Goal: Contribute content: Add original content to the website for others to see

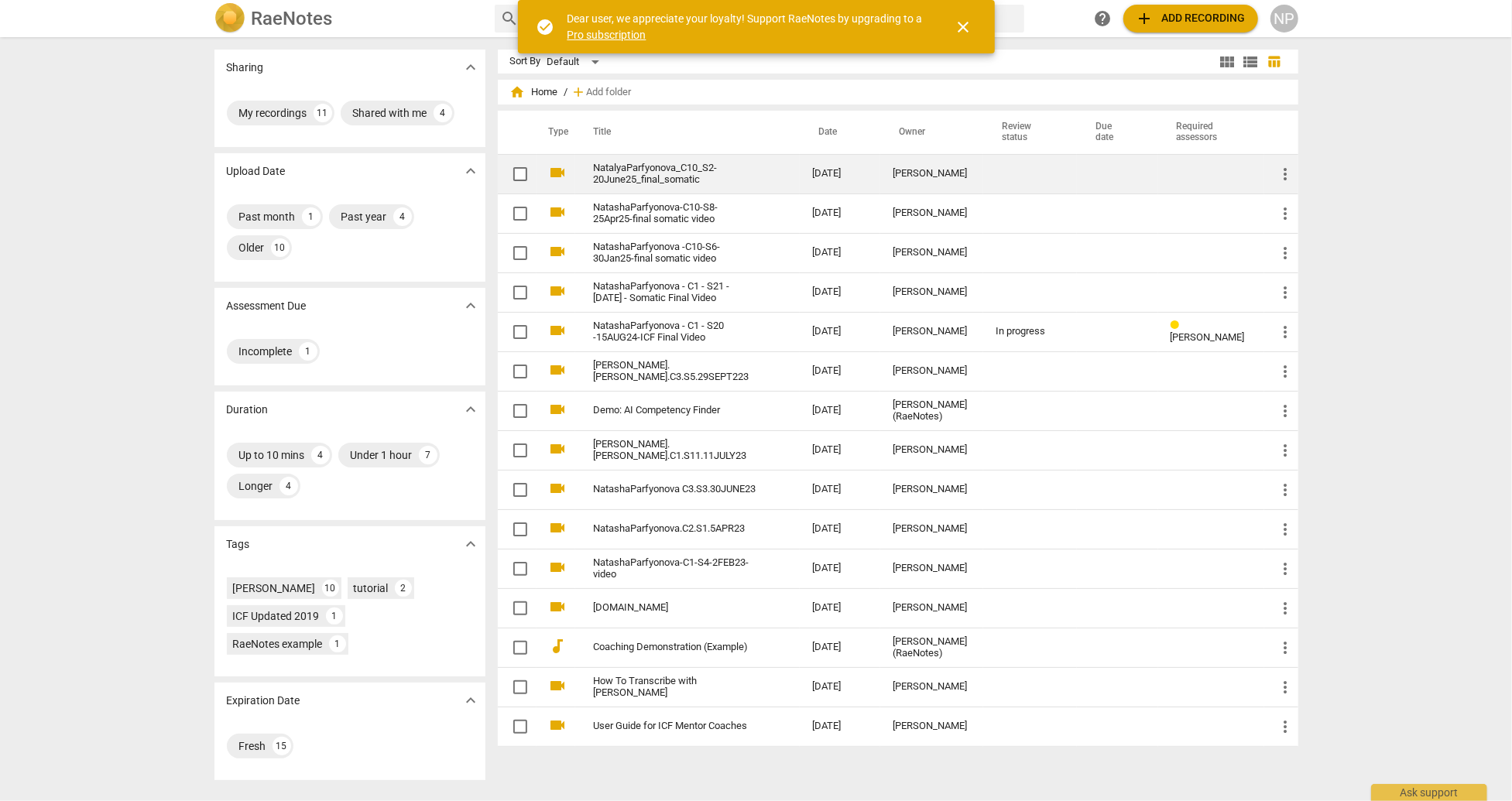
click at [619, 173] on link "NatalyaParfyonova_C10_S2-20June25_final_somatic" at bounding box center [675, 174] width 163 height 23
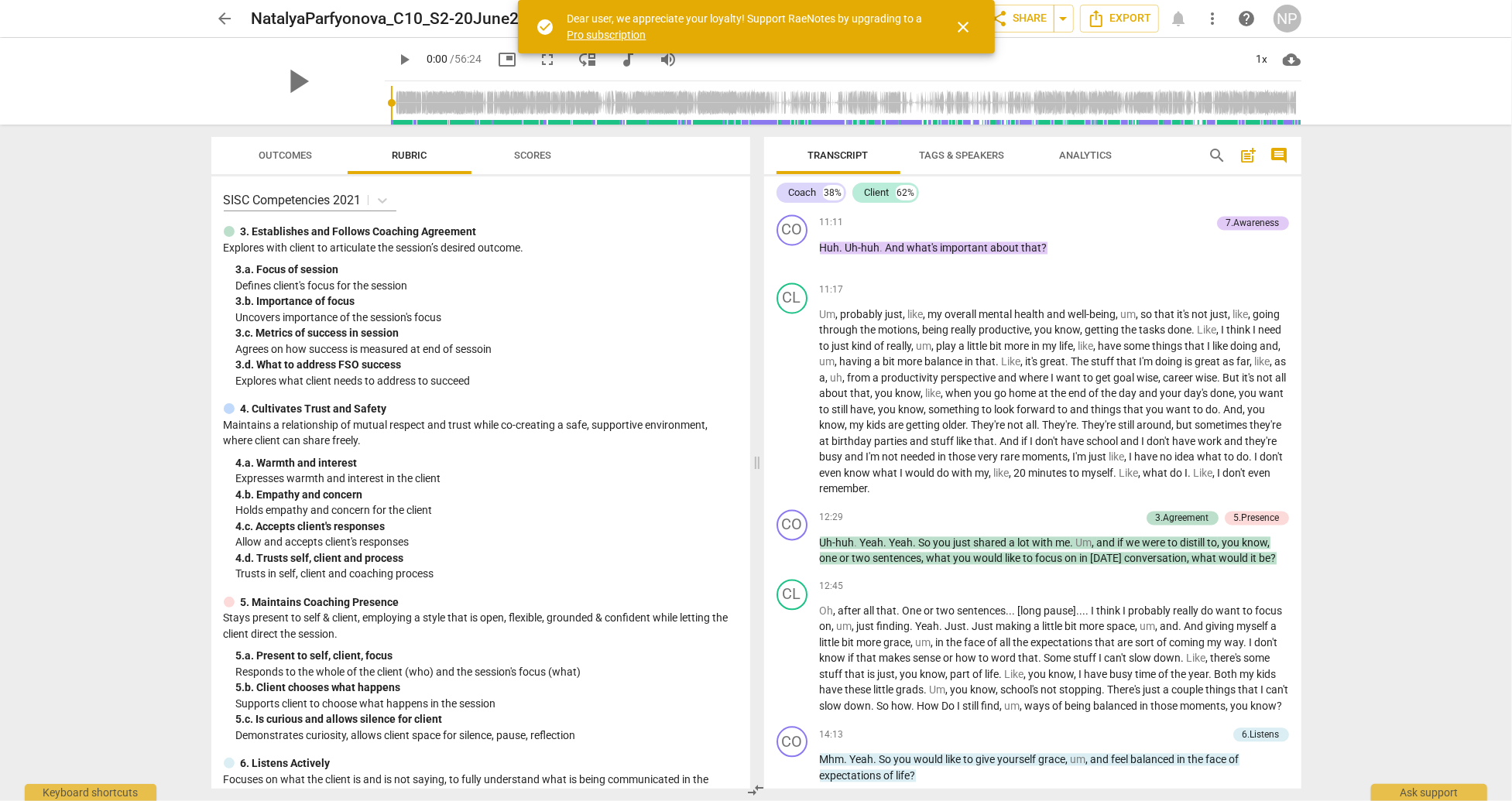
scroll to position [2461, 0]
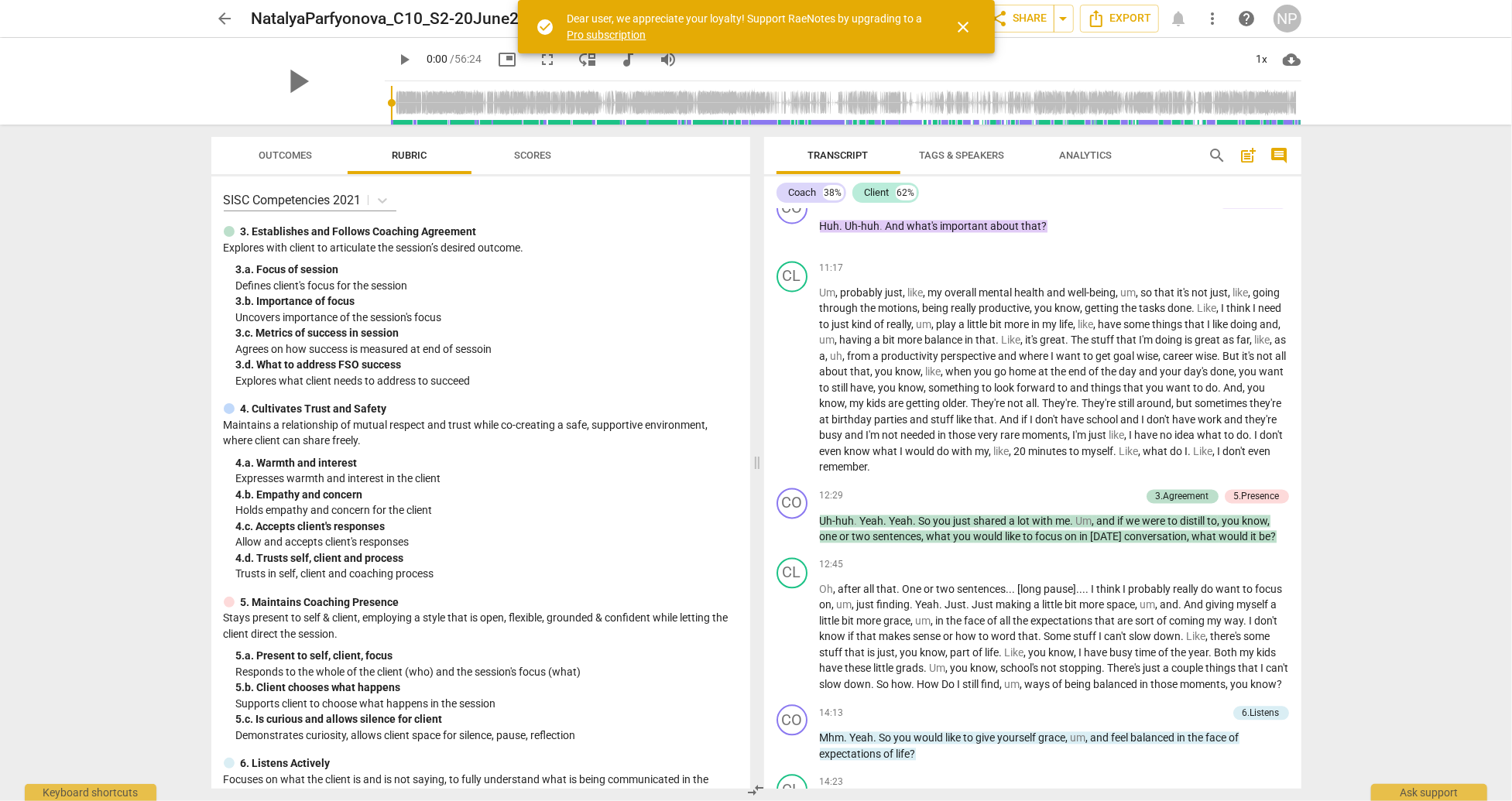
click at [1462, 381] on div "arrow_back NatalyaParfyonova_C10_S2-20June25_final_somatic edit star Assessment…" at bounding box center [756, 400] width 1512 height 801
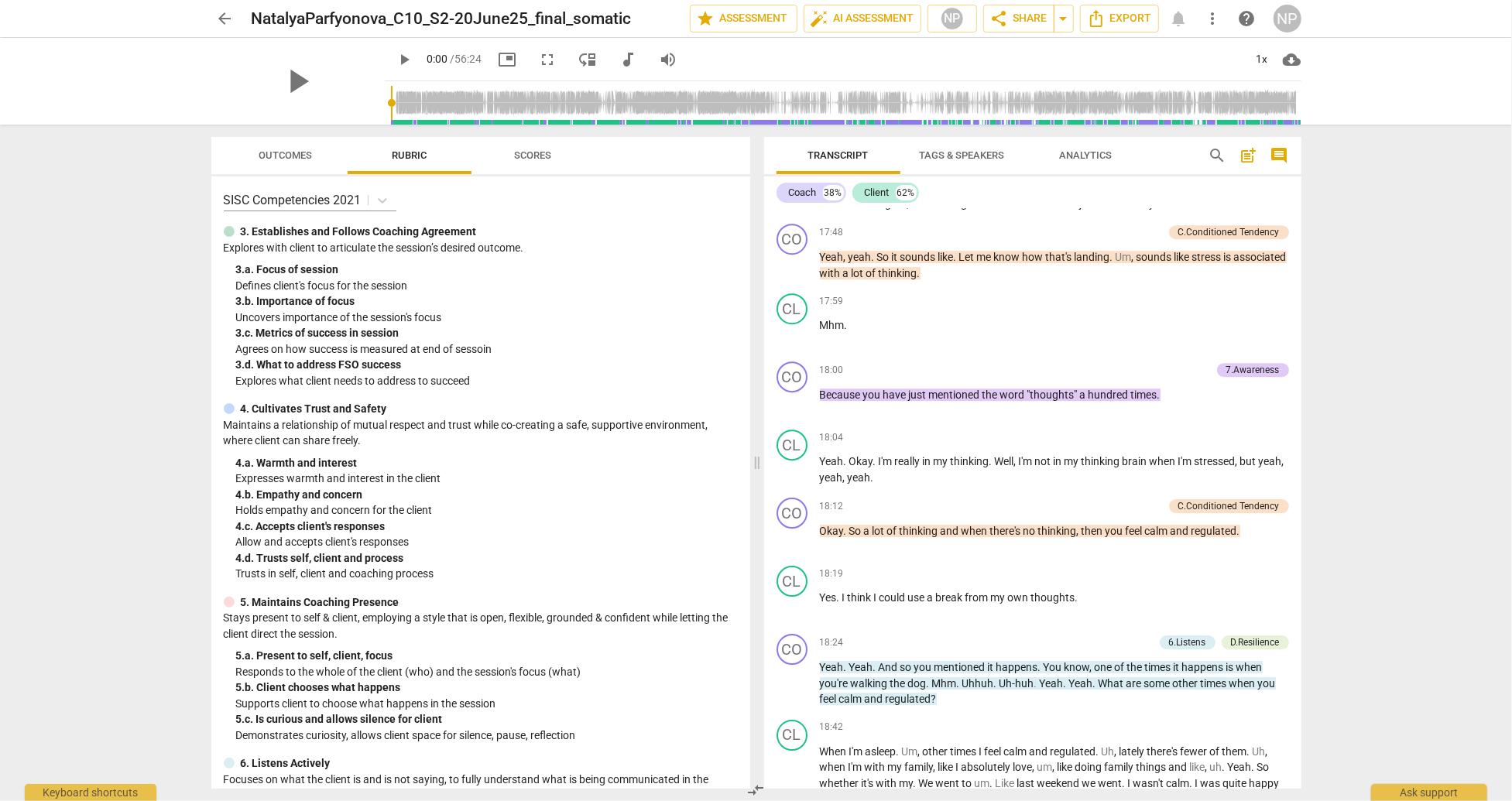
scroll to position [3703, 0]
click at [1150, 377] on p "Add competency" at bounding box center [1174, 369] width 74 height 14
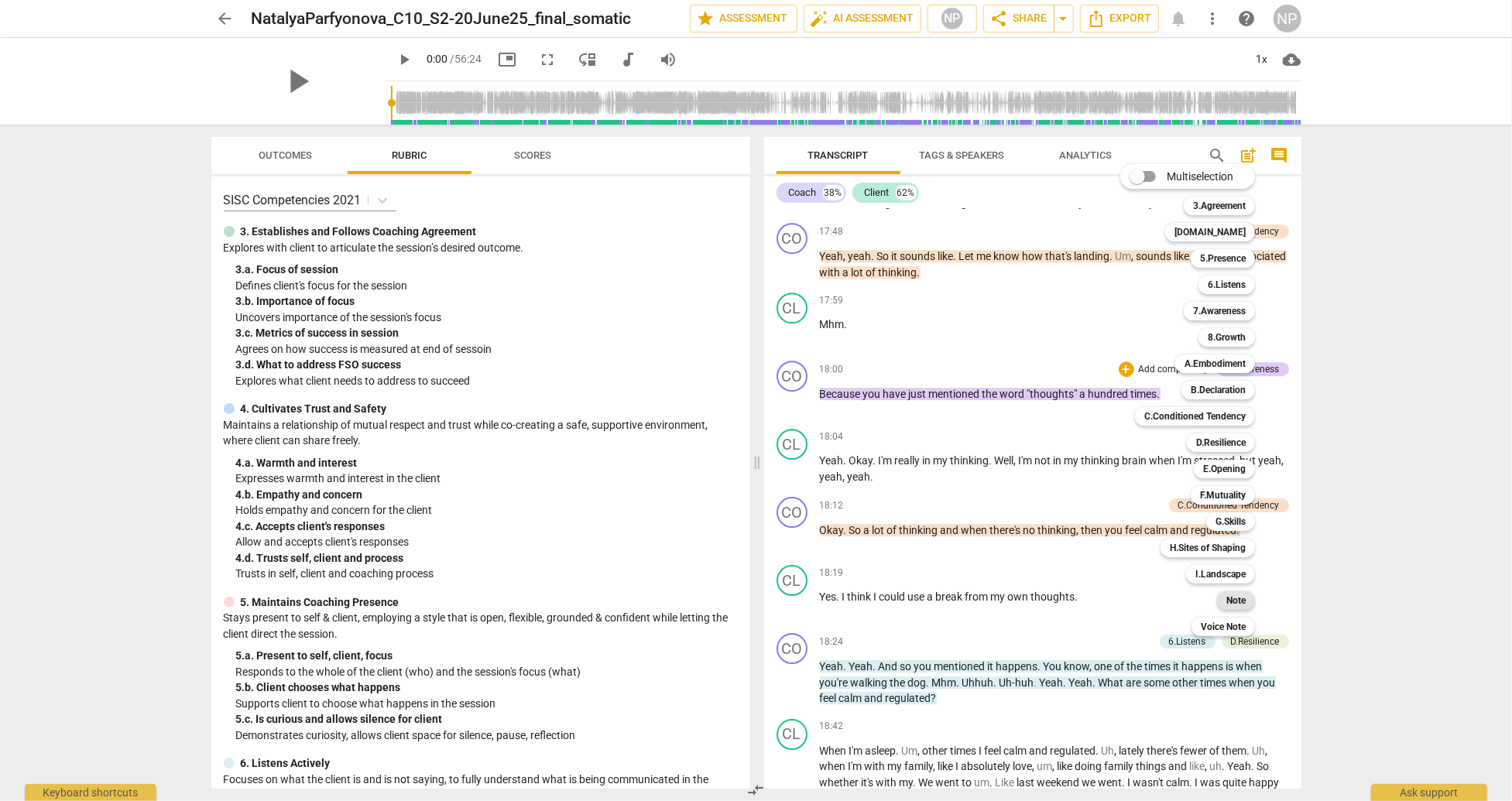
click at [1235, 602] on b "Note" at bounding box center [1236, 601] width 20 height 19
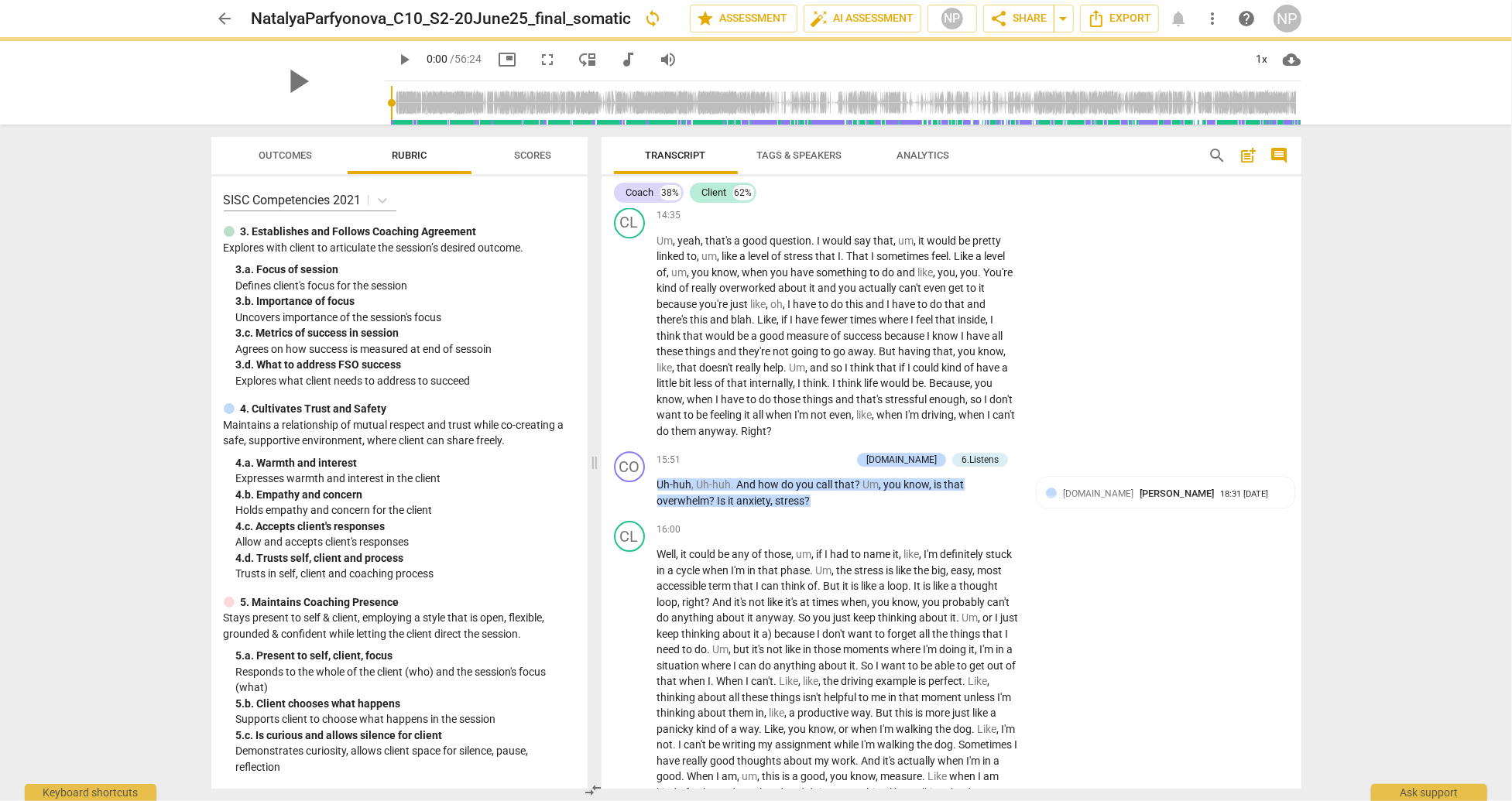
scroll to position [4296, 0]
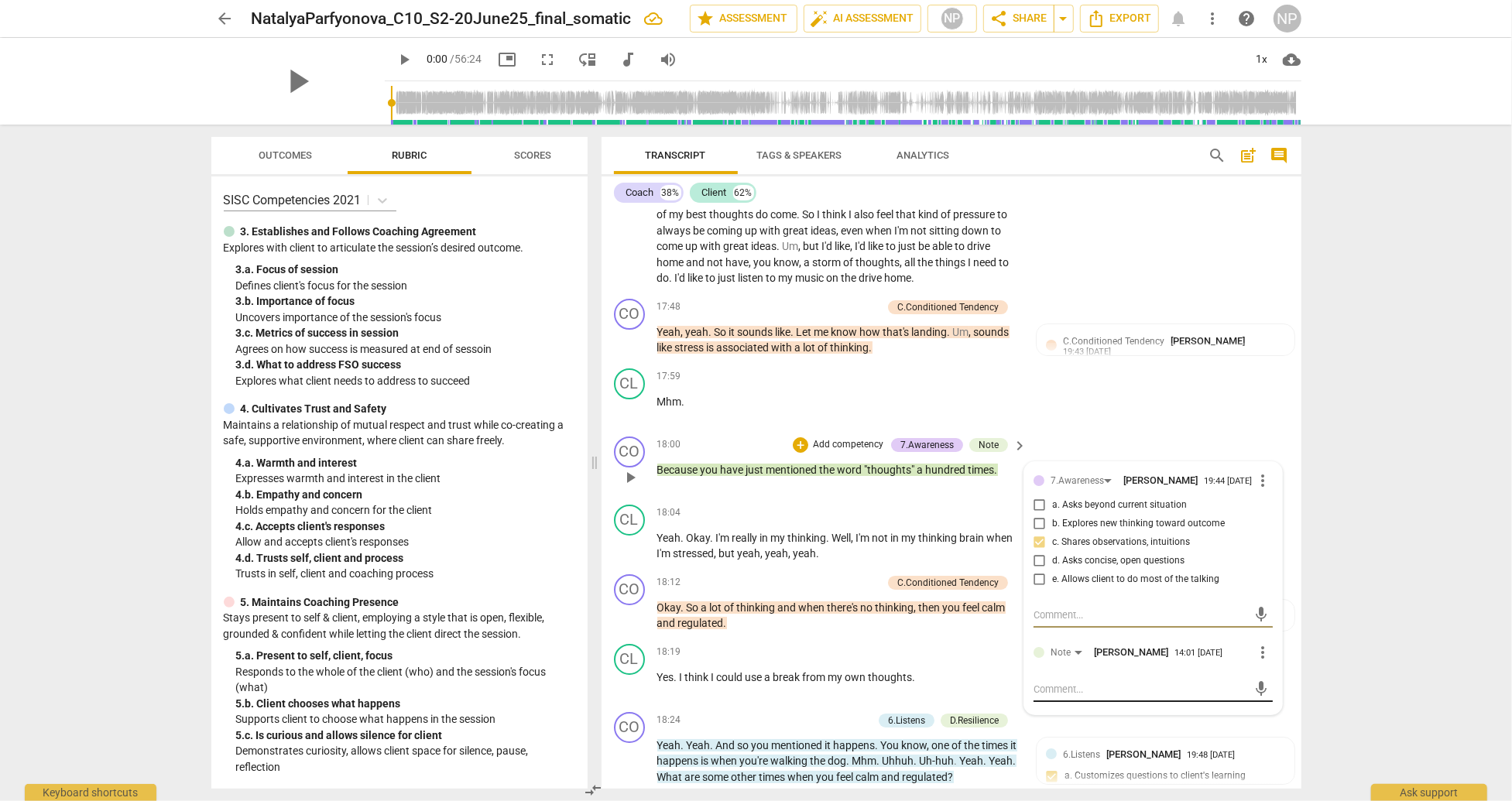
click at [1047, 697] on textarea at bounding box center [1140, 689] width 214 height 15
click at [1040, 622] on textarea at bounding box center [1140, 615] width 214 height 15
click at [1246, 470] on div "CO play_arrow pause 18:00 + Add competency 7.Awareness Note keyboard_arrow_righ…" at bounding box center [951, 464] width 700 height 68
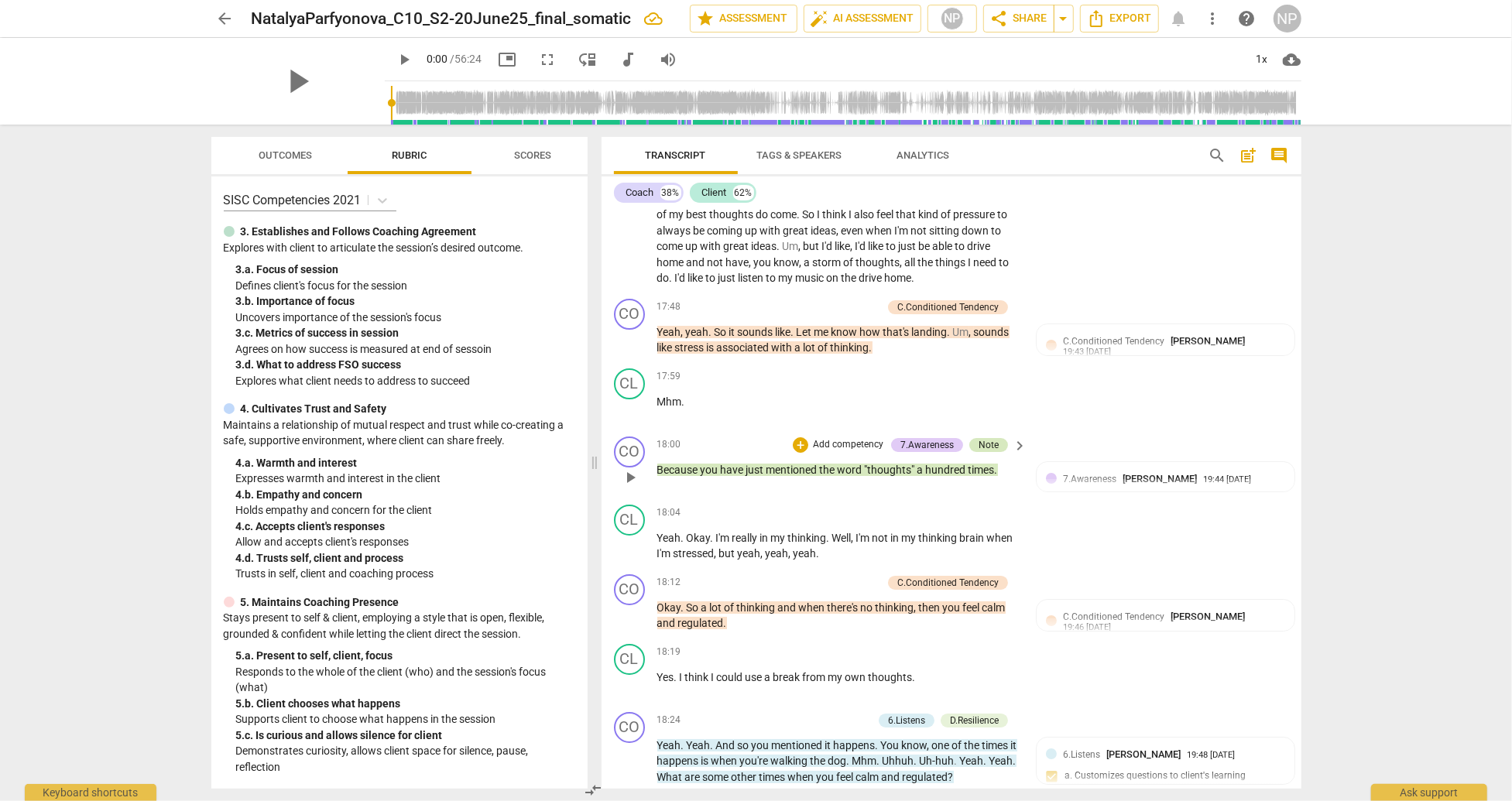
click at [991, 452] on div "Note" at bounding box center [988, 445] width 21 height 14
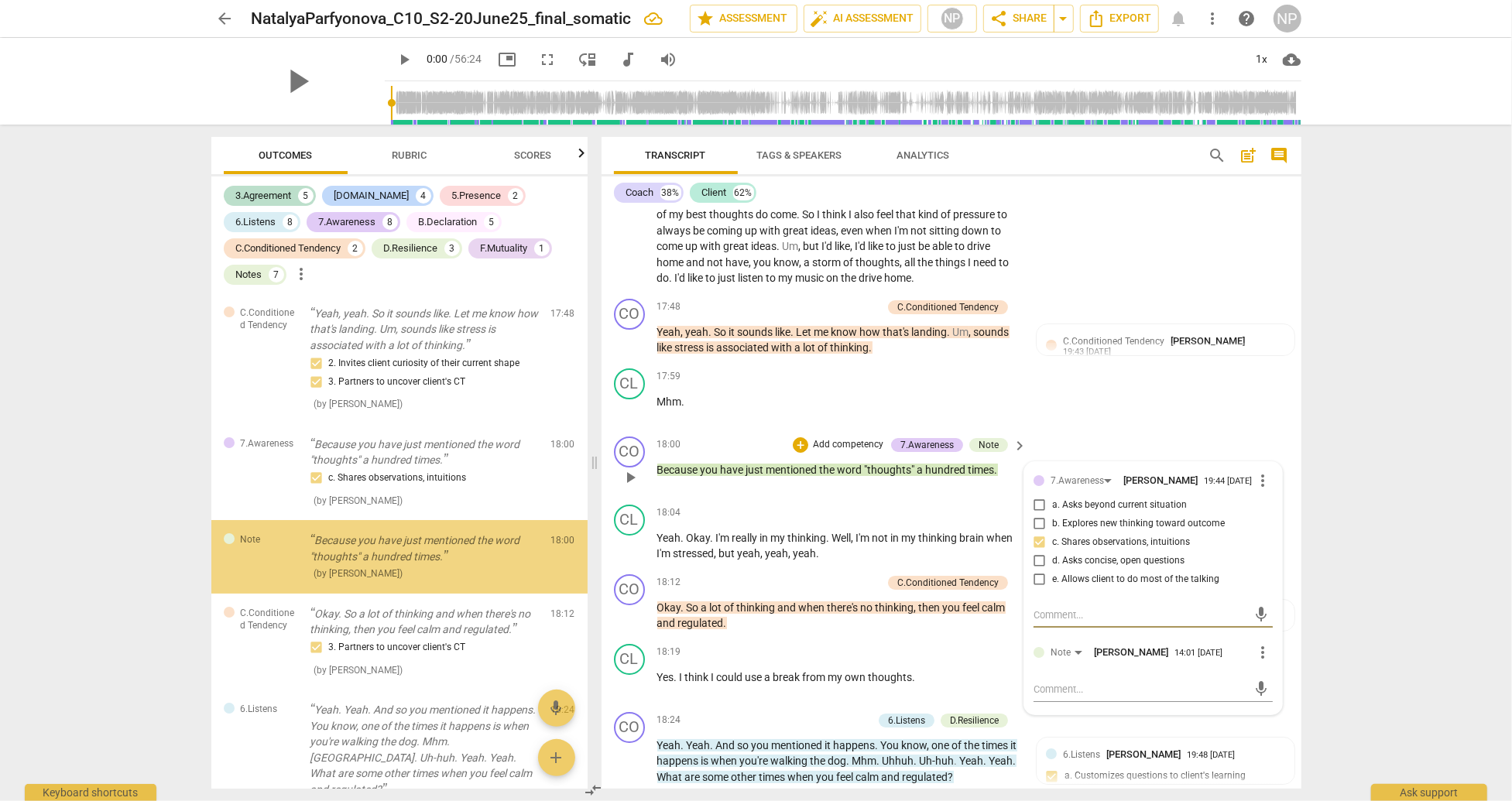
scroll to position [4460, 0]
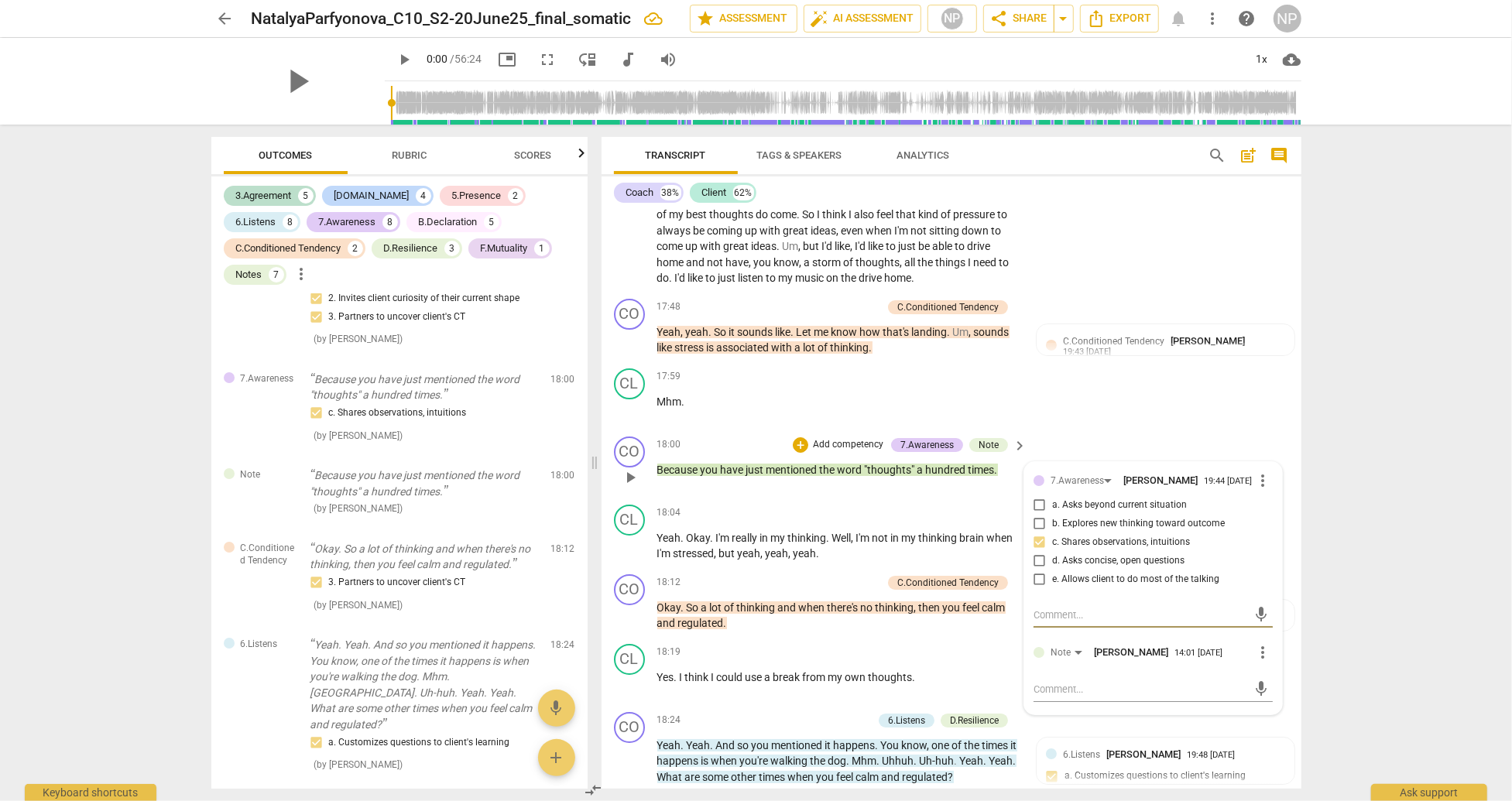
click at [1258, 661] on span "more_vert" at bounding box center [1263, 652] width 19 height 19
click at [1268, 720] on li "Delete" at bounding box center [1275, 725] width 53 height 30
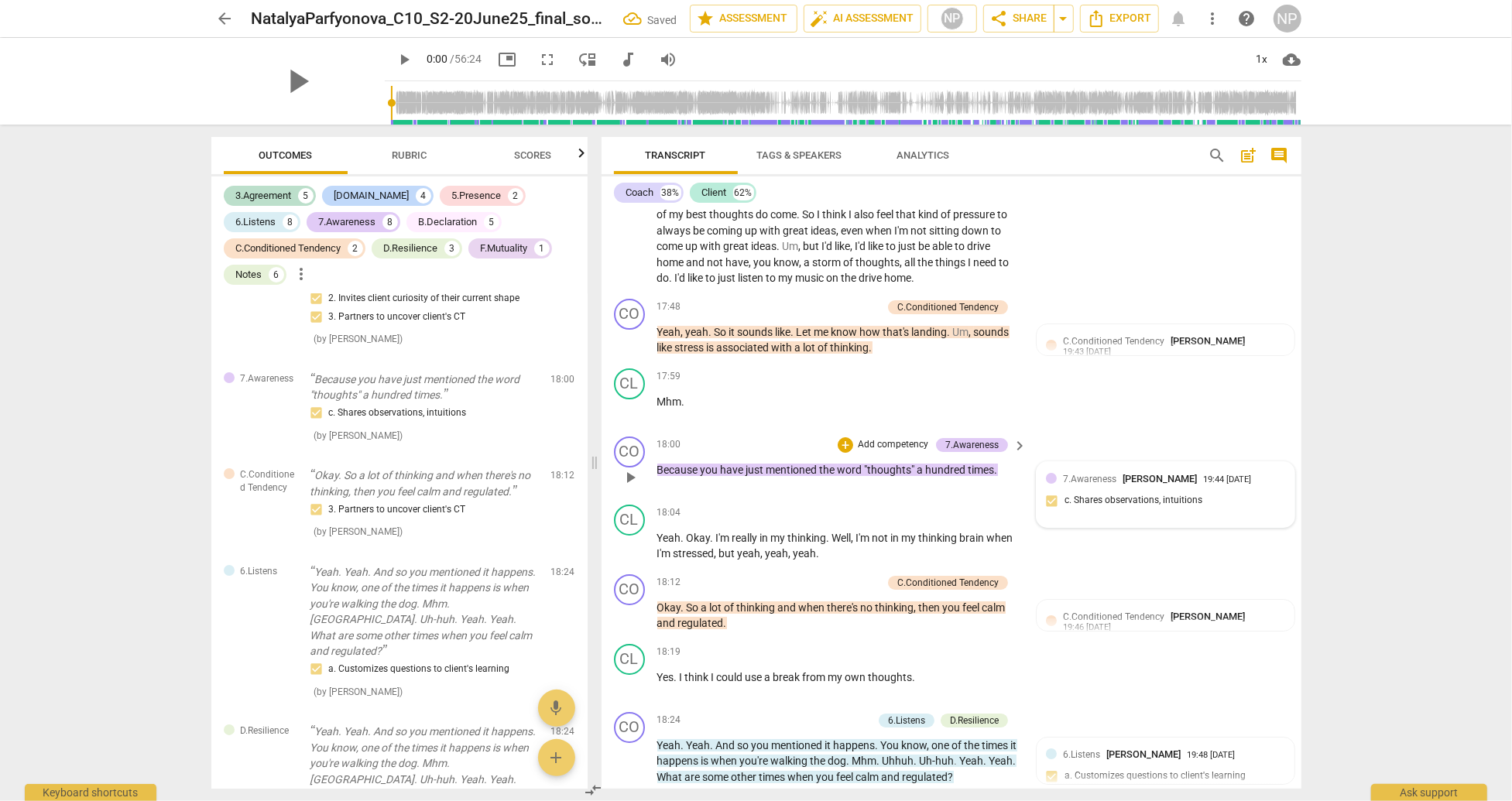
click at [1074, 484] on span "7.Awareness" at bounding box center [1089, 478] width 53 height 11
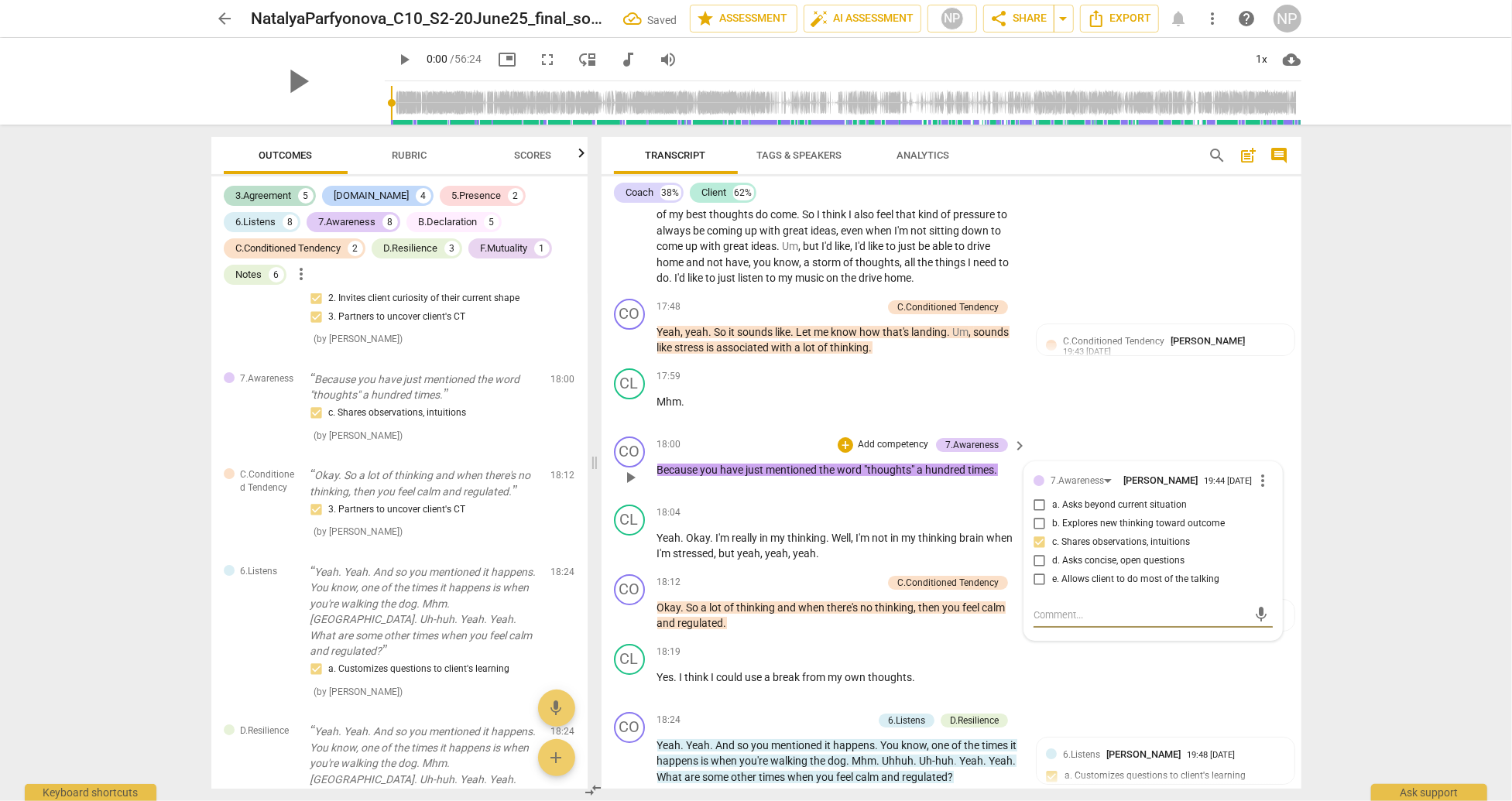
type textarea "A"
type textarea "A h"
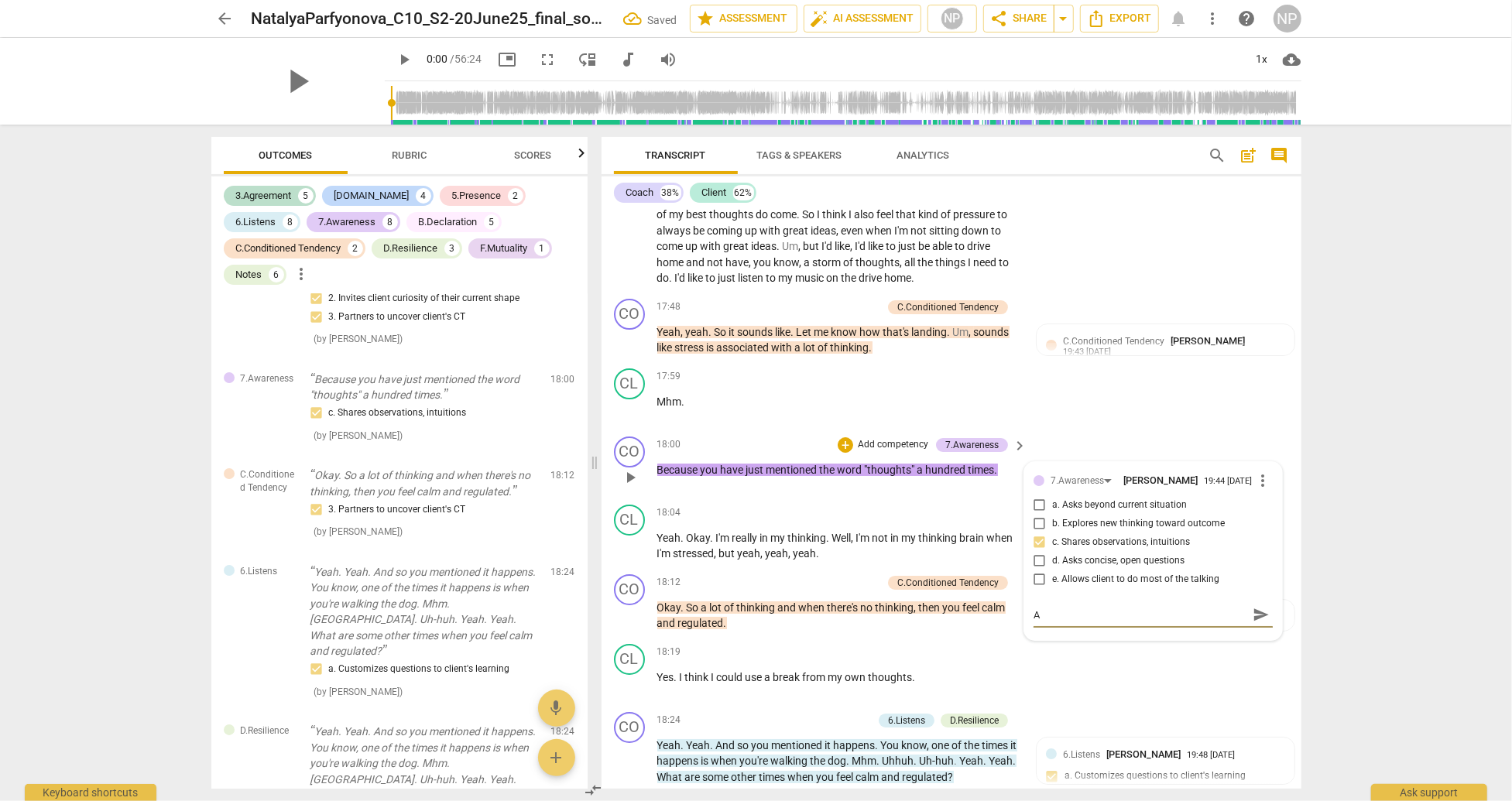
type textarea "A h"
type textarea "A hu"
type textarea "A hue"
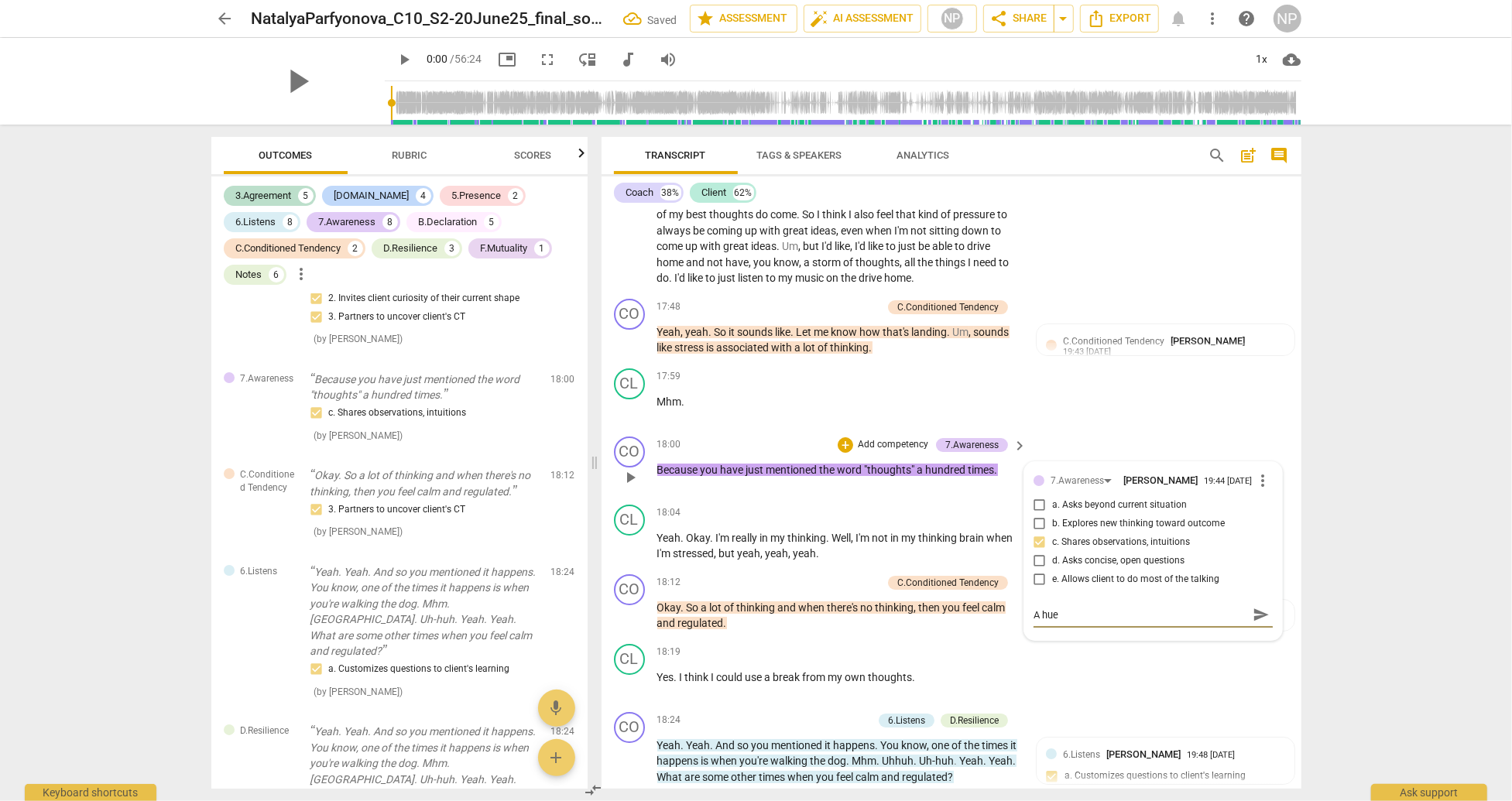
type textarea "A huer"
type textarea "A hue"
type textarea "A hu"
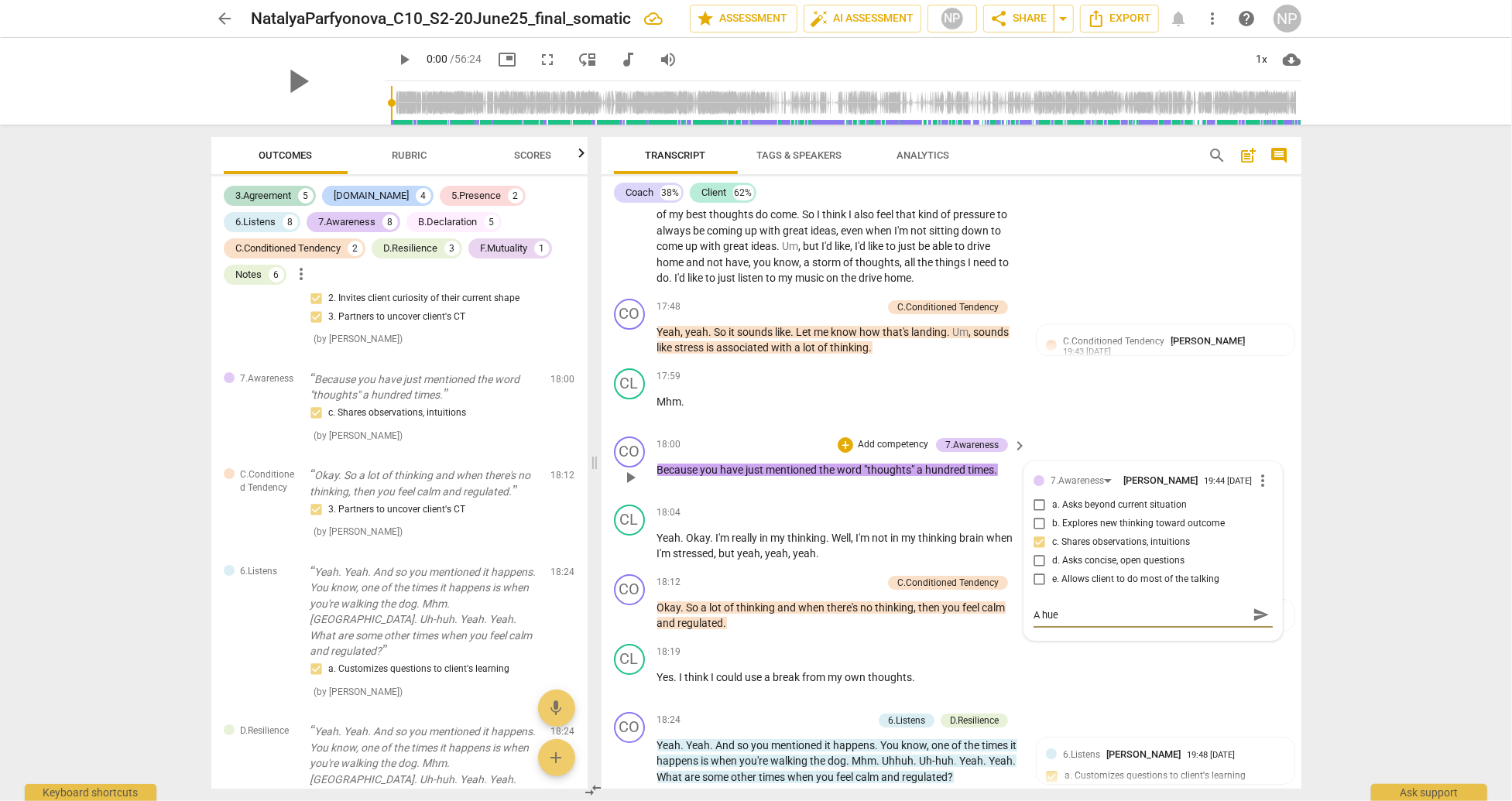
type textarea "A hu"
type textarea "A h"
type textarea "A"
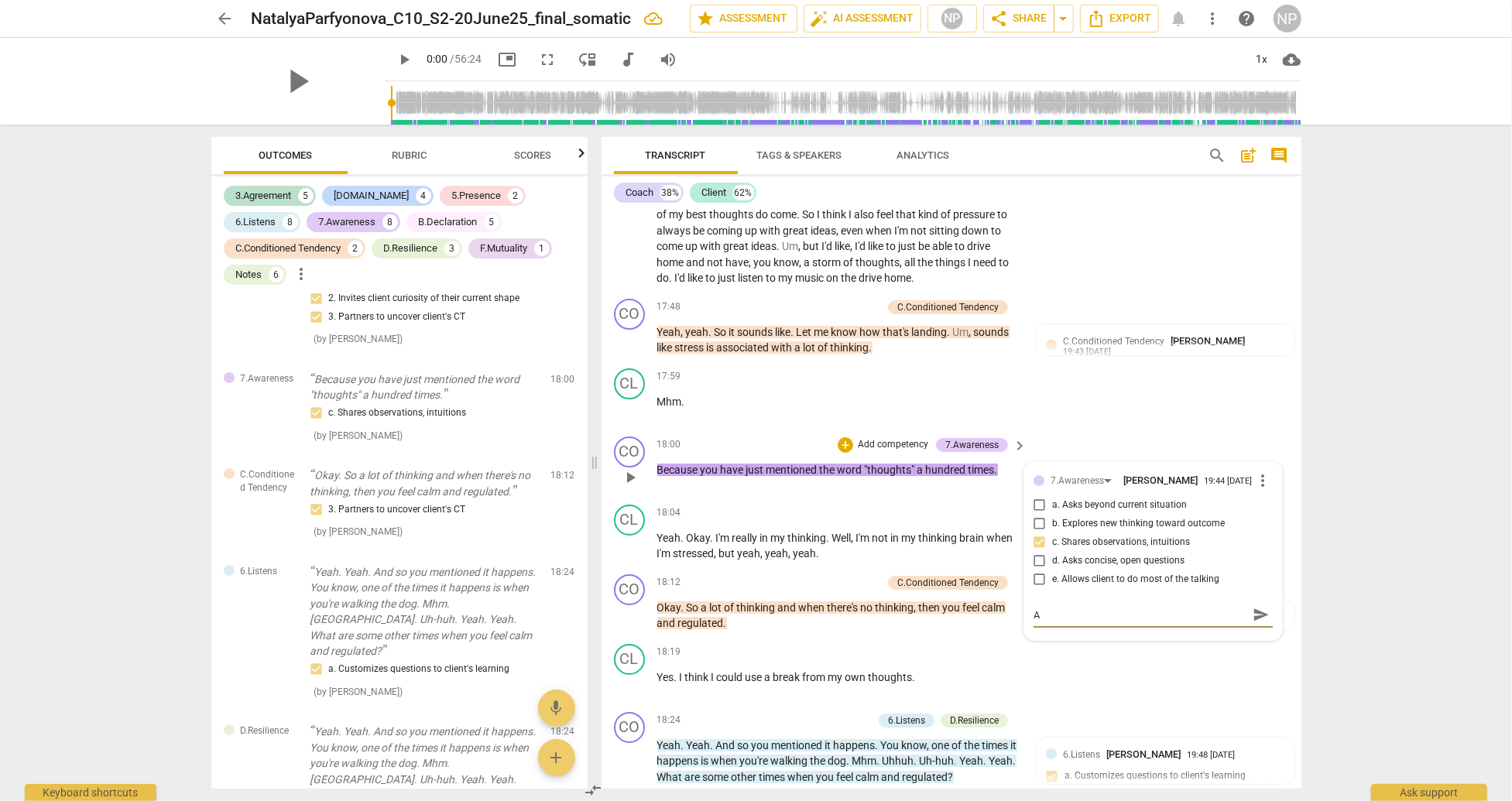
type textarea "A"
type textarea """
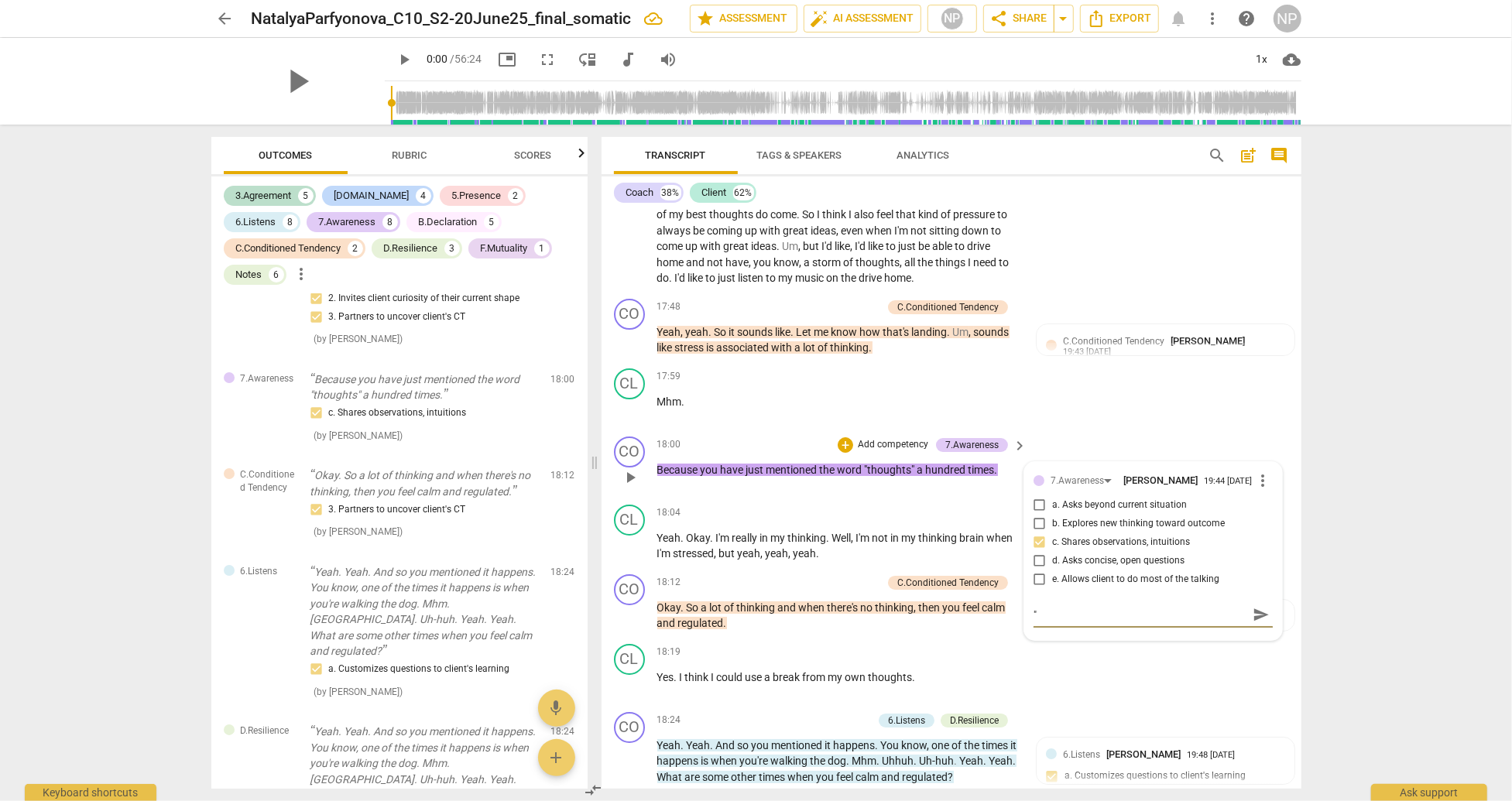
type textarea """
type textarea "" A"
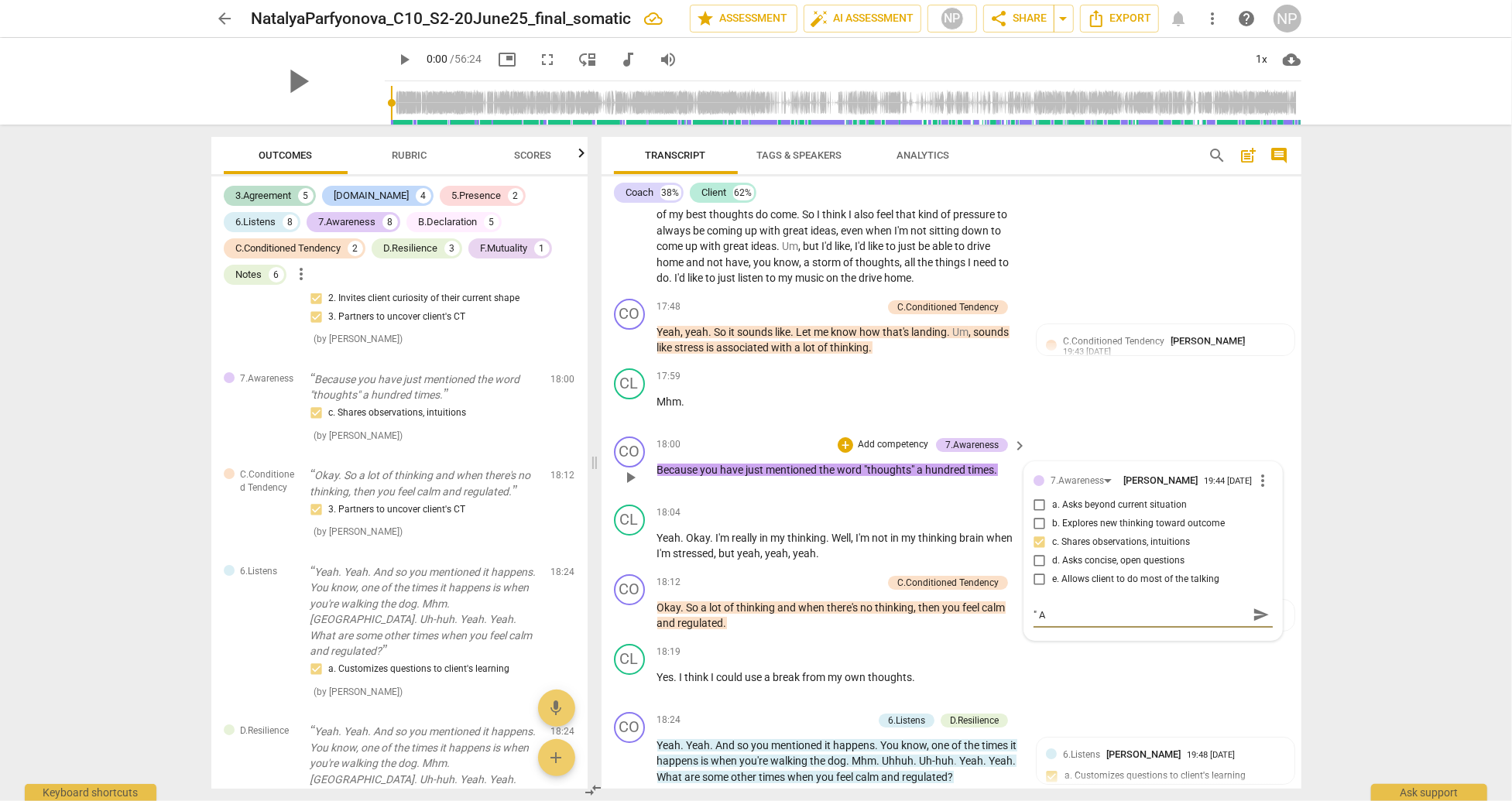
type textarea "" A h"
type textarea "" A hu"
type textarea "" A hum"
type textarea "" A humn"
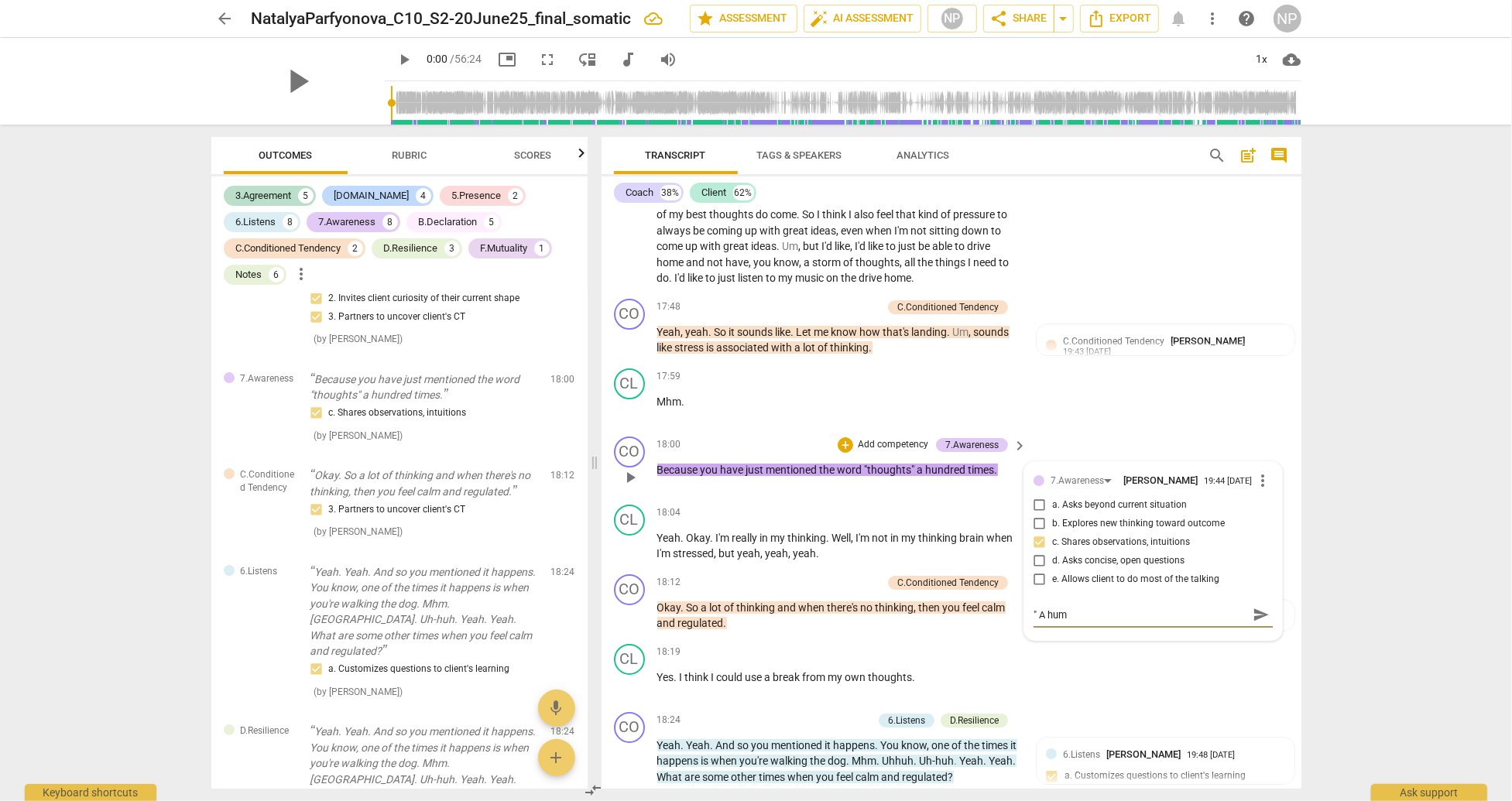
type textarea "" A humn"
type textarea "" A humnd"
type textarea "" A humndr"
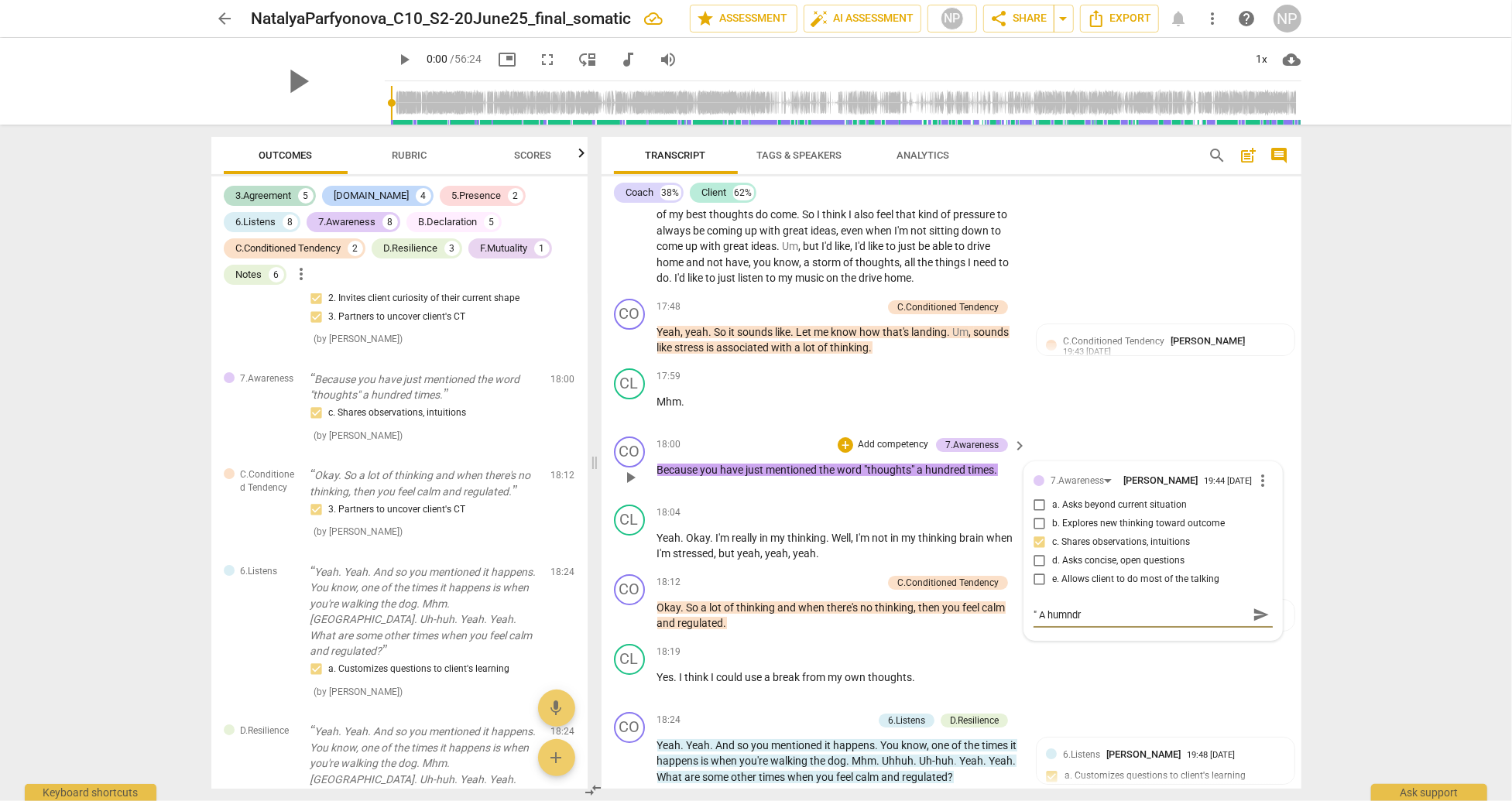
type textarea "" A humndre"
type textarea "" A humndr"
type textarea "" A humnd"
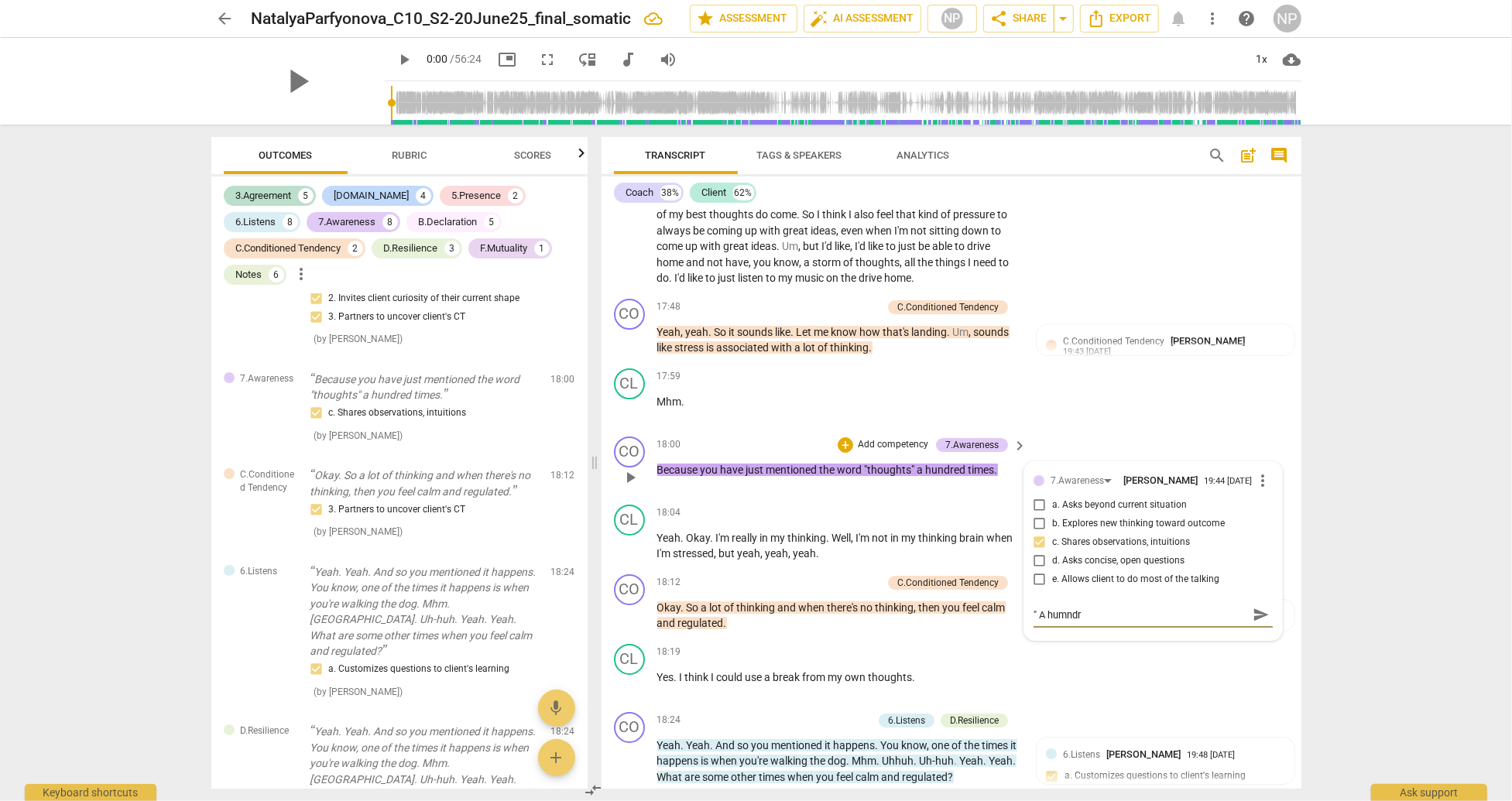
type textarea "" A humnd"
type textarea "" A humn"
type textarea "" A hum"
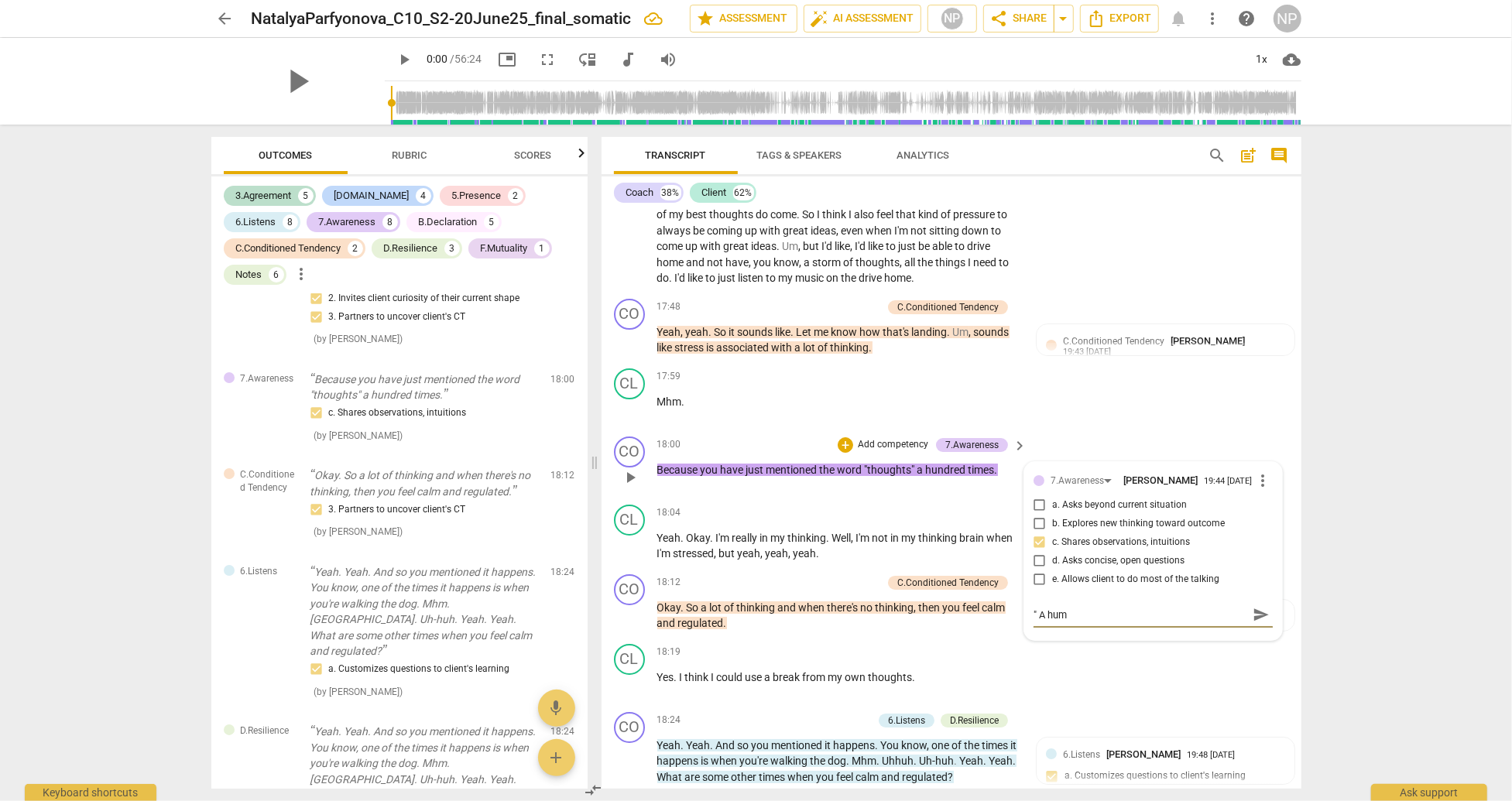
type textarea "" A hu"
type textarea "" A h"
type textarea "" A hu"
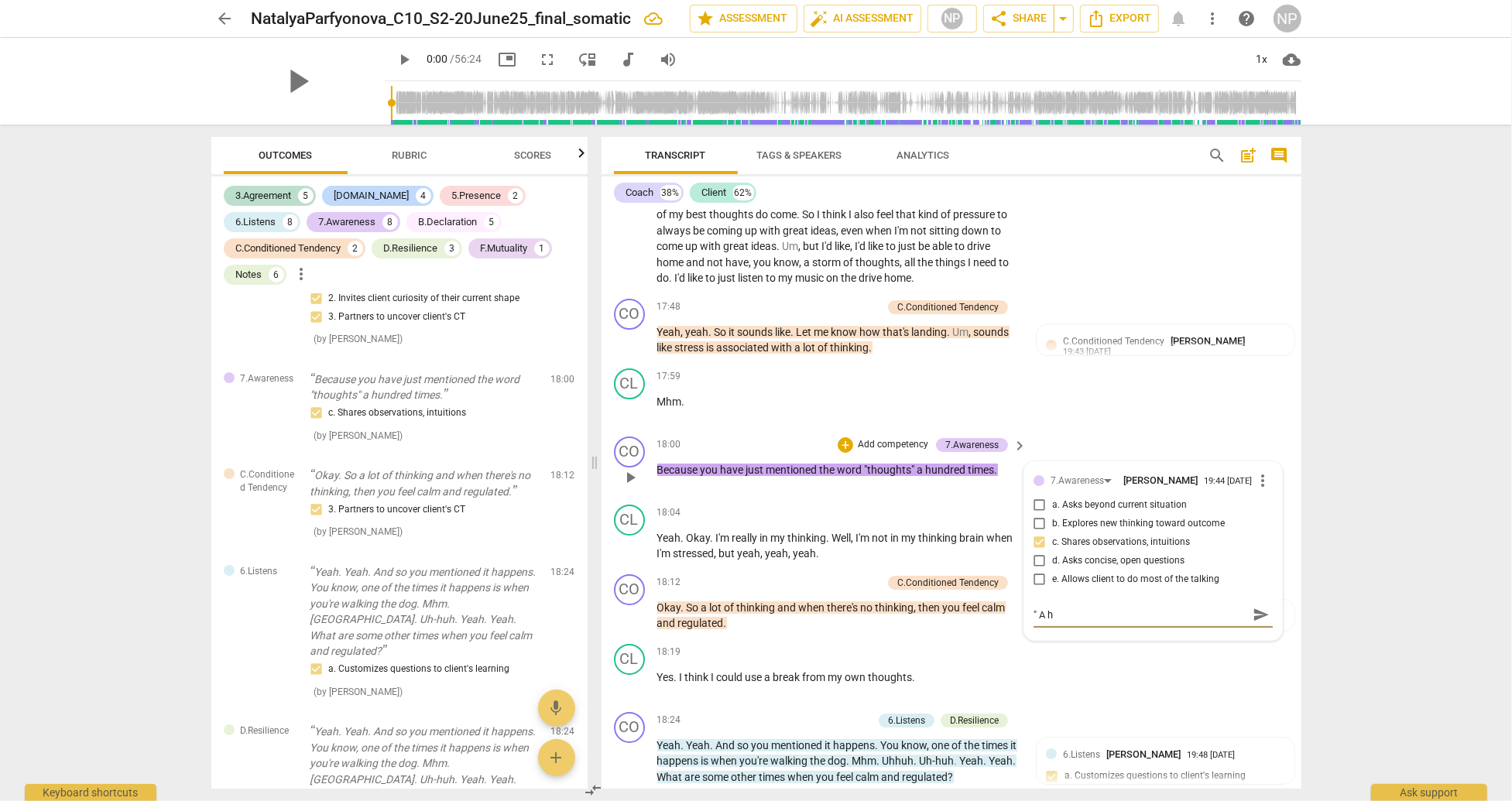
type textarea "" A hu"
type textarea "" A hun"
type textarea "" A hund"
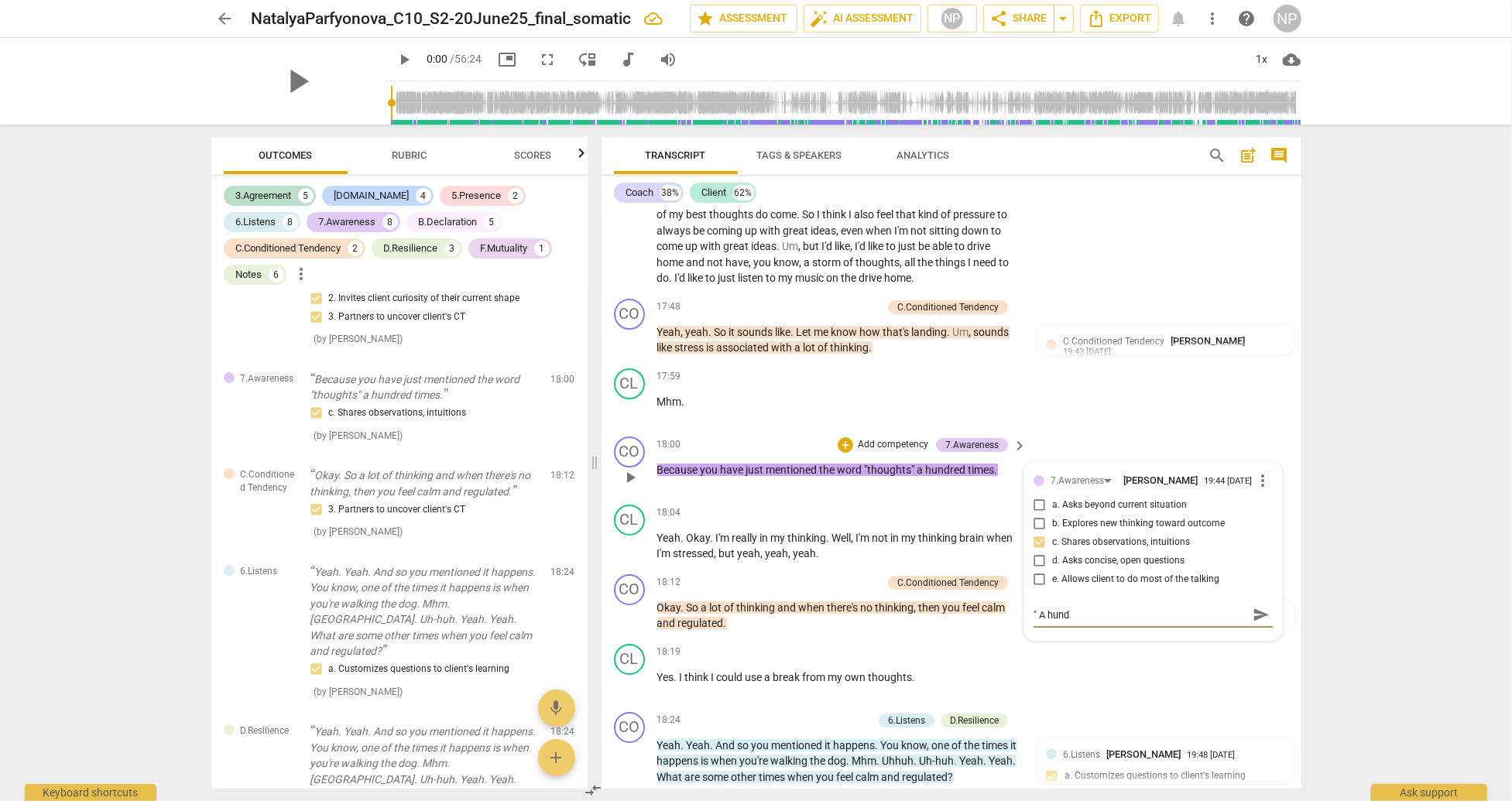
type textarea "" A hundr"
type textarea "" A [PERSON_NAME]"
type textarea "" A hundred"
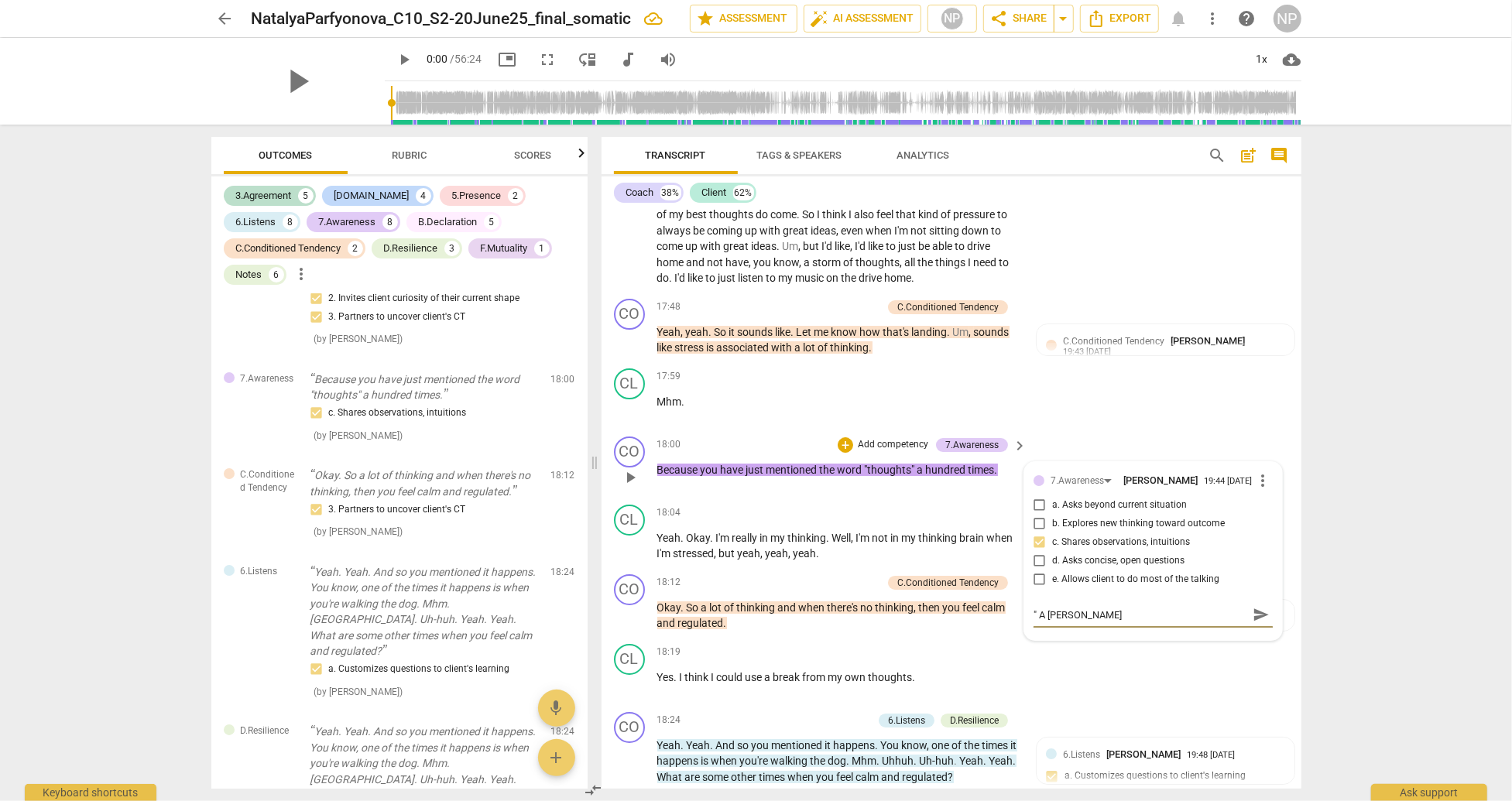
type textarea "" A hundred"
type textarea "" A hundred t"
type textarea "" A hundred ti"
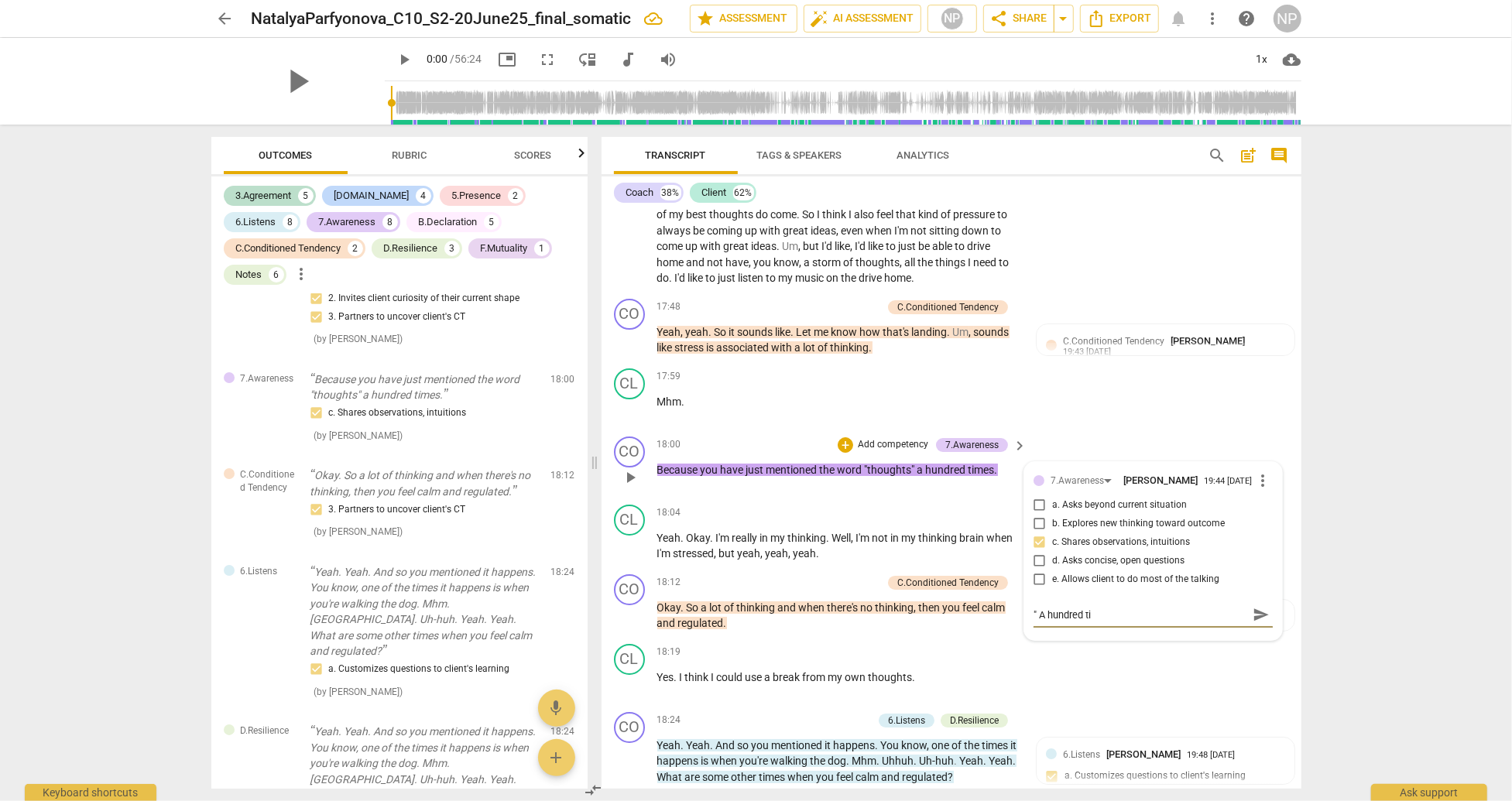
type textarea "" A hundred [PERSON_NAME]"
type textarea "" A hundred time"
type textarea "" A hundred times"
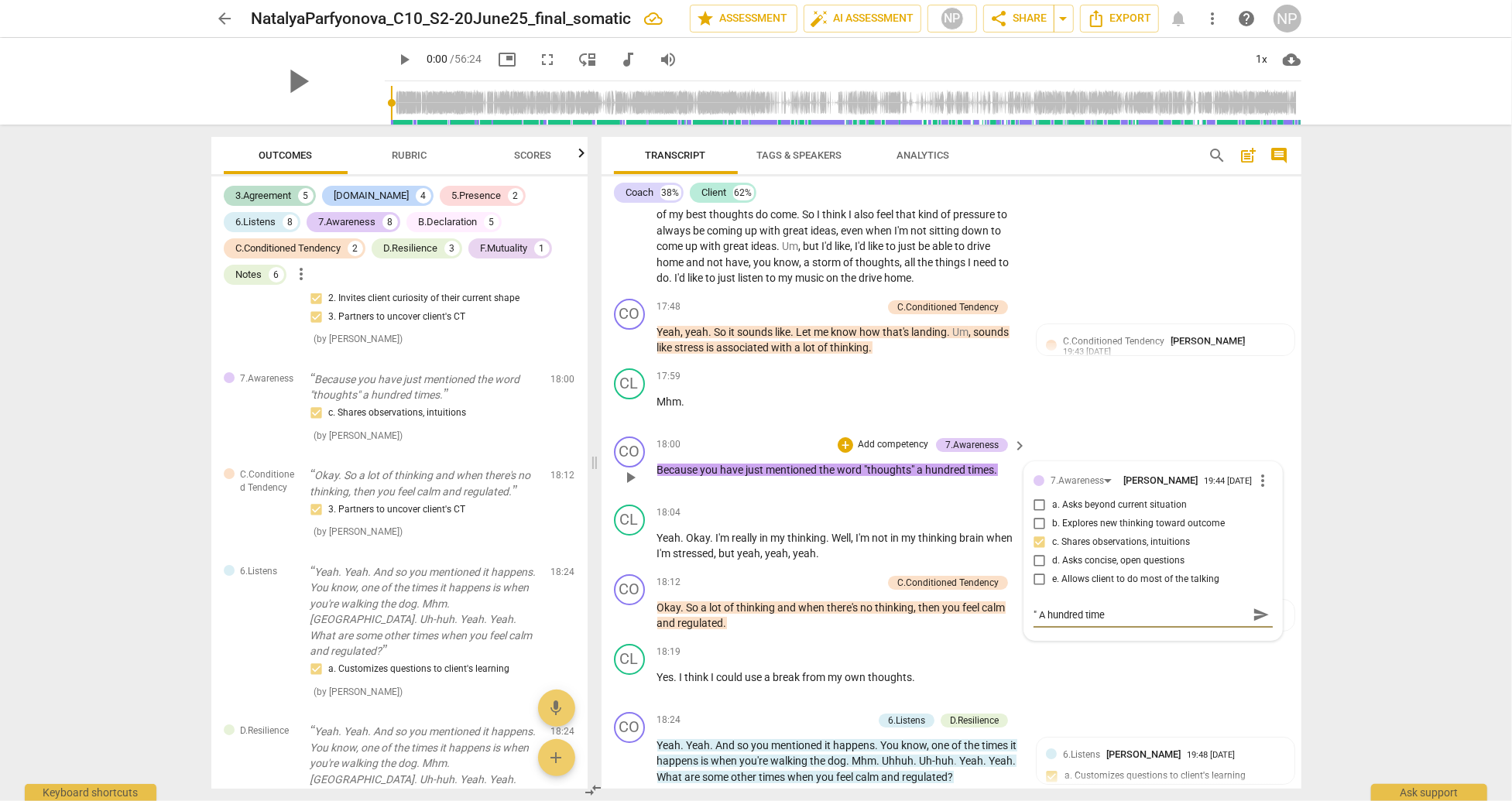
type textarea "" A hundred times"
type textarea "" A hundred times w"
type textarea "" A hundred times wa"
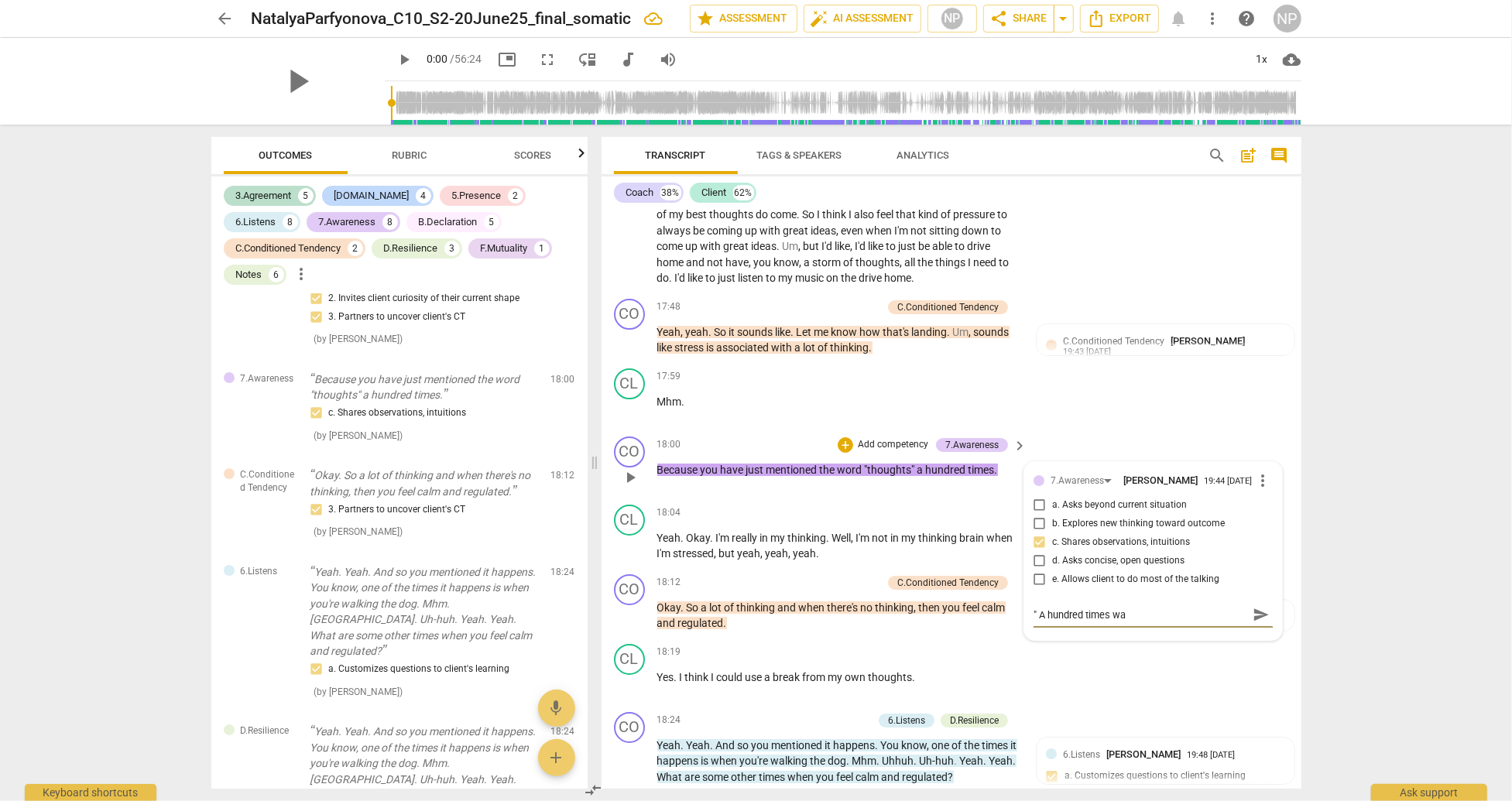
type textarea "" A hundred times was"
type textarea "" A hundred times was a"
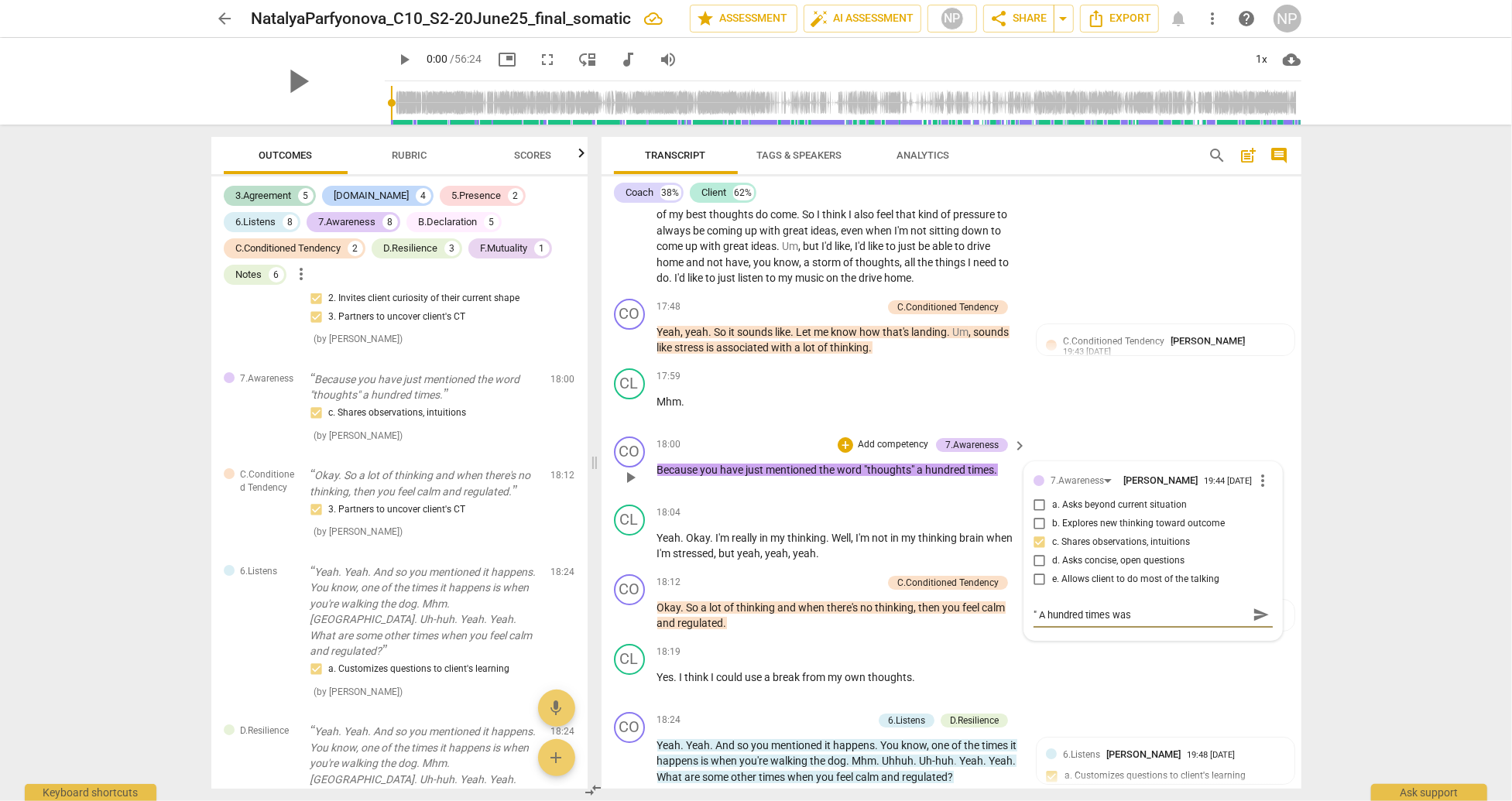
type textarea "" A hundred times was a"
type textarea "" A hundred times was an"
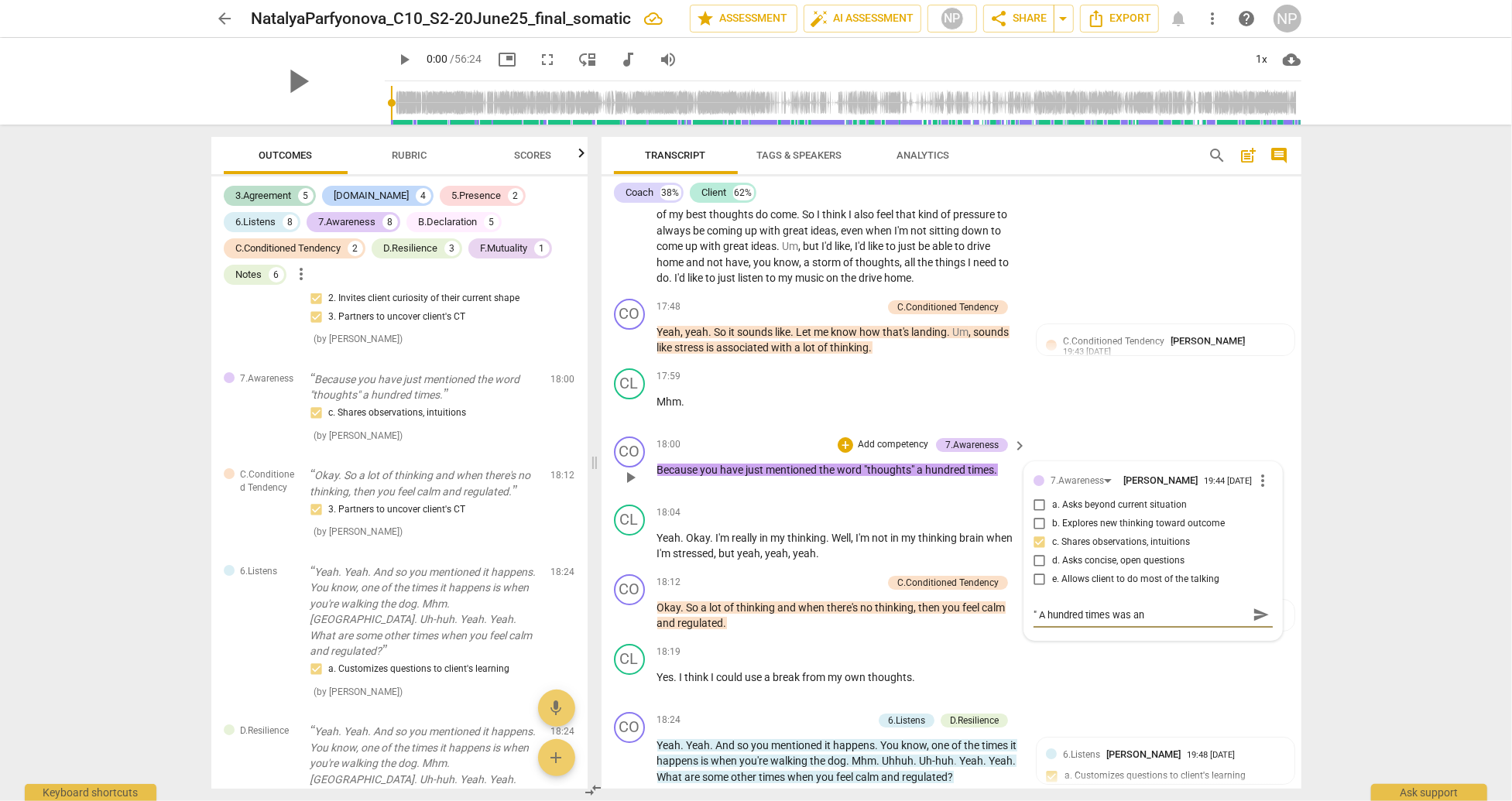
type textarea "" A hundred times was an e"
type textarea "" A hundred times was an ex"
type textarea "" A hundred times was an exa"
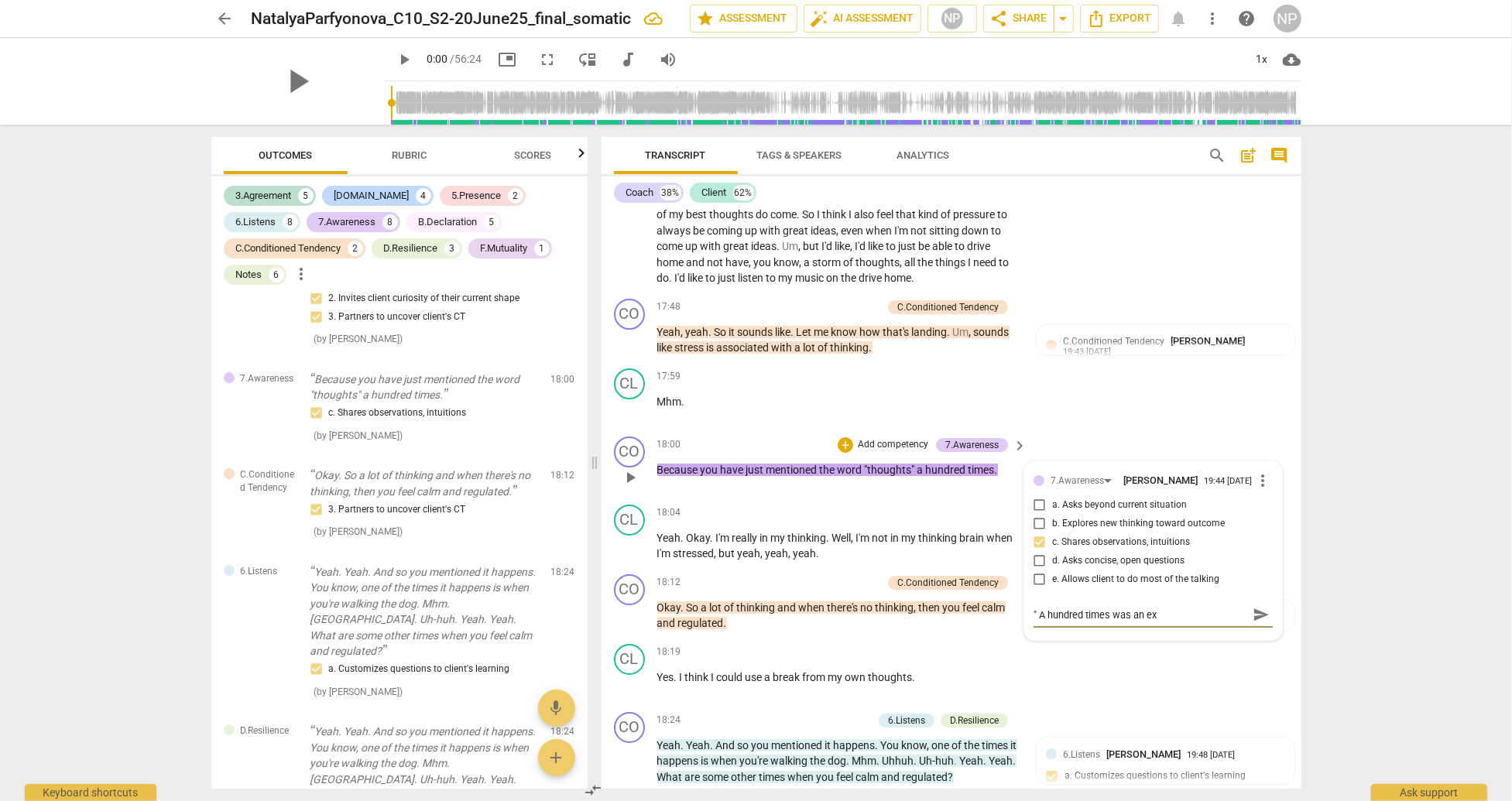
type textarea "" A hundred times was an exa"
type textarea "" A hundred times was an exag"
type textarea "" A hundred times was an exage"
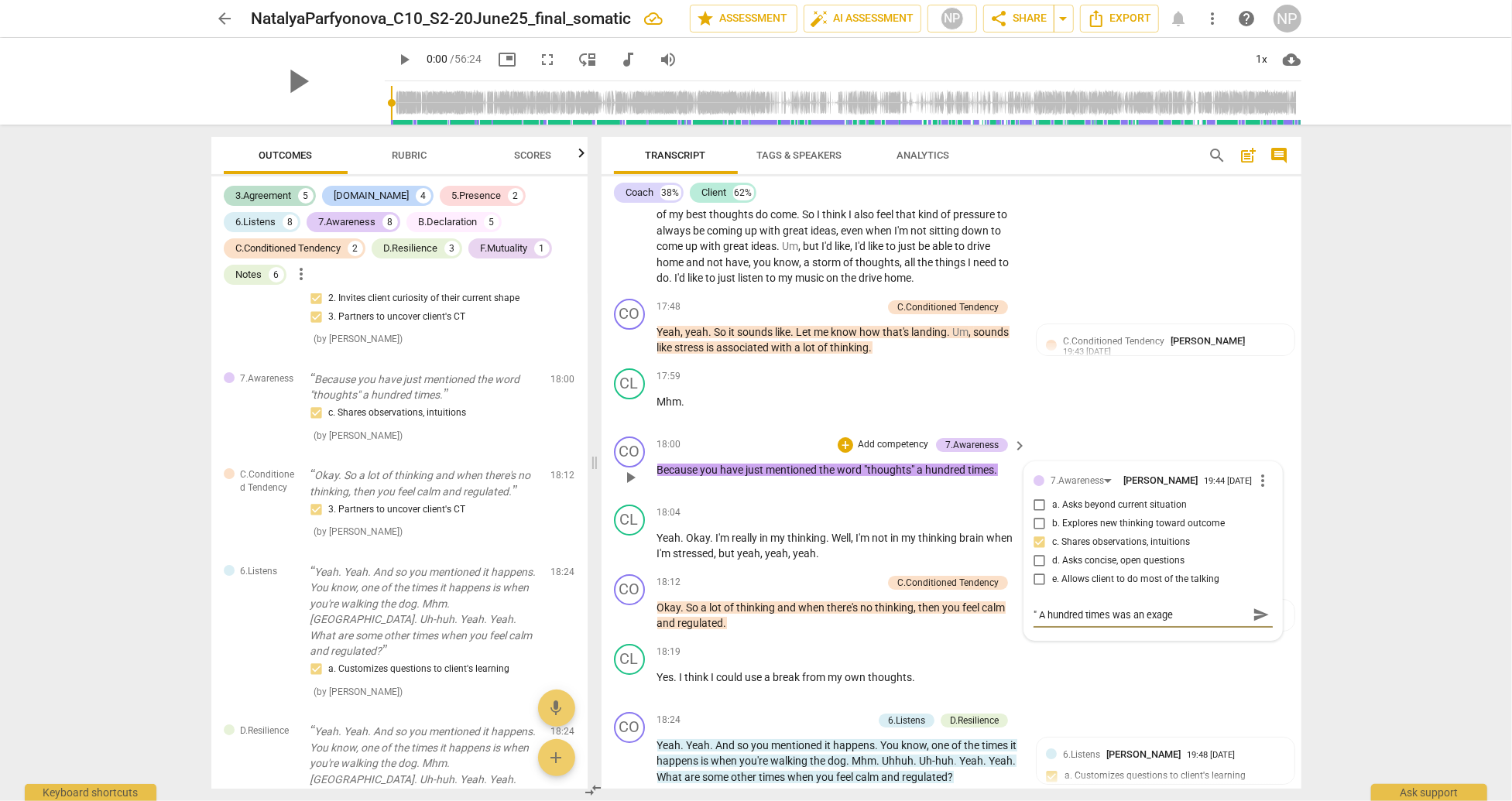
type textarea "" A hundred times was an exag"
type textarea "" A hundred times was an exagg"
type textarea "" A hundred times was an exagge"
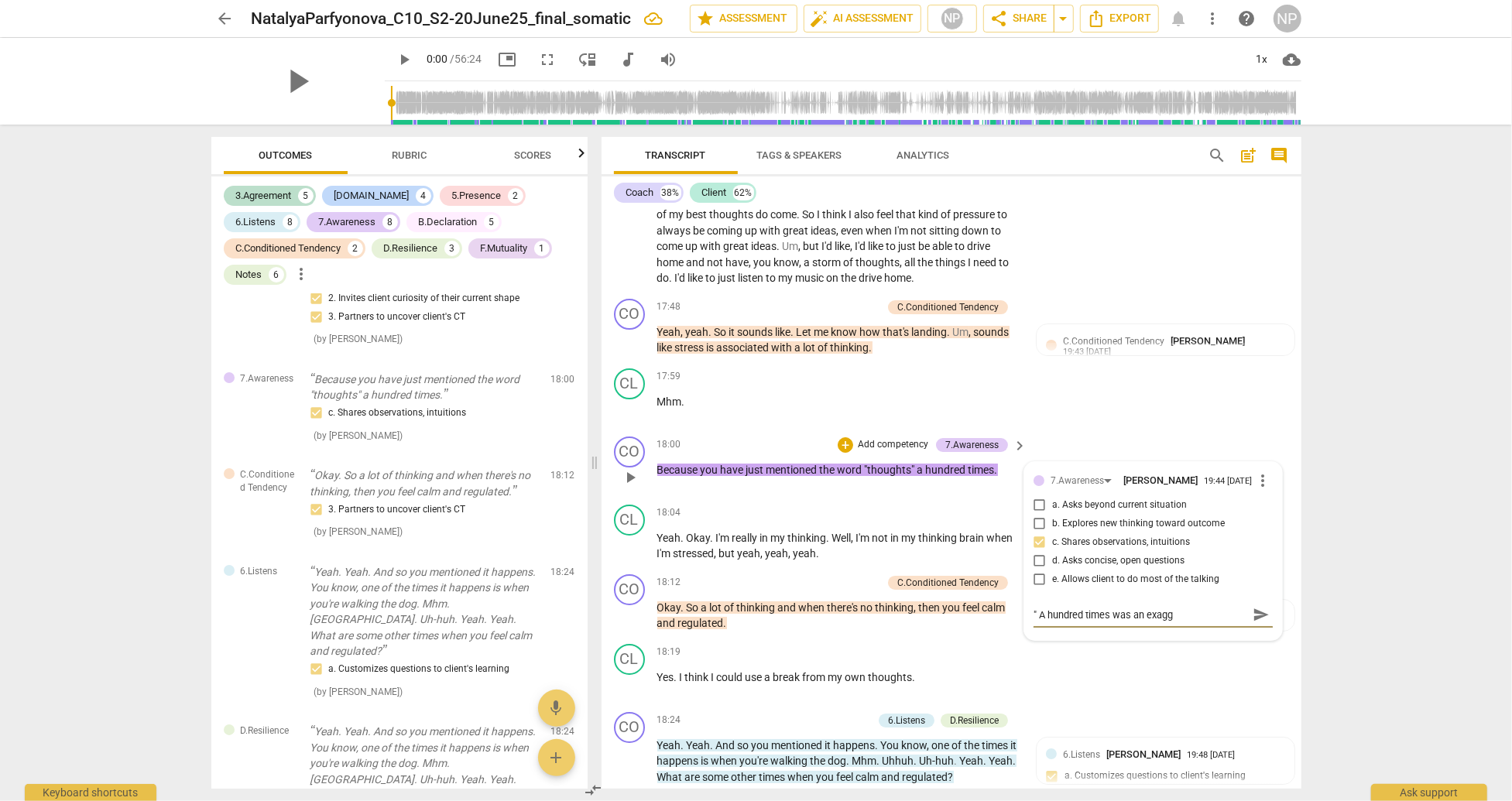
type textarea "" A hundred times was an exagge"
type textarea "" A hundred times was an exagger"
type textarea "" A hundred times was an exaggera"
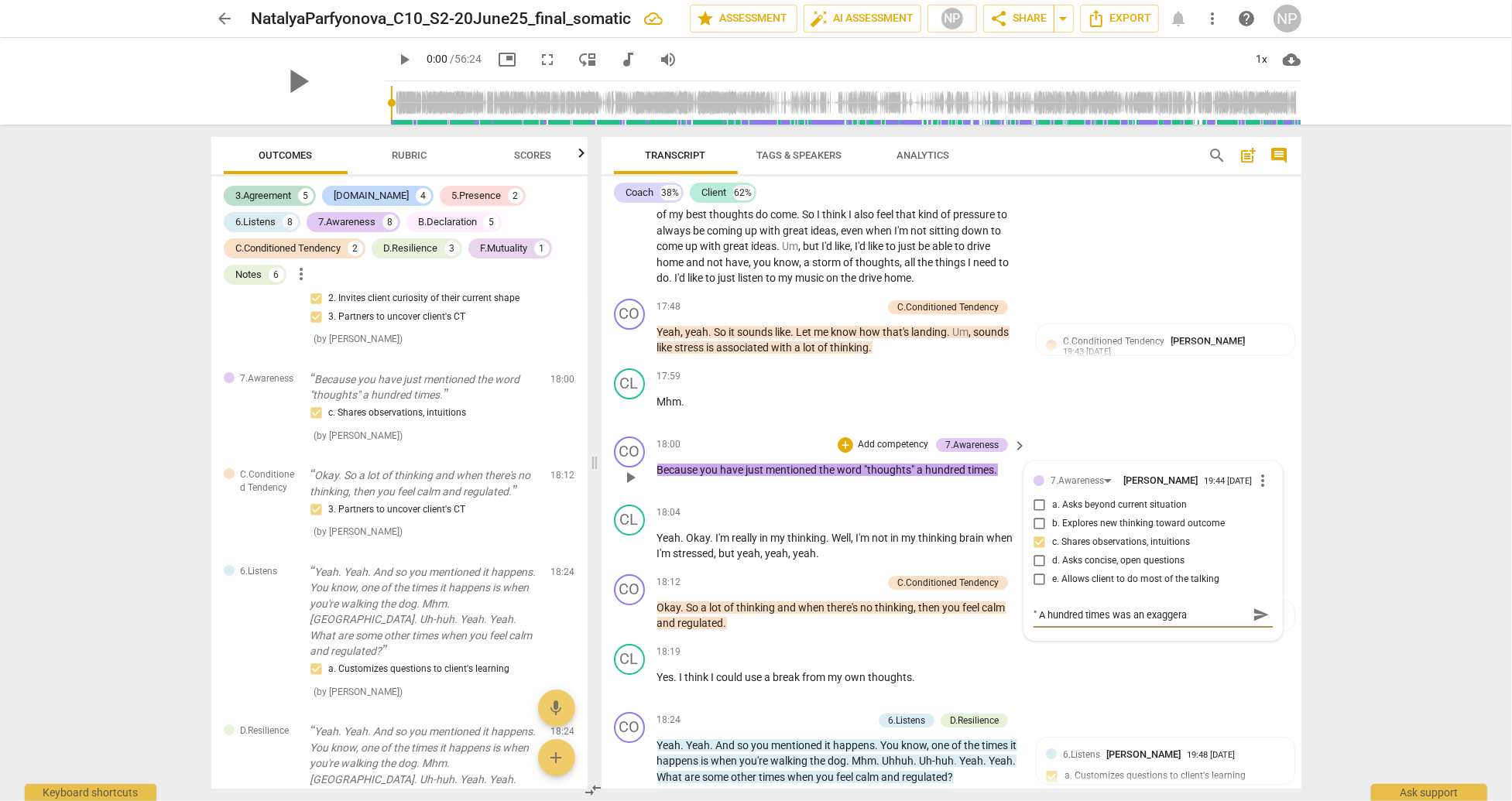
type textarea "" A hundred times was an exaggerat"
type textarea "" A hundred times was an exaggerati"
type textarea "" A hundred times was an exaggeratio"
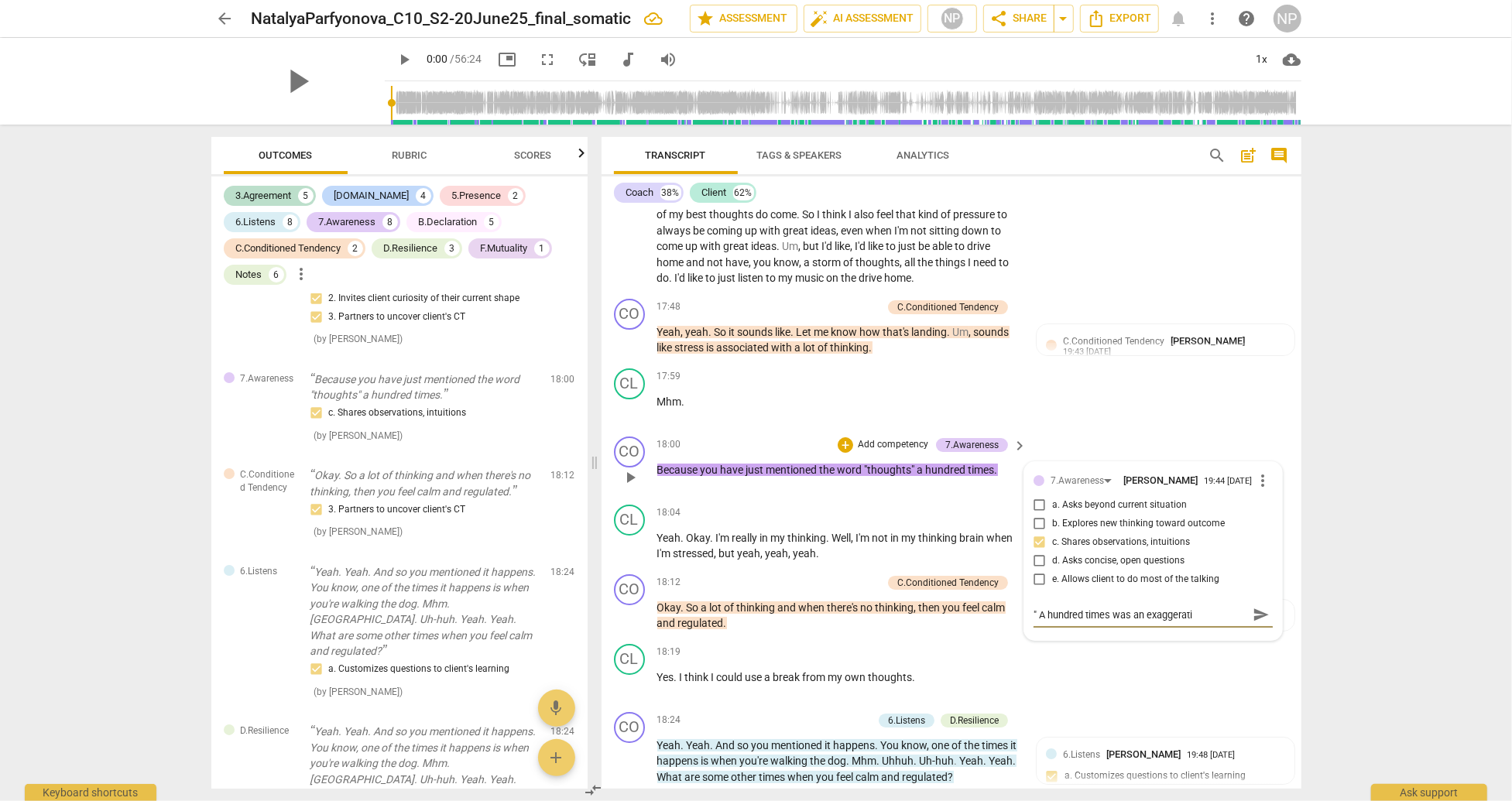
type textarea "" A hundred times was an exaggeratio"
type textarea "" A hundred times was an exaggeration"
type textarea "" A hundred times was an exaggeration."
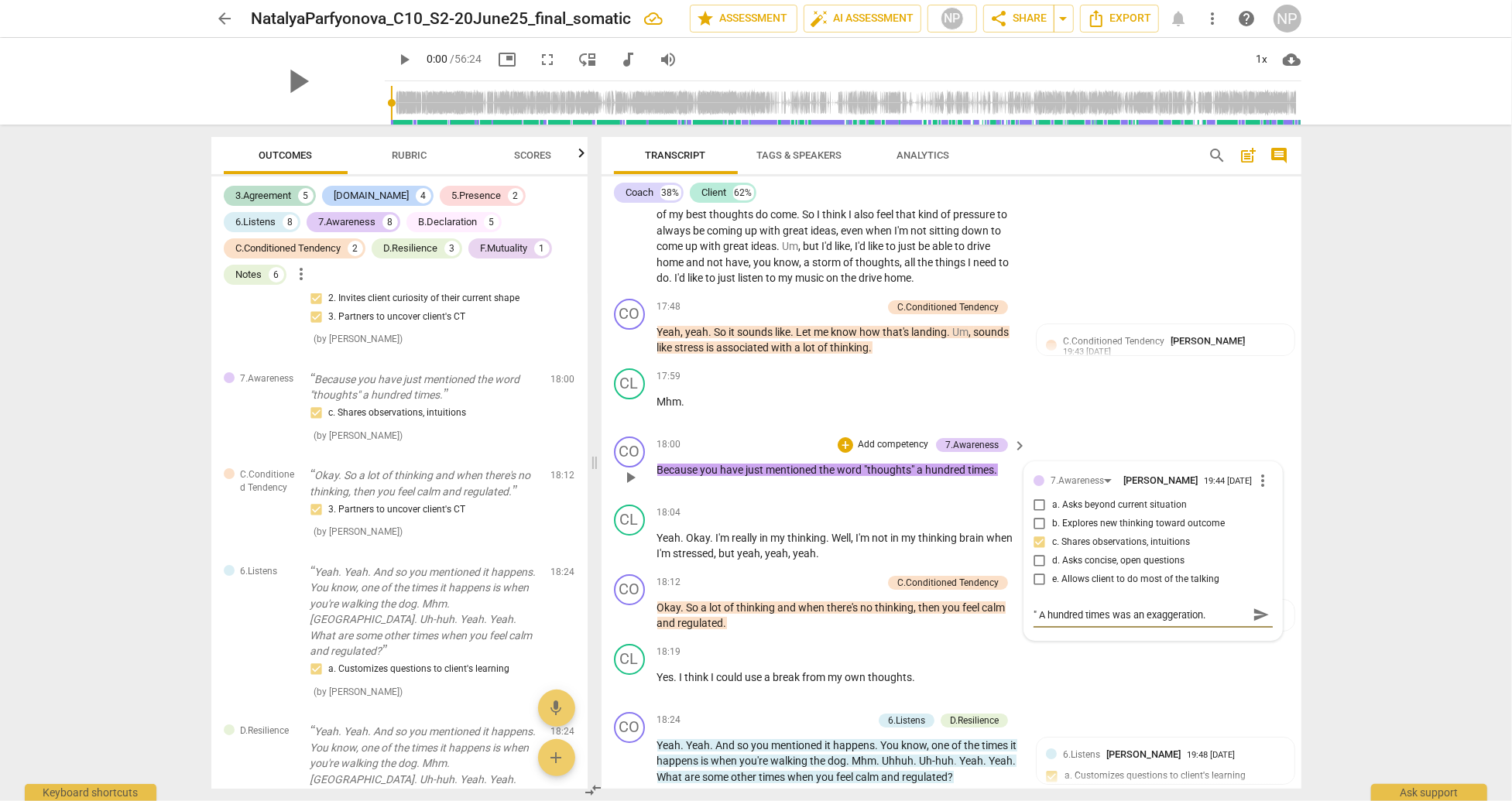
type textarea "" A hundred times was an exaggeration.""
type textarea "" A hundred times was an exaggeration." I"
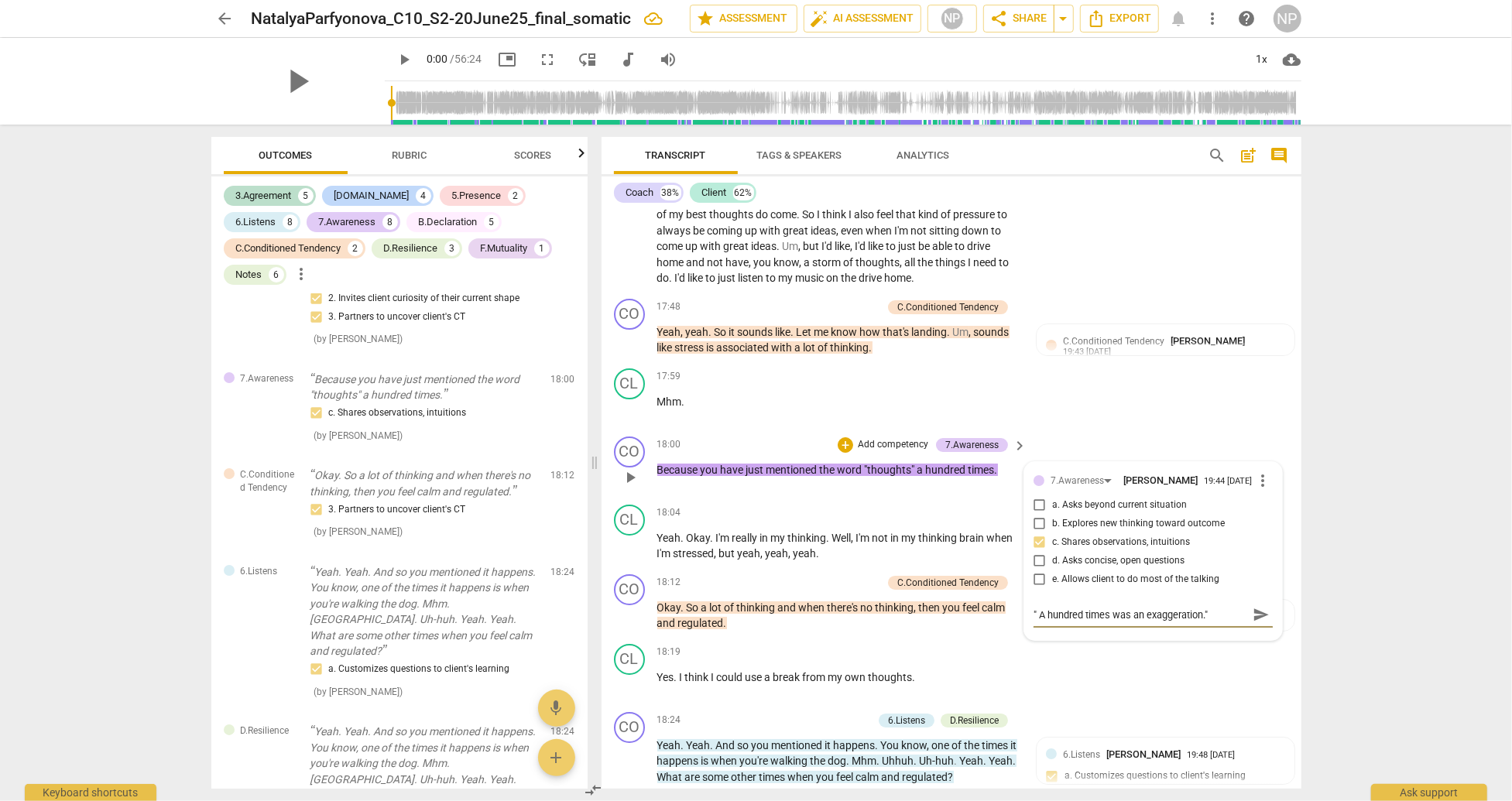
type textarea "" A hundred times was an exaggeration." I"
type textarea "" A hundred times was an exaggeration." I d"
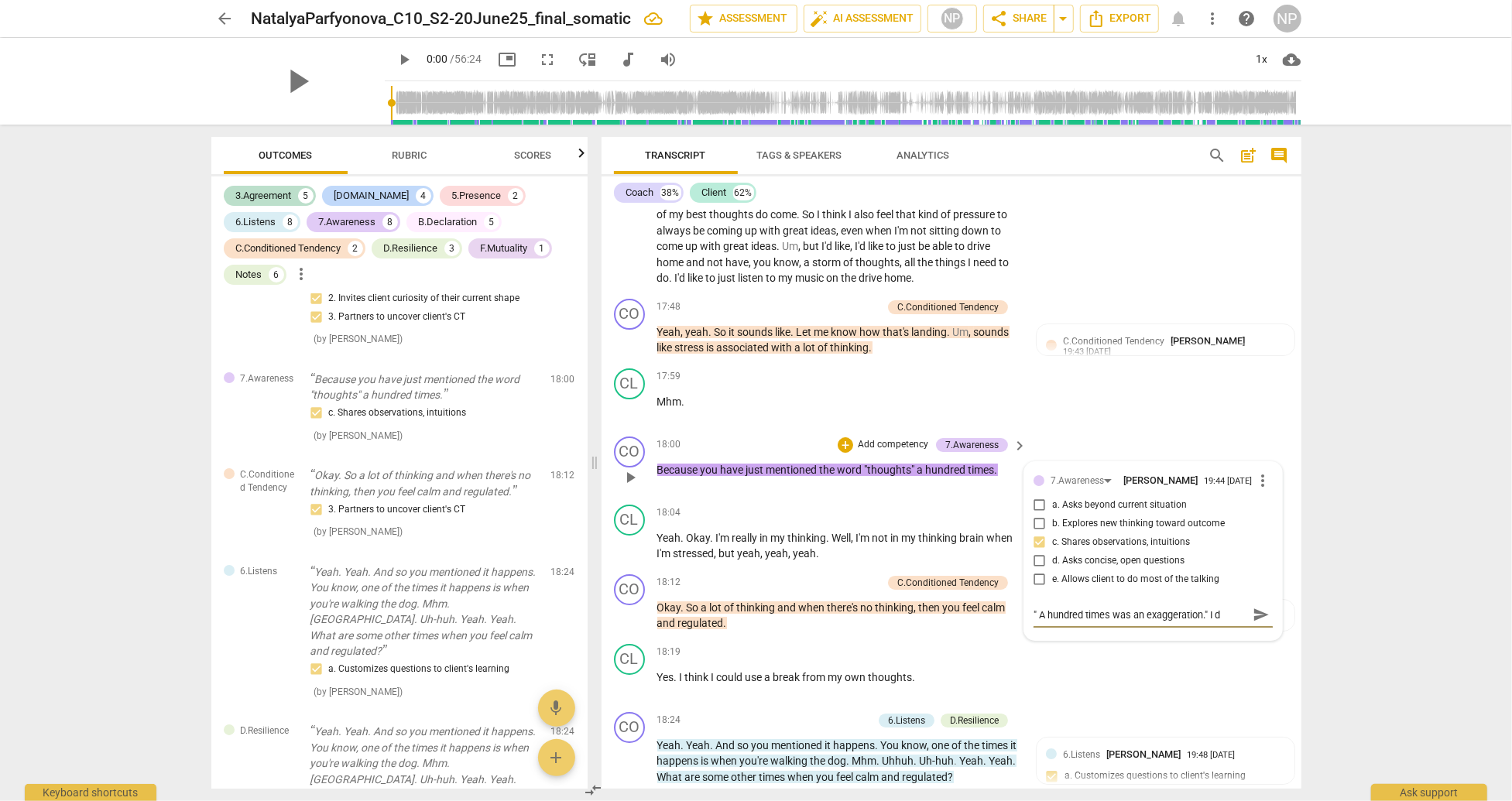
type textarea "" A hundred times was an exaggeration." I di"
type textarea "" A hundred times was an exaggeration." I die"
type textarea "" A hundred times was an exaggeration." I [PERSON_NAME]"
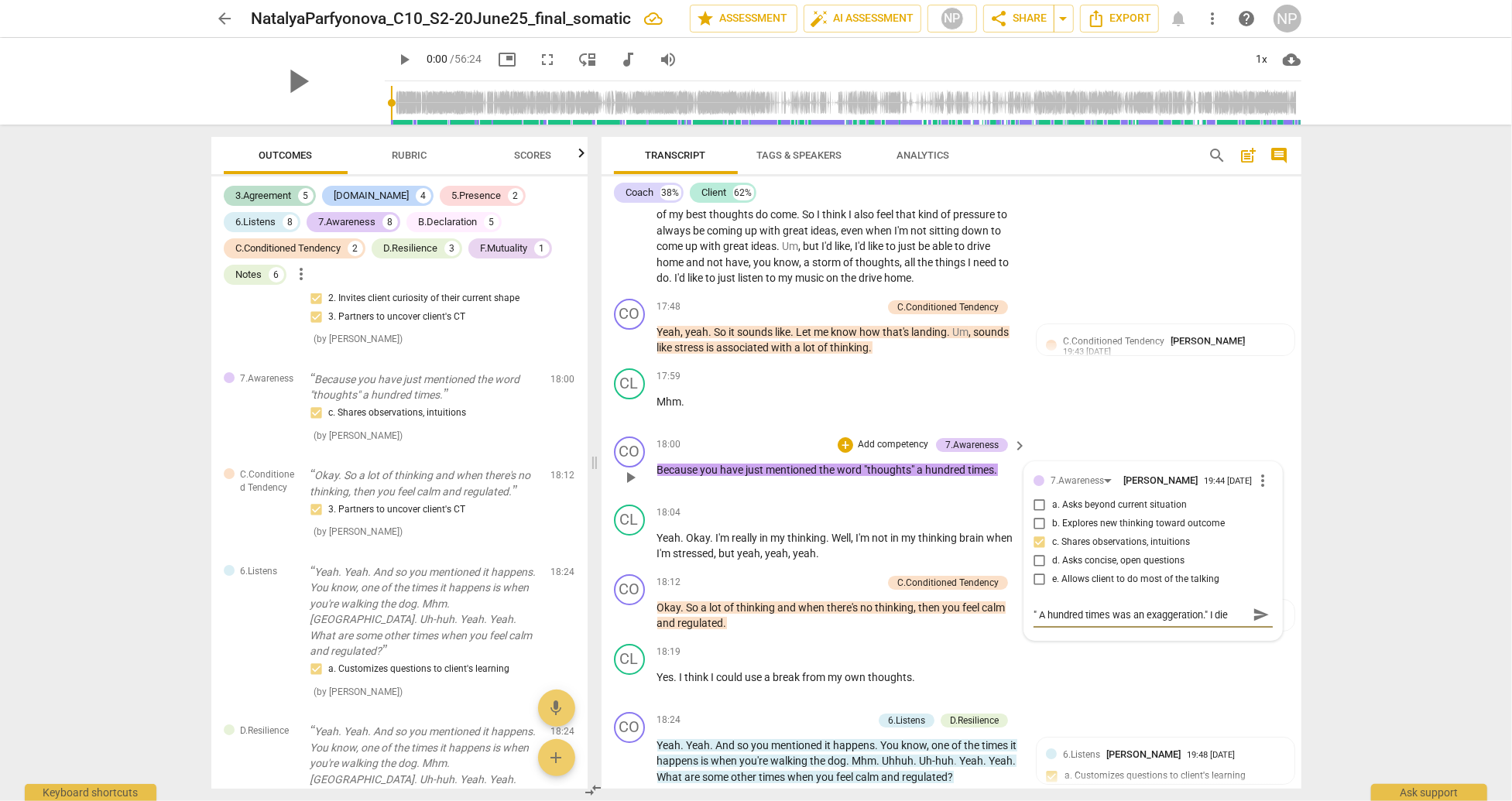
type textarea "" A hundred times was an exaggeration." I [PERSON_NAME]"
type textarea "" A hundred times was an exaggeration." I die"
type textarea "" A hundred times was an exaggeration." I di"
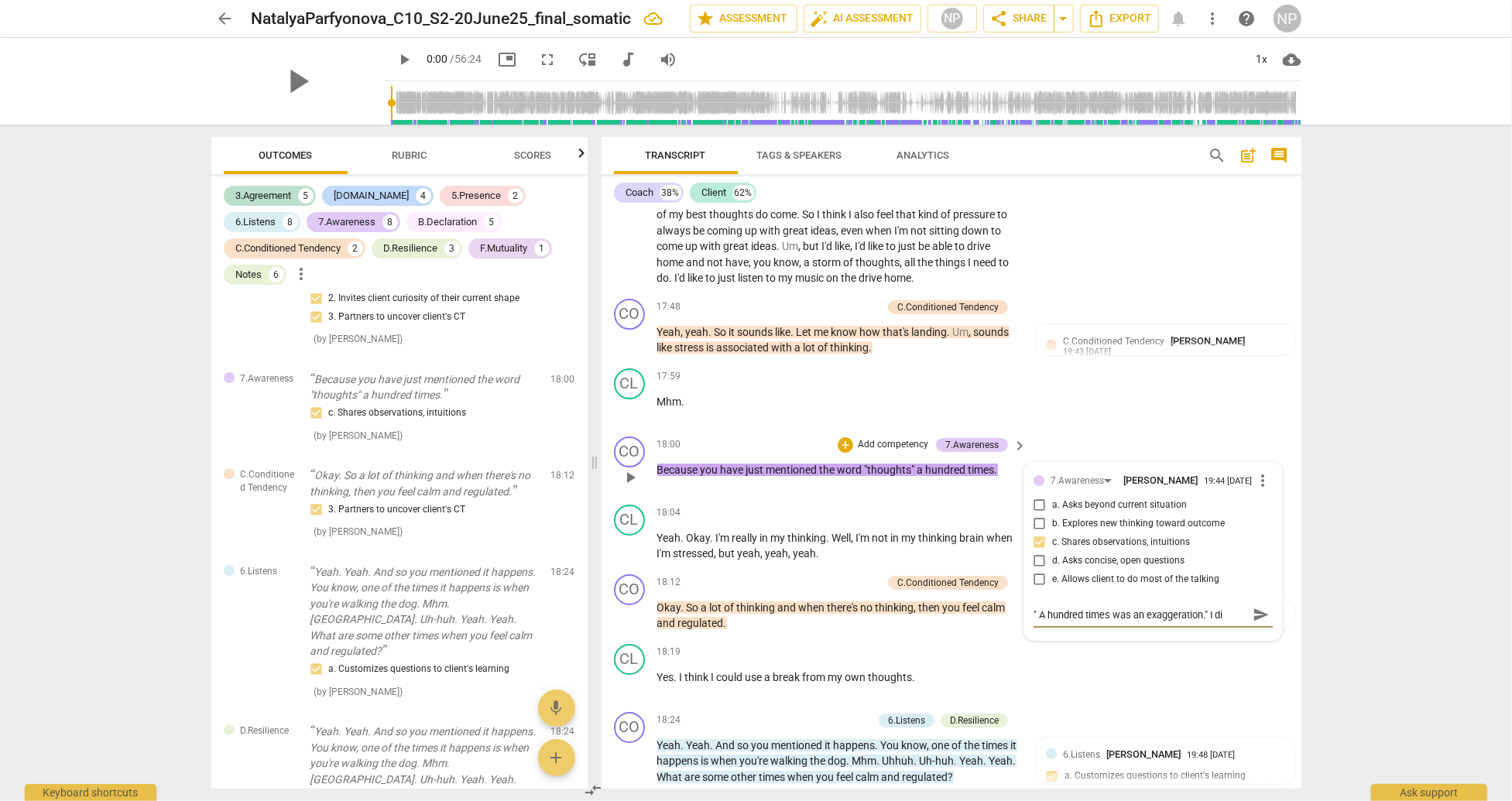
type textarea "" A hundred times was an exaggeration." I did"
type textarea "" A hundred times was an exaggeration." I did n"
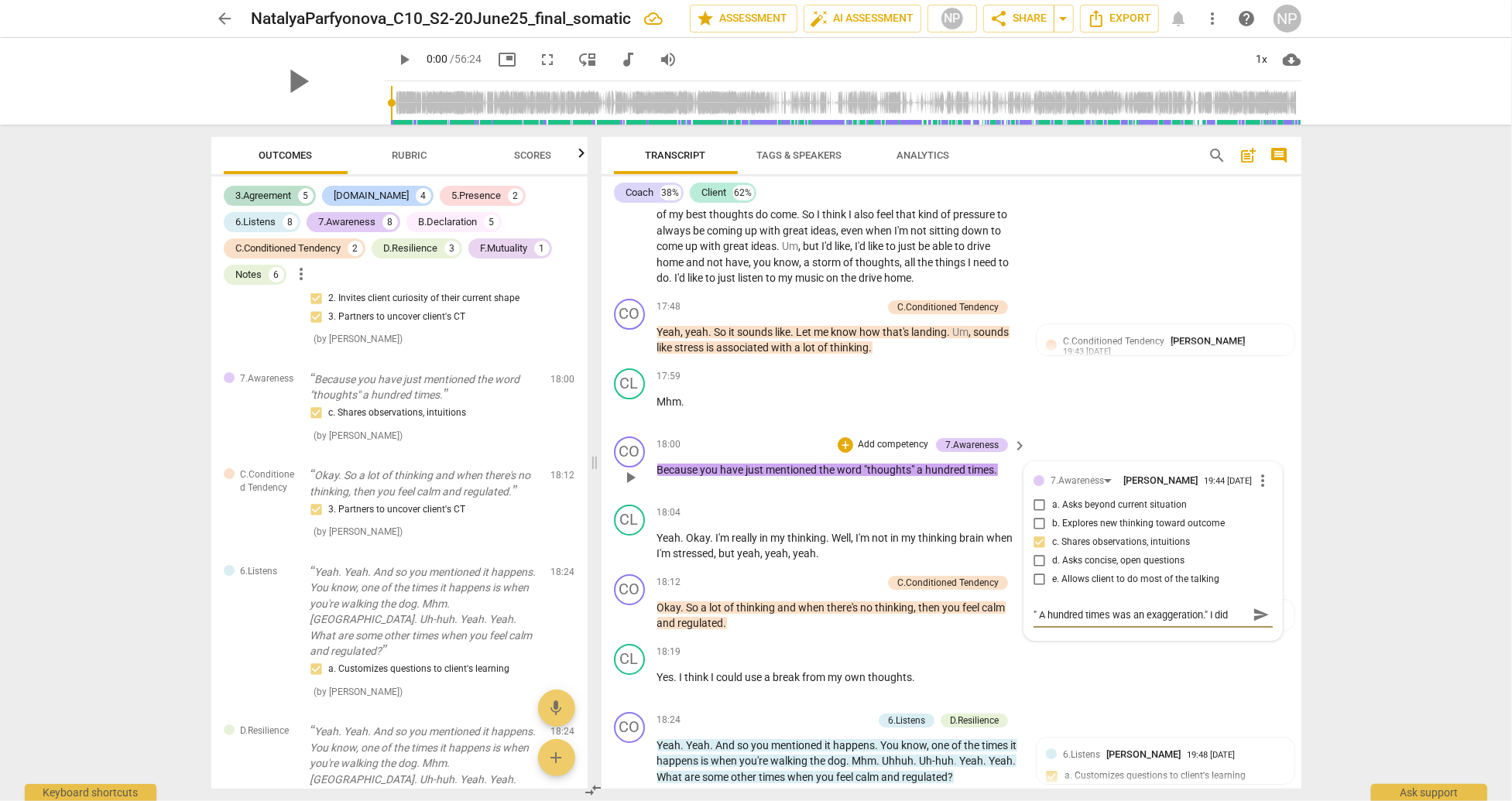
type textarea "" A hundred times was an exaggeration." I did n"
type textarea "" A hundred times was an exaggeration." I did no"
type textarea "" A hundred times was an exaggeration." I did n"
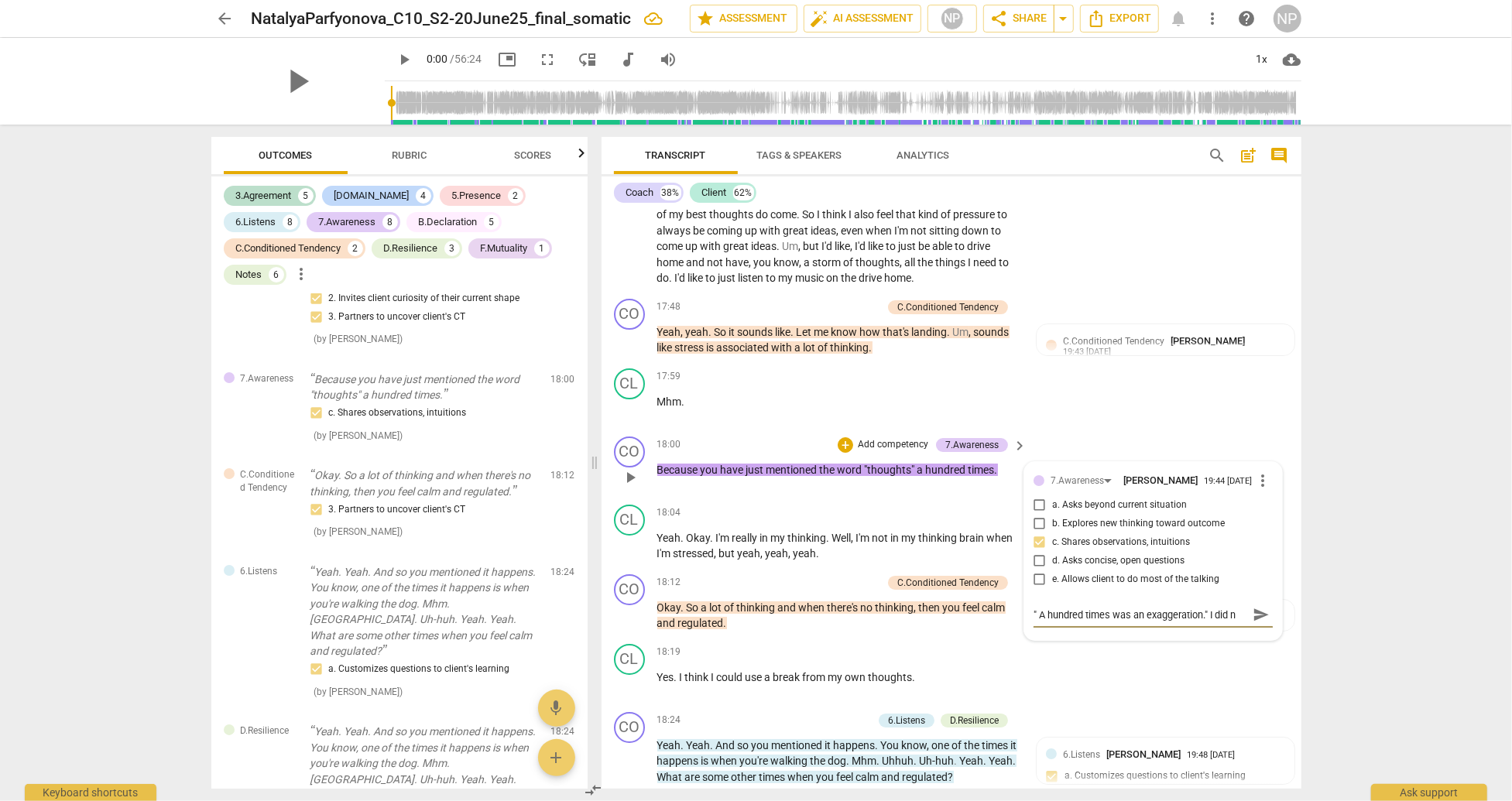
type textarea "" A hundred times was an exaggeration." I did"
type textarea "" A hundred times was an exaggeration." I di"
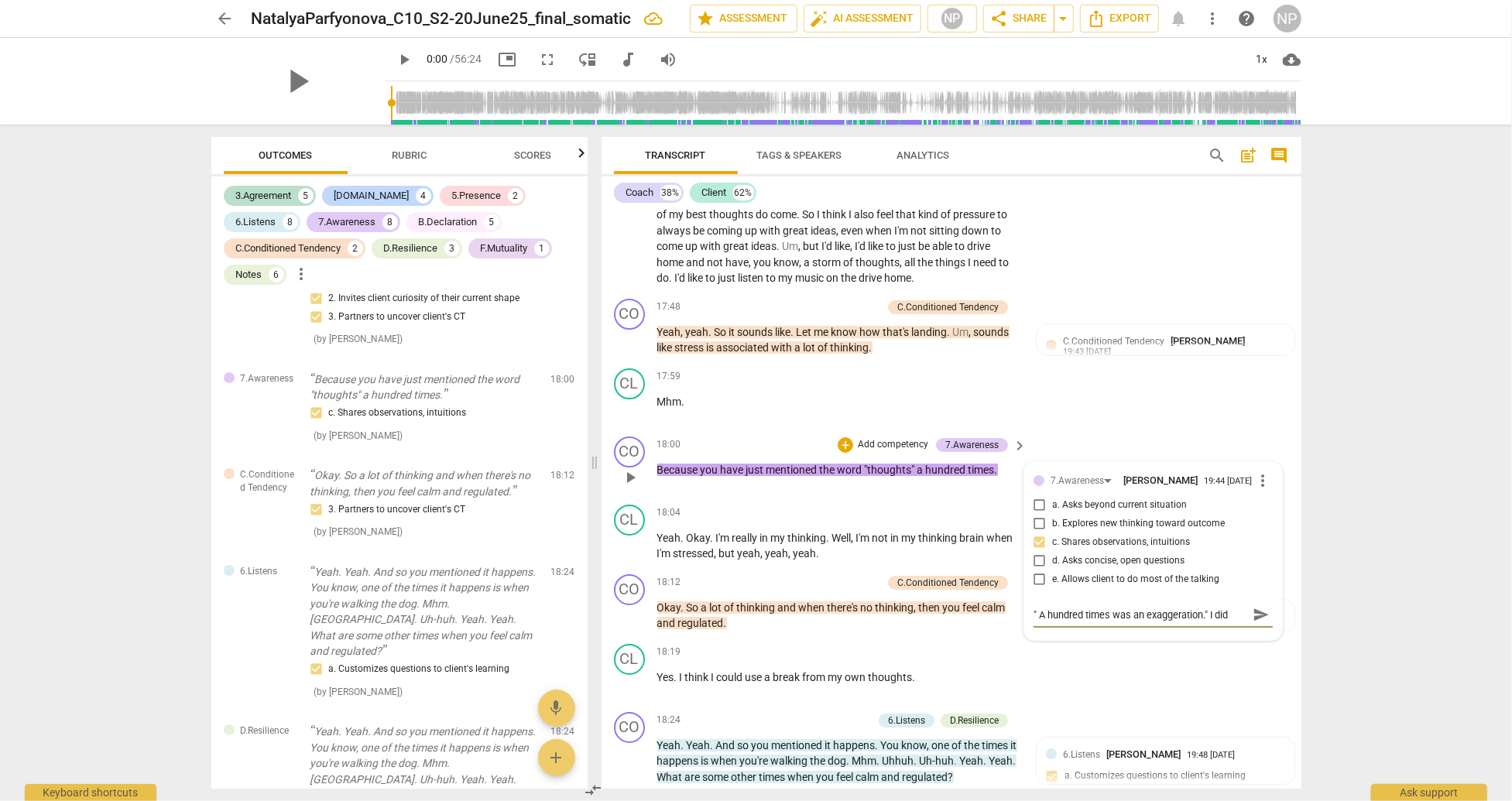
type textarea "" A hundred times was an exaggeration." I di"
type textarea "" A hundred times was an exaggeration." I d"
type textarea "" A hundred times was an exaggeration." I"
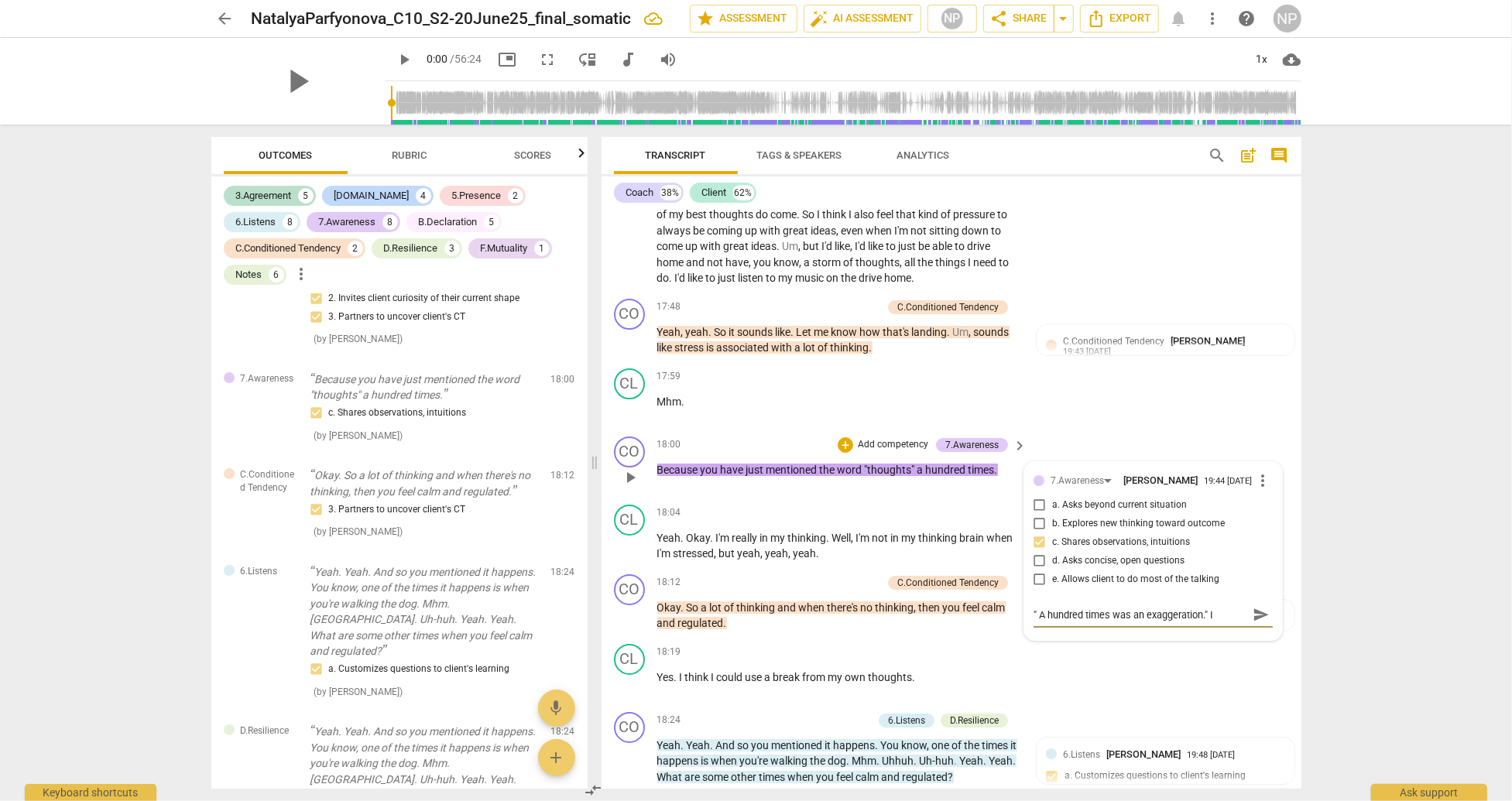
type textarea "" A hundred times was an exaggeration." I c"
type textarea "" A hundred times was an exaggeration." I co"
type textarea "" A hundred times was an exaggeration." I cou"
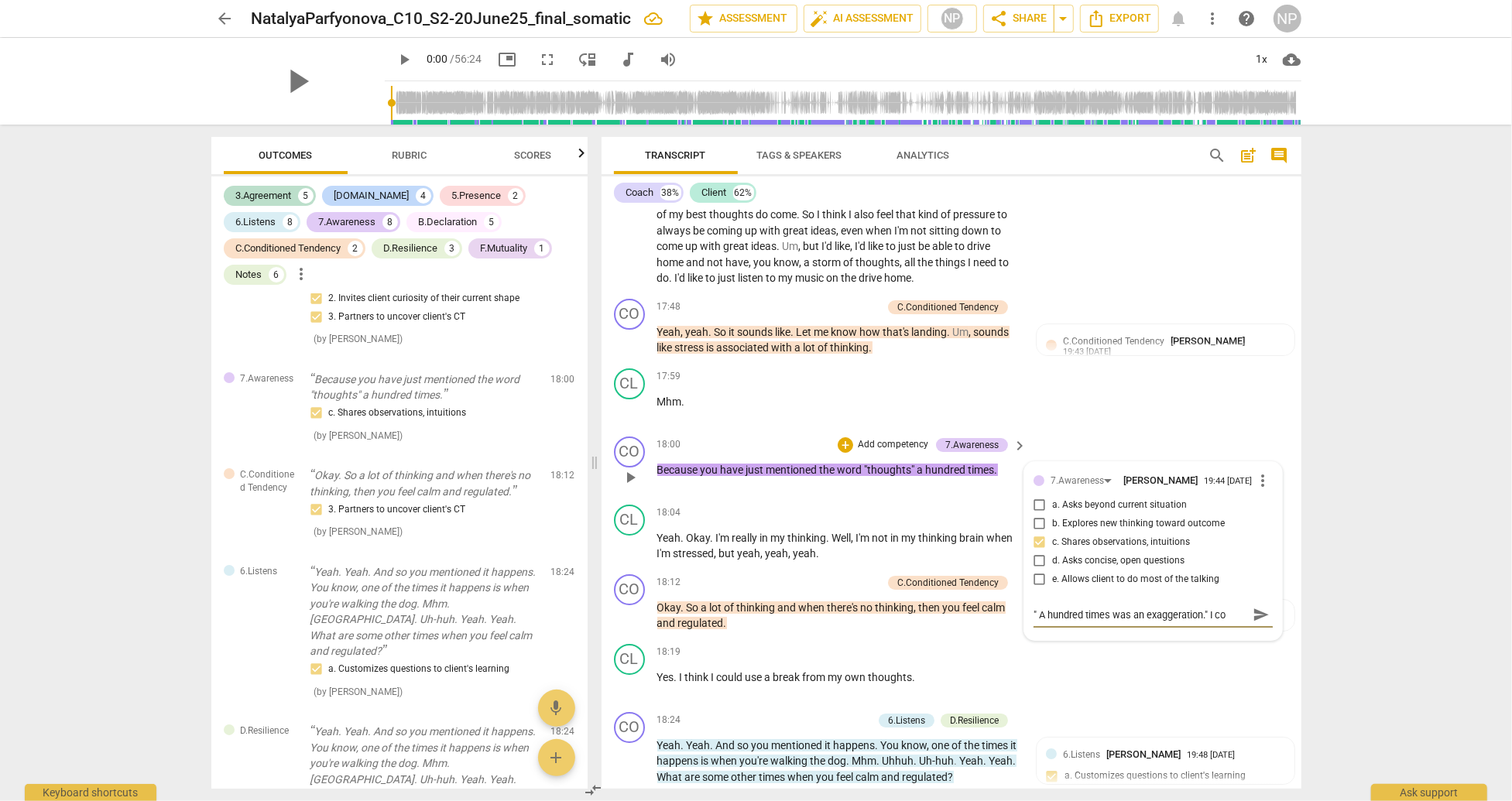
type textarea "" A hundred times was an exaggeration." I cou"
type textarea "" A hundred times was an exaggeration." I coue"
type textarea "" A hundred times was an exaggeration." I couer"
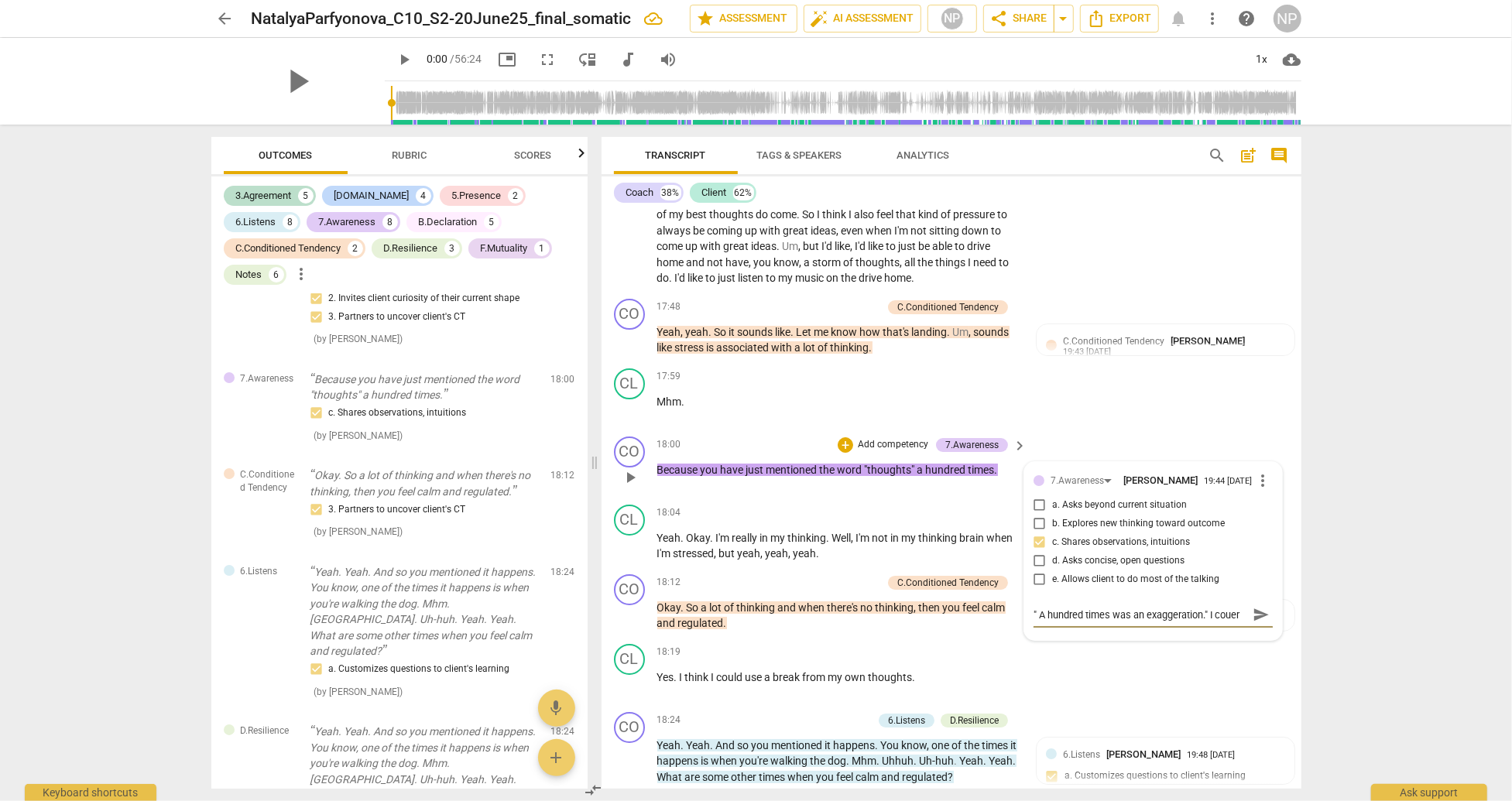
type textarea "" A hundred times was an exaggeration." I coue"
type textarea "" A hundred times was an exaggeration." I cou"
type textarea "" A hundred times was an exaggeration." I co"
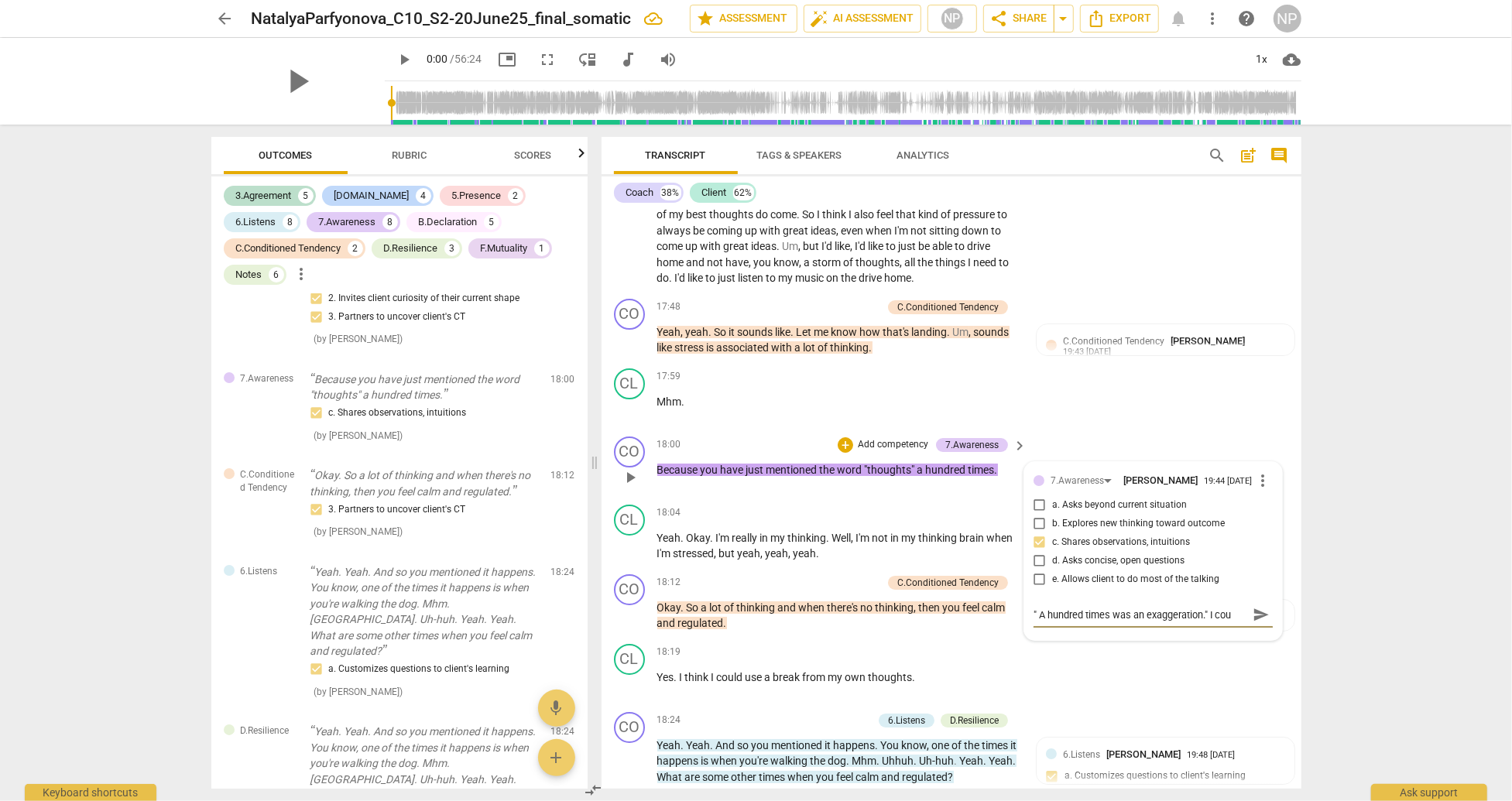
type textarea "" A hundred times was an exaggeration." I co"
type textarea "" A hundred times was an exaggeration." I c"
type textarea "" A hundred times was an exaggeration." I"
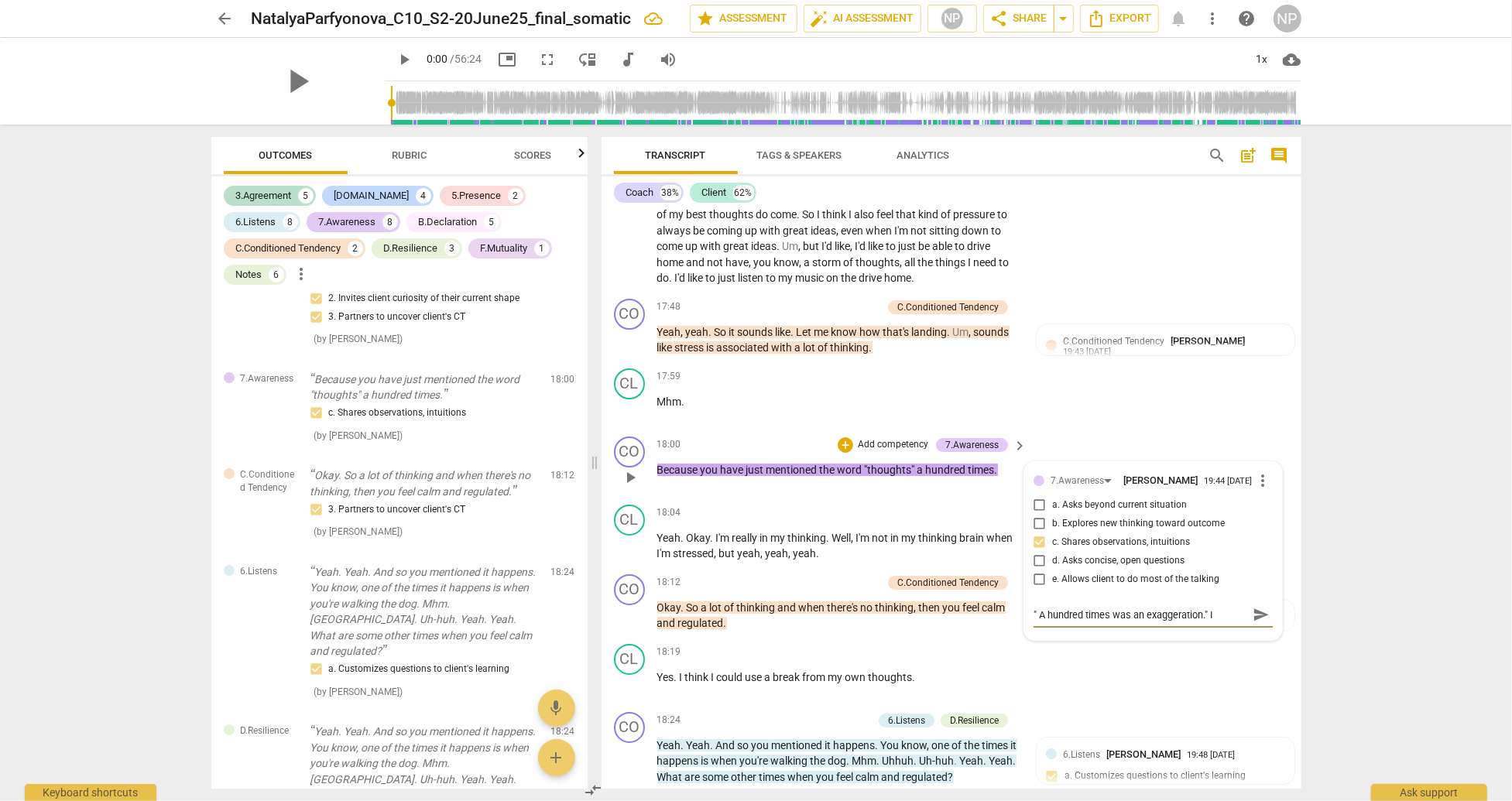
type textarea "" A hundred times was an exaggeration." I"
type textarea "" A hundred times was an exaggeration." I w"
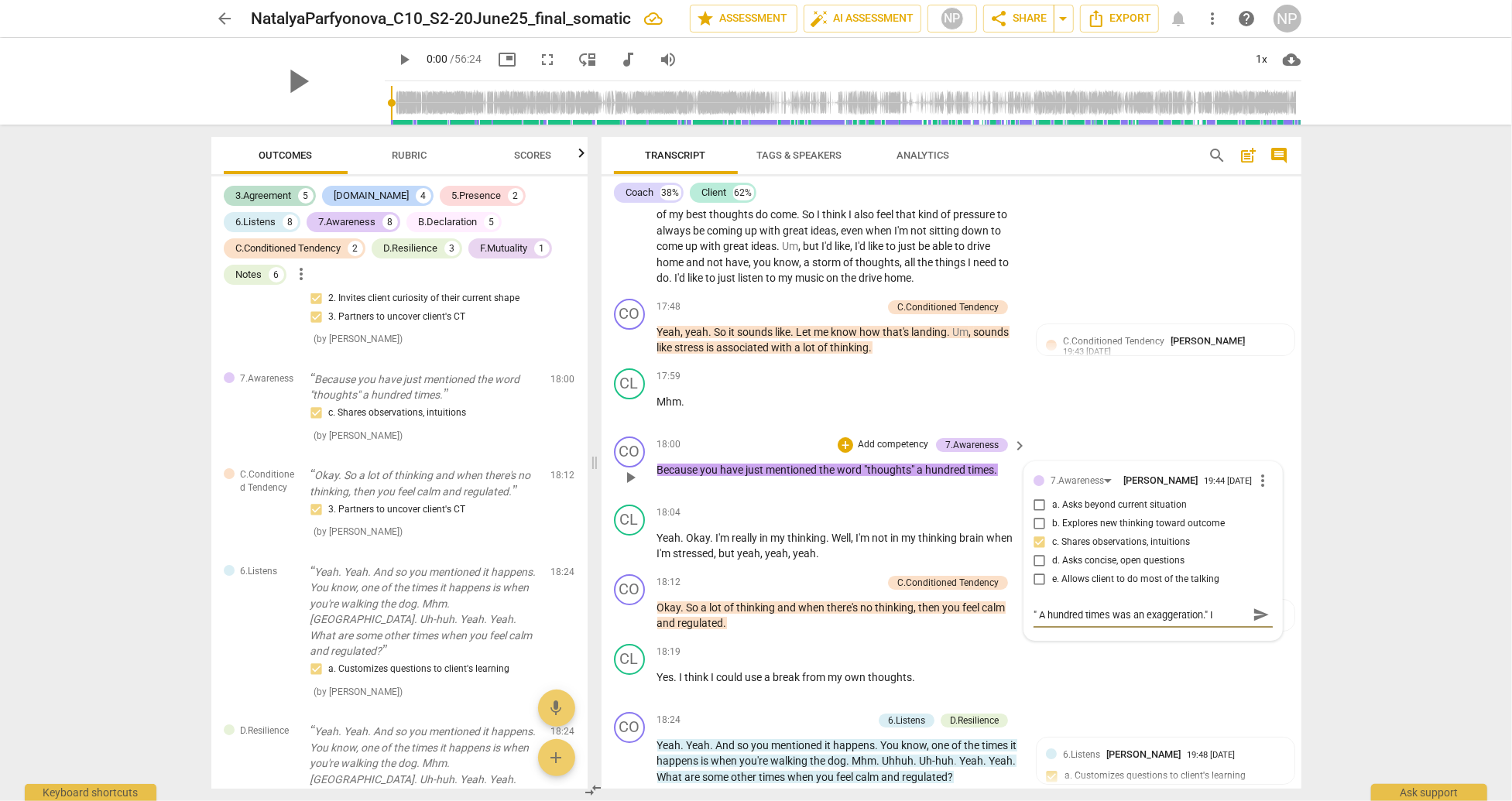
type textarea "" A hundred times was an exaggeration." I w"
type textarea "" A hundred times was an exaggeration." I wi"
type textarea "" A hundred times was an exaggeration." I wis"
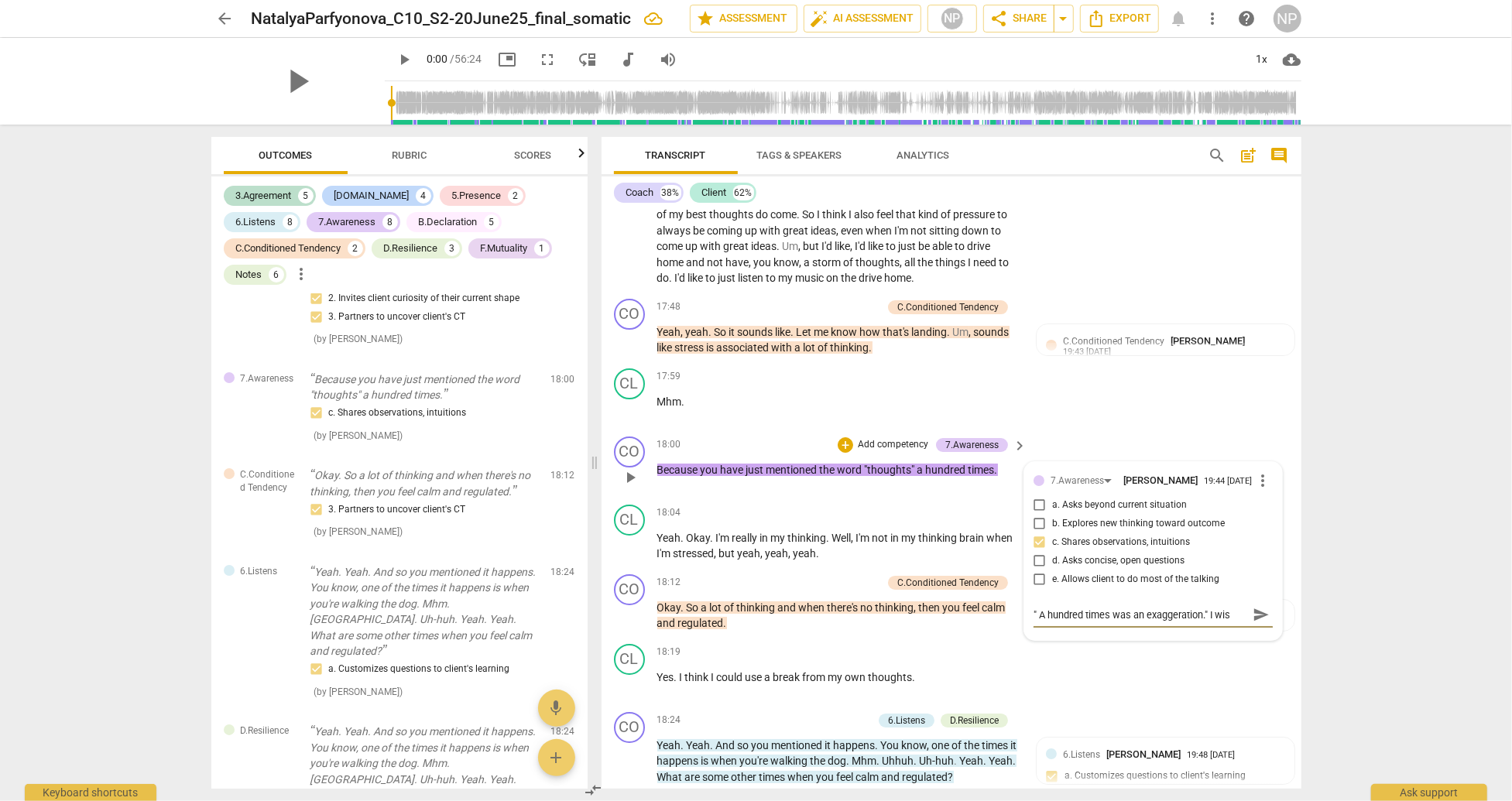
type textarea "" A hundred times was an exaggeration." I wish"
type textarea "" A hundred times was an exaggeration." I wish I"
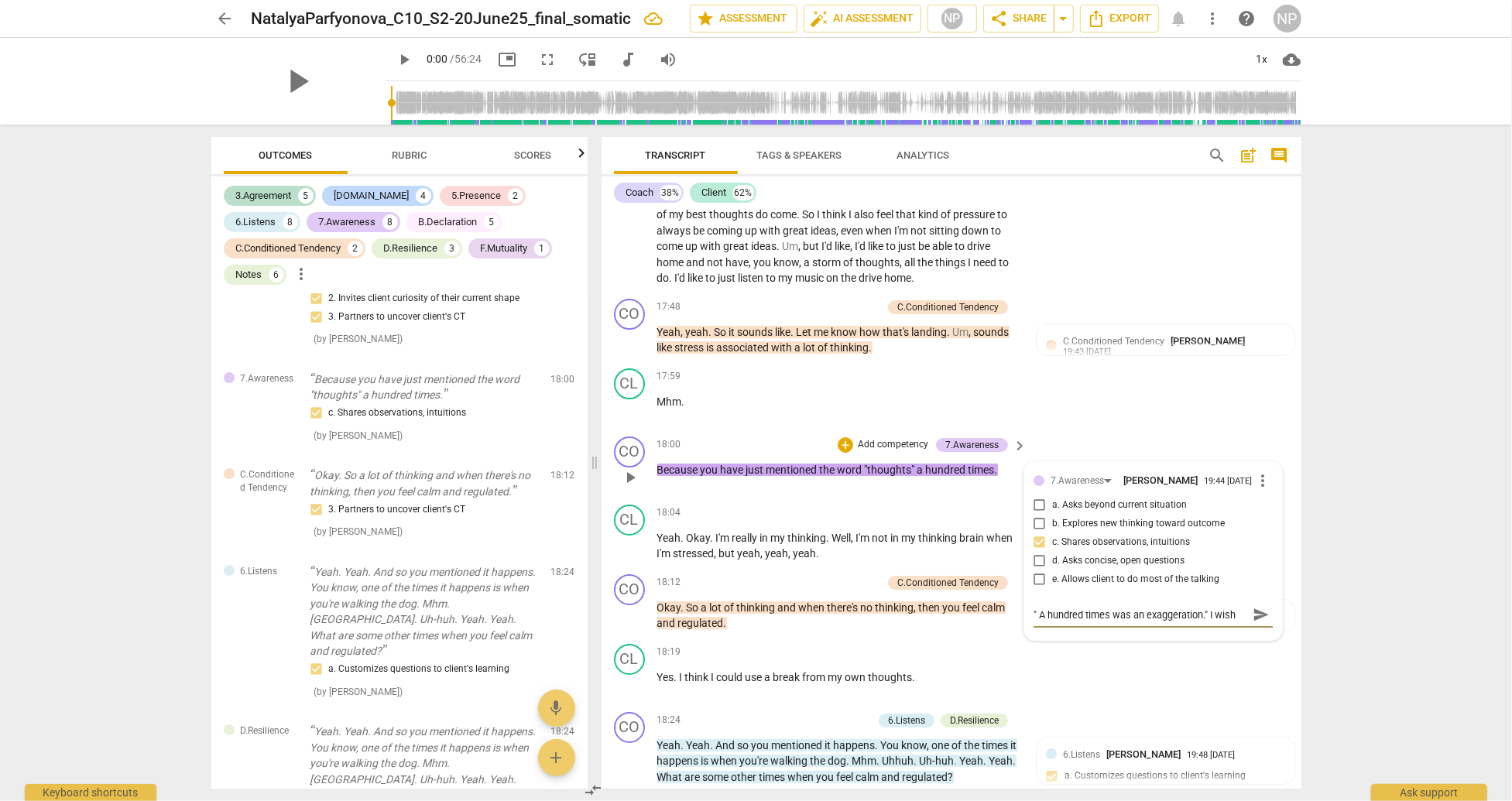
type textarea "" A hundred times was an exaggeration." I wish I"
click at [1052, 622] on textarea "" A hundred times was an exaggeration." I wish I said" at bounding box center [1140, 615] width 214 height 15
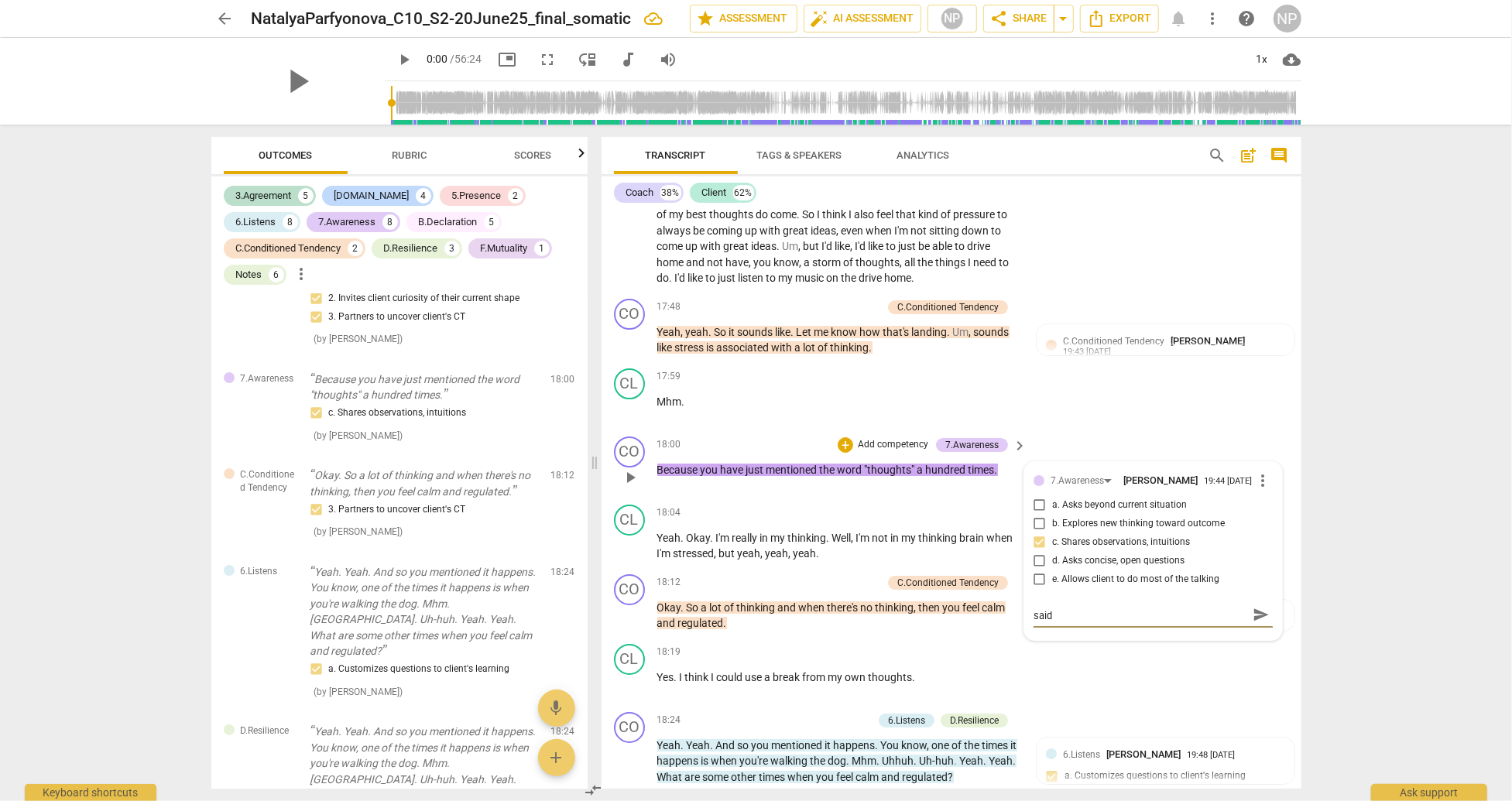
scroll to position [0, 0]
click at [1204, 622] on textarea "" A hundred times was an exaggeration." I wish I said" at bounding box center [1140, 615] width 214 height 15
click at [1109, 622] on textarea "" A hundred times was an exaggeration." I wish I said" at bounding box center [1140, 615] width 214 height 15
click at [1215, 622] on textarea "" A hundred times" was an exaggeration." I wish I said" at bounding box center [1140, 615] width 214 height 15
click at [1231, 622] on textarea "" A hundred times" was an exaggeration. I wish I said" at bounding box center [1140, 615] width 214 height 15
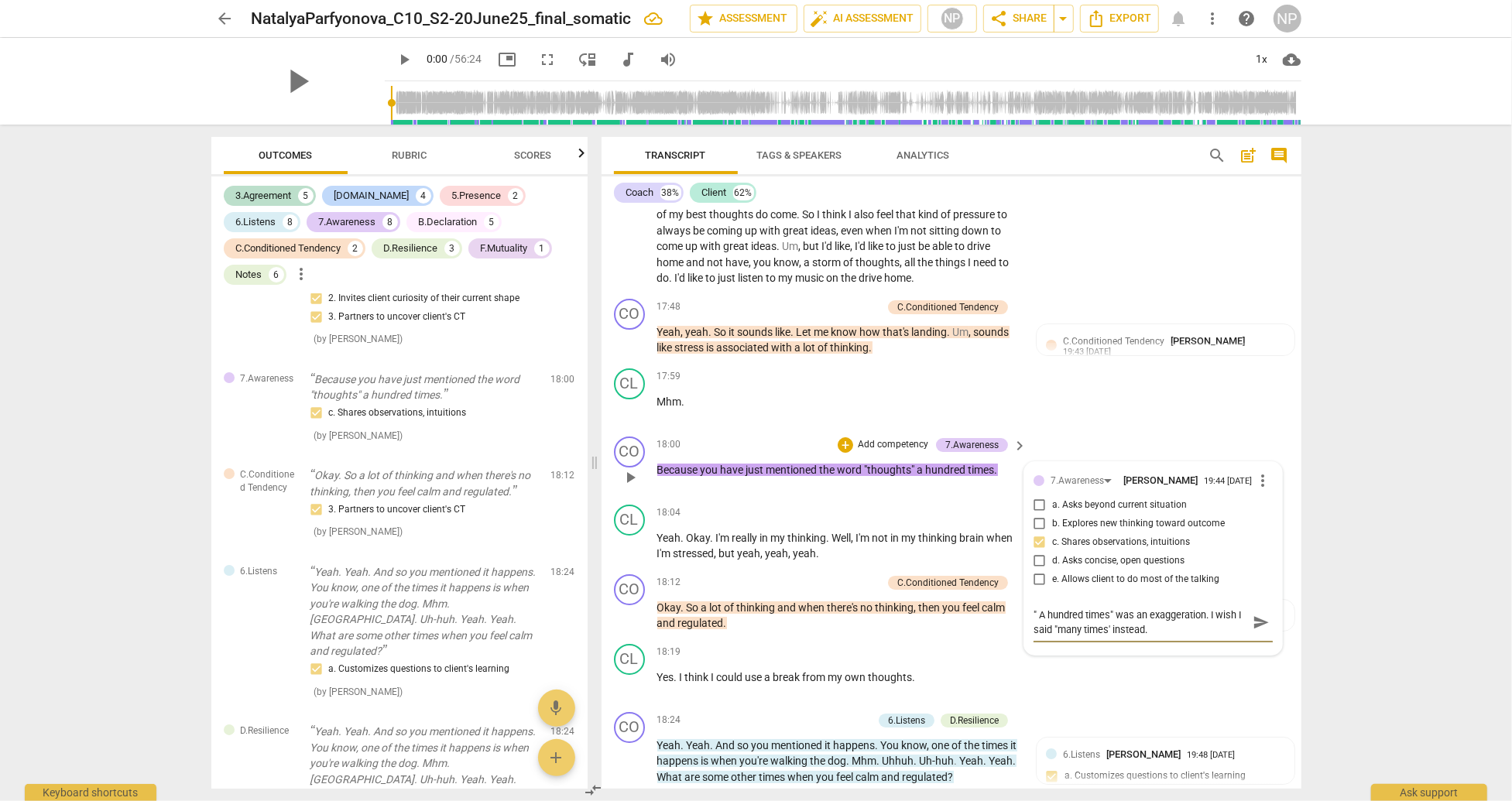
click at [1253, 631] on span "send" at bounding box center [1261, 622] width 17 height 17
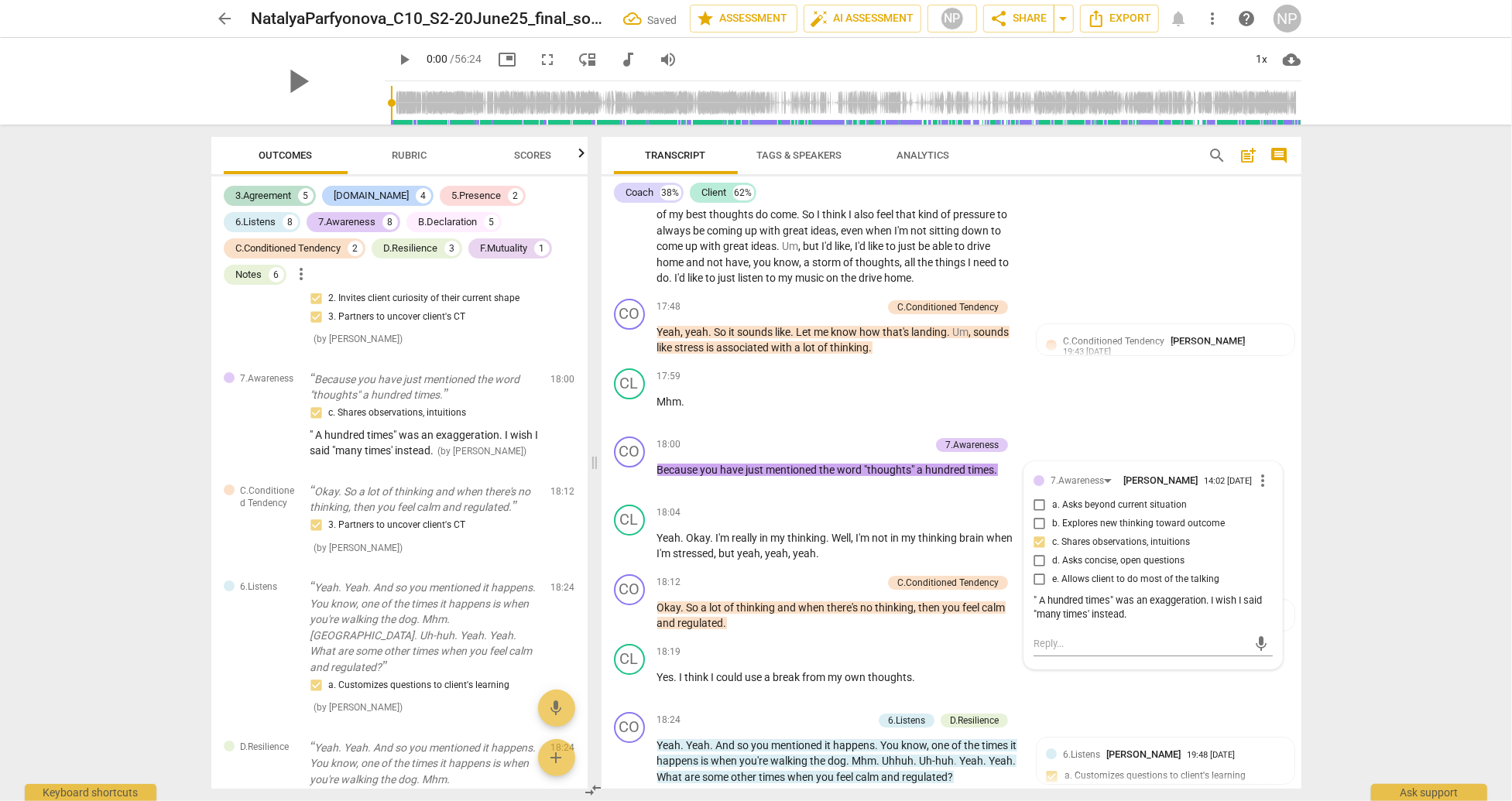
click at [1301, 377] on div "Transcript Tags & Speakers Analytics search post_add comment Coach 38% Client 6…" at bounding box center [954, 463] width 718 height 676
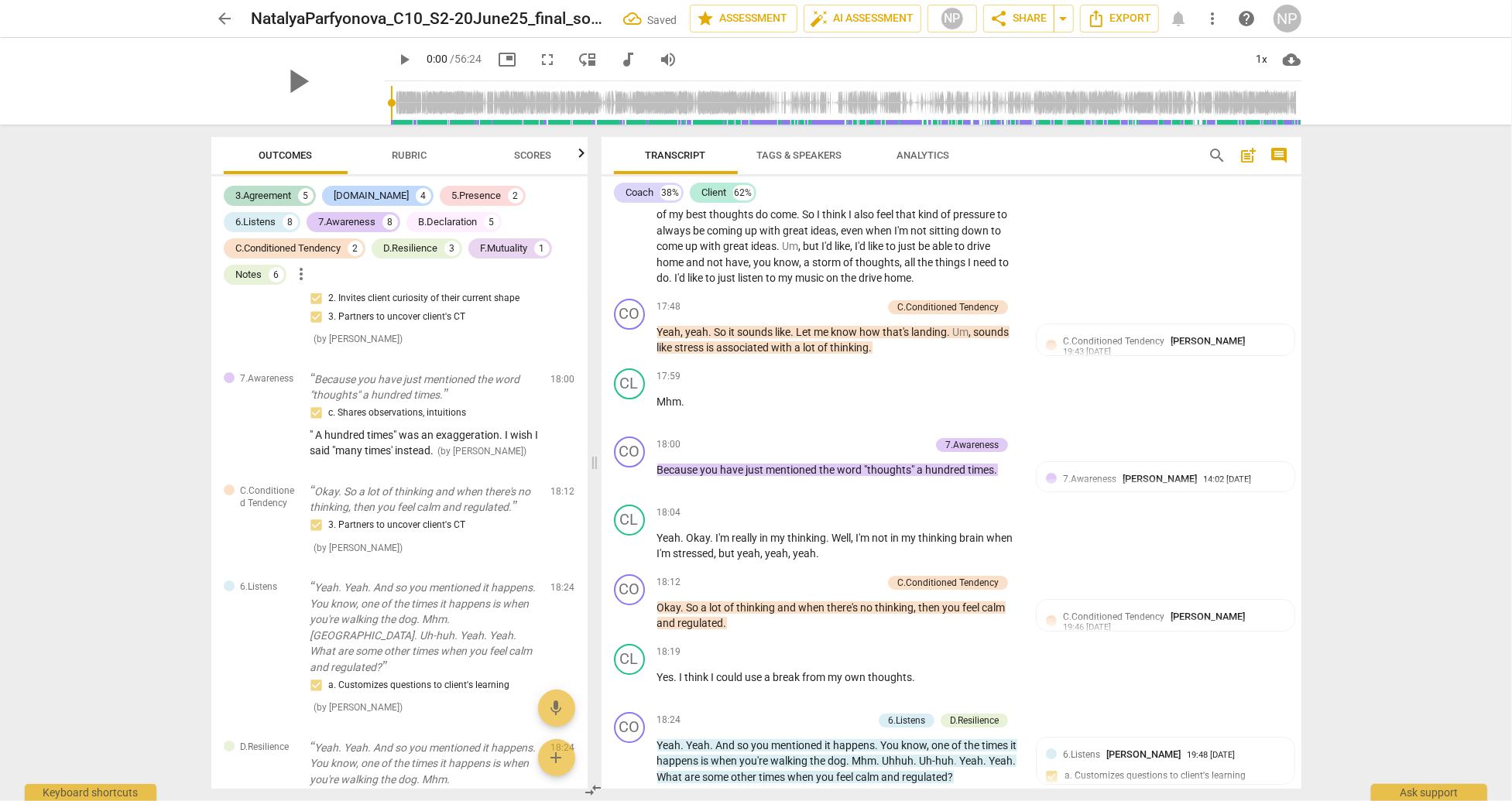
click at [1122, 544] on div "" A hundred times" was an exaggeration. I wish I said "many times' instead." at bounding box center [1165, 529] width 239 height 30
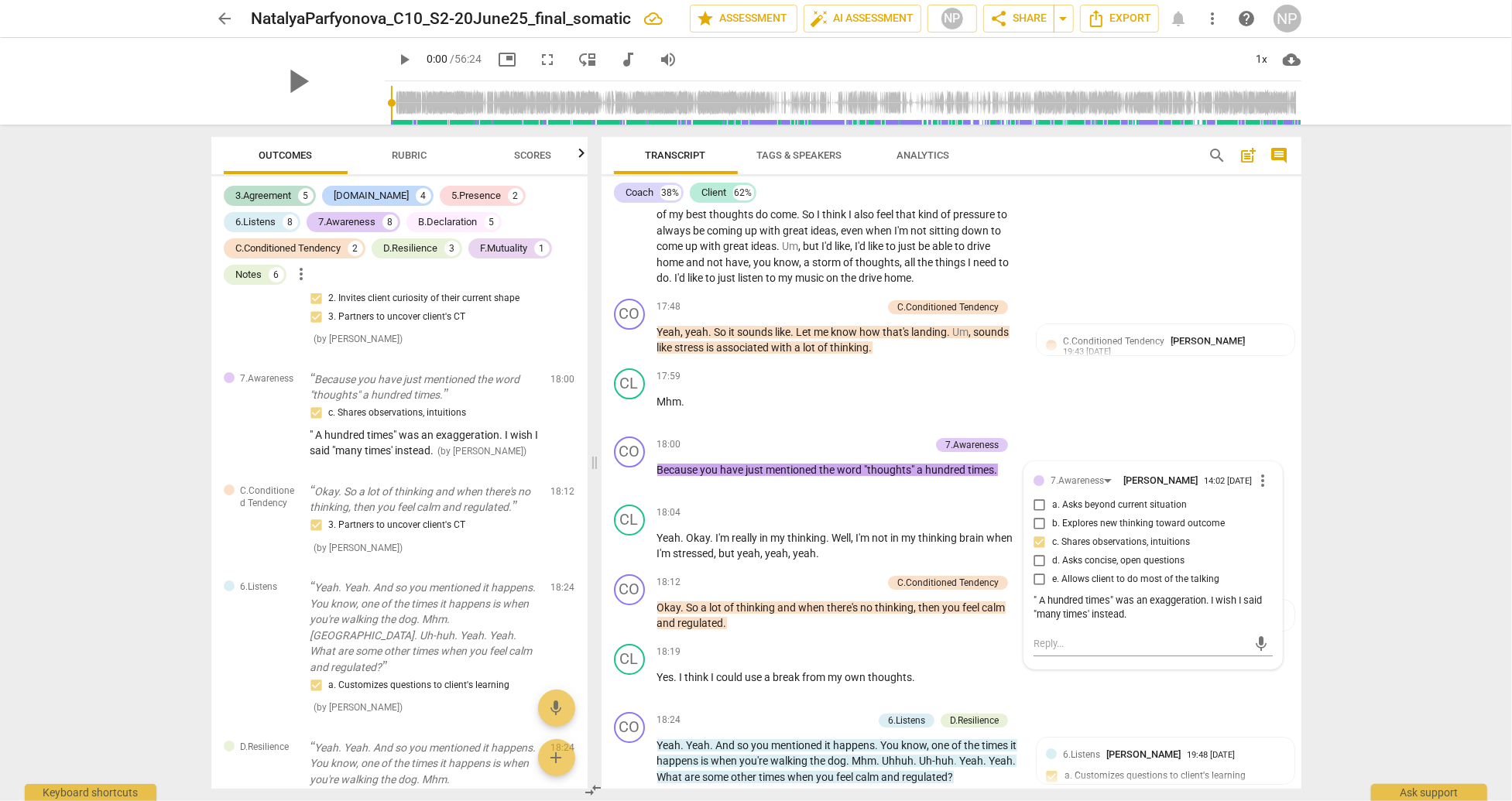
click at [1320, 410] on div "arrow_back NatalyaParfyonova_C10_S2-20June25_final_somatic edit star Assessment…" at bounding box center [756, 400] width 1512 height 801
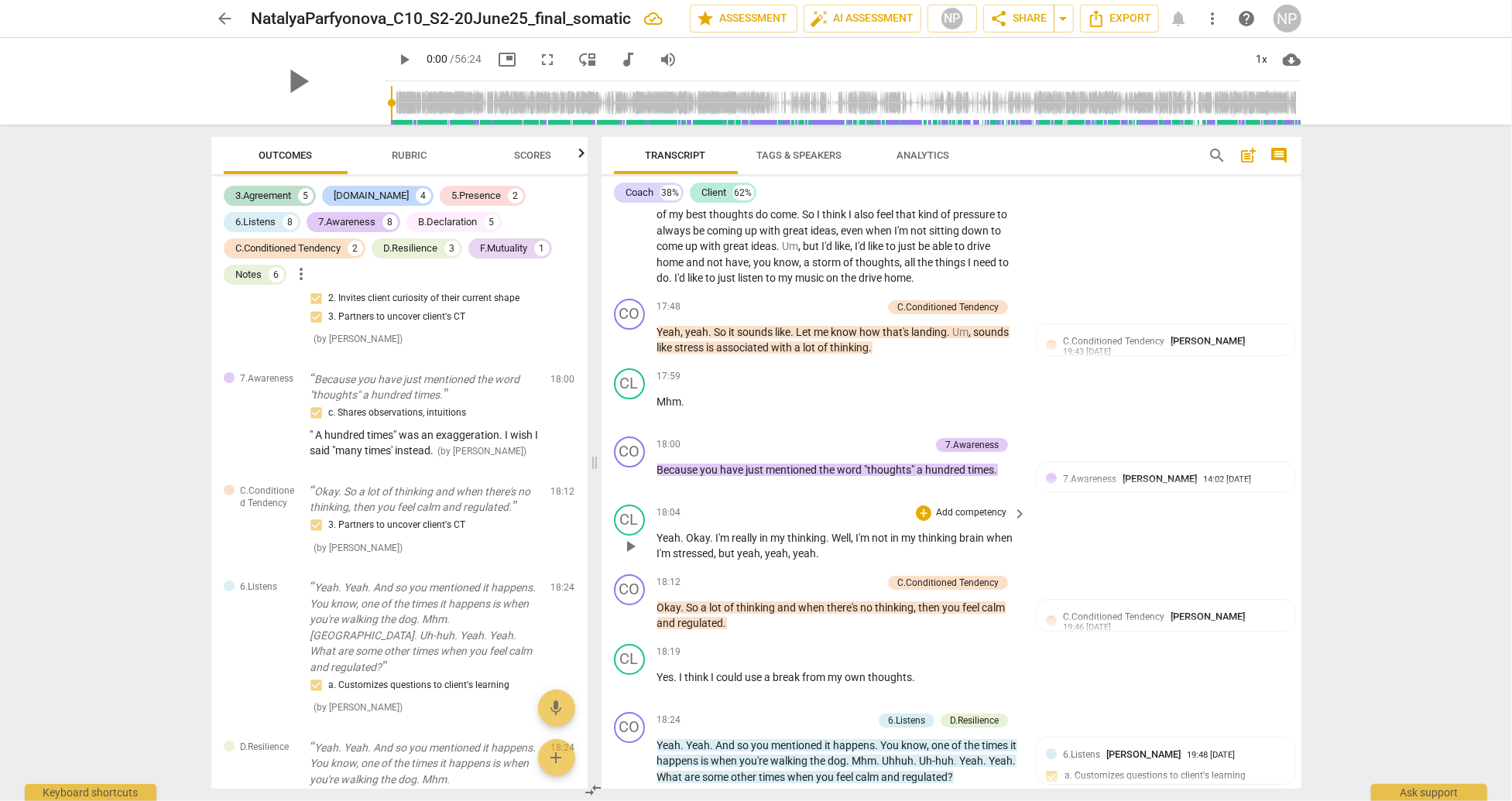
click at [763, 544] on span "in" at bounding box center [765, 538] width 11 height 12
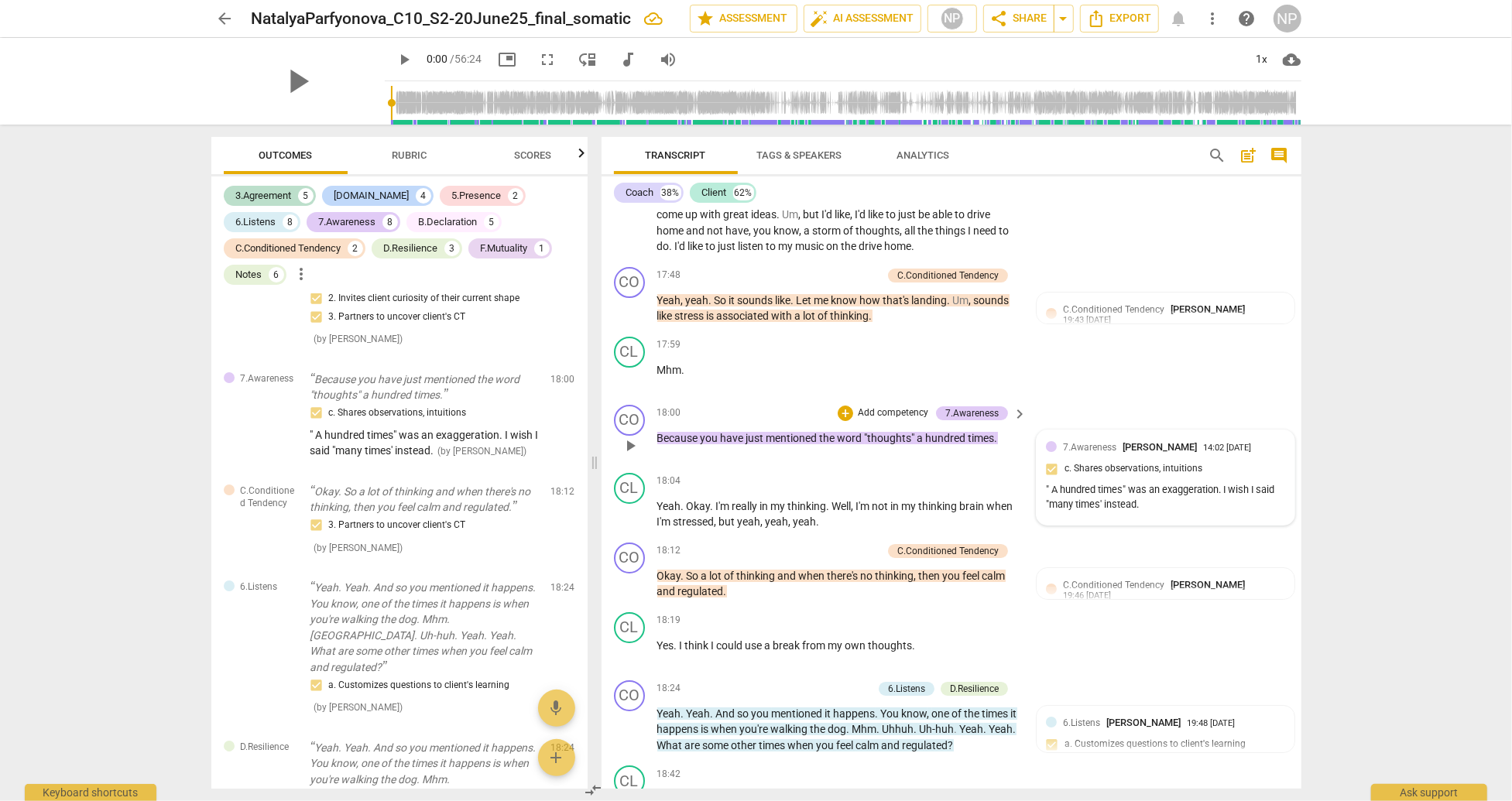
click at [1193, 512] on div "" A hundred times" was an exaggeration. I wish I said "many times' instead." at bounding box center [1165, 497] width 239 height 30
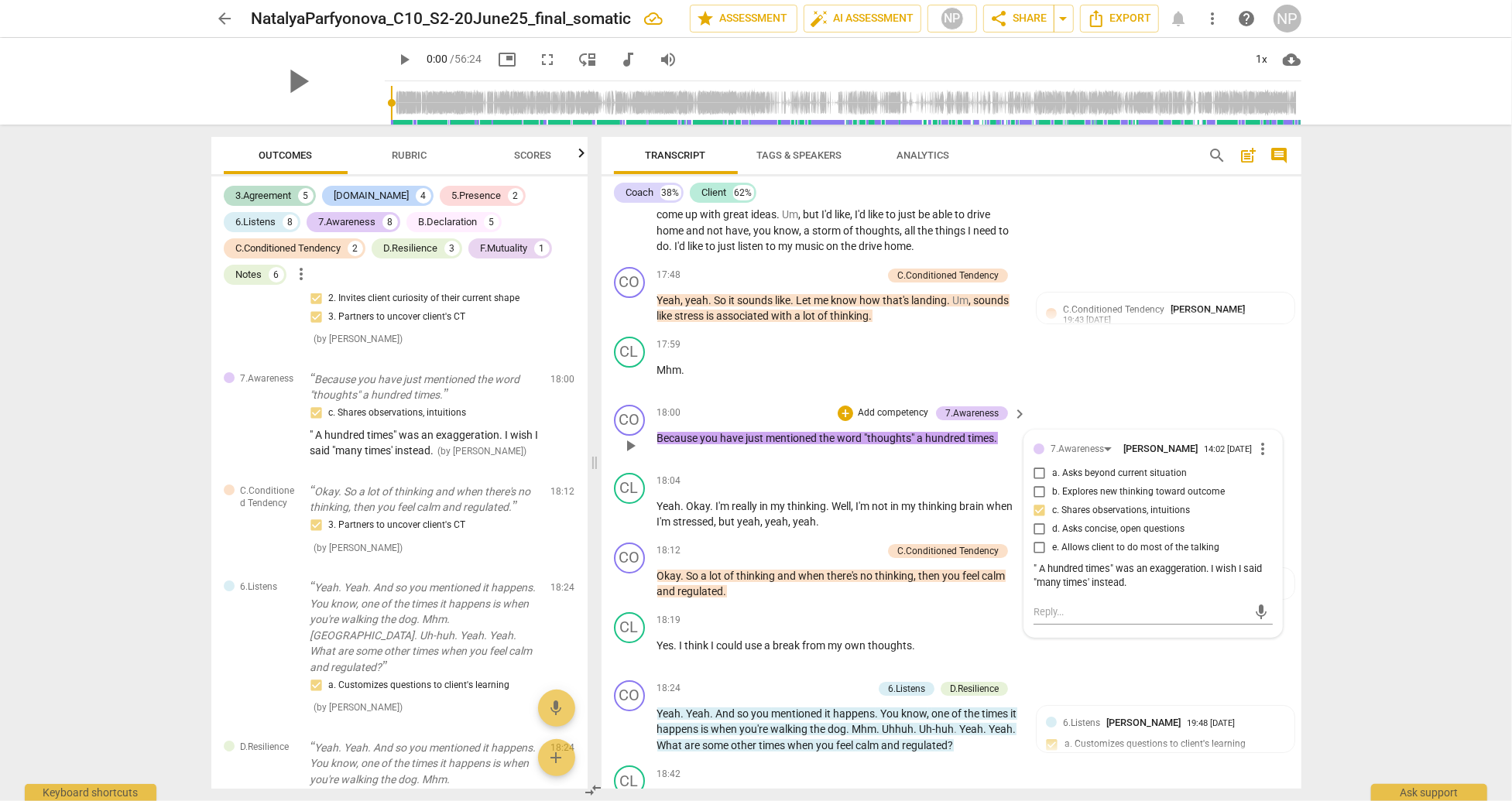
click at [1203, 592] on div "" A hundred times" was an exaggeration. I wish I said "many times' instead." at bounding box center [1152, 577] width 239 height 30
click at [1255, 458] on span "more_vert" at bounding box center [1263, 449] width 19 height 19
click at [1267, 485] on li "Edit" at bounding box center [1275, 487] width 53 height 30
click at [1204, 605] on textarea "" A hundred times" was an exaggeration. I wish I said "many times' instead." at bounding box center [1152, 591] width 239 height 30
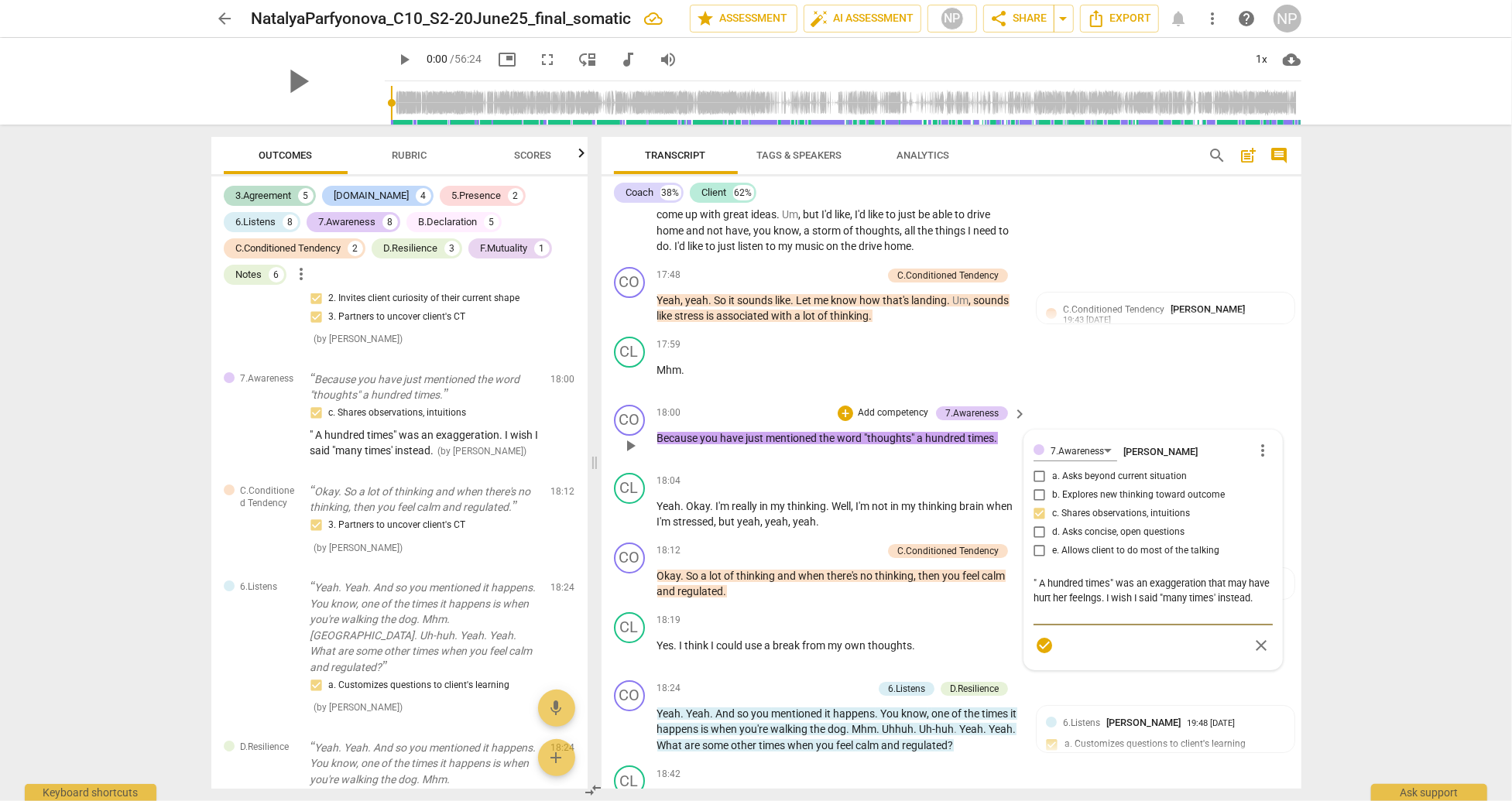
drag, startPoint x: 1209, startPoint y: 619, endPoint x: 1128, endPoint y: 635, distance: 82.6
click at [1128, 620] on textarea "" A hundred times" was an exaggeration that may have hurt her feelngs. I wish I…" at bounding box center [1152, 598] width 239 height 44
click at [1133, 605] on textarea "" A hundred times" was an exaggeration. I wish I said "many times' instead." at bounding box center [1152, 591] width 239 height 30
click at [1084, 605] on textarea "" A hundred times" was an exaggeration. I wish I said "many times' instead. Som…" at bounding box center [1152, 591] width 239 height 30
drag, startPoint x: 1128, startPoint y: 633, endPoint x: 1212, endPoint y: 633, distance: 84.0
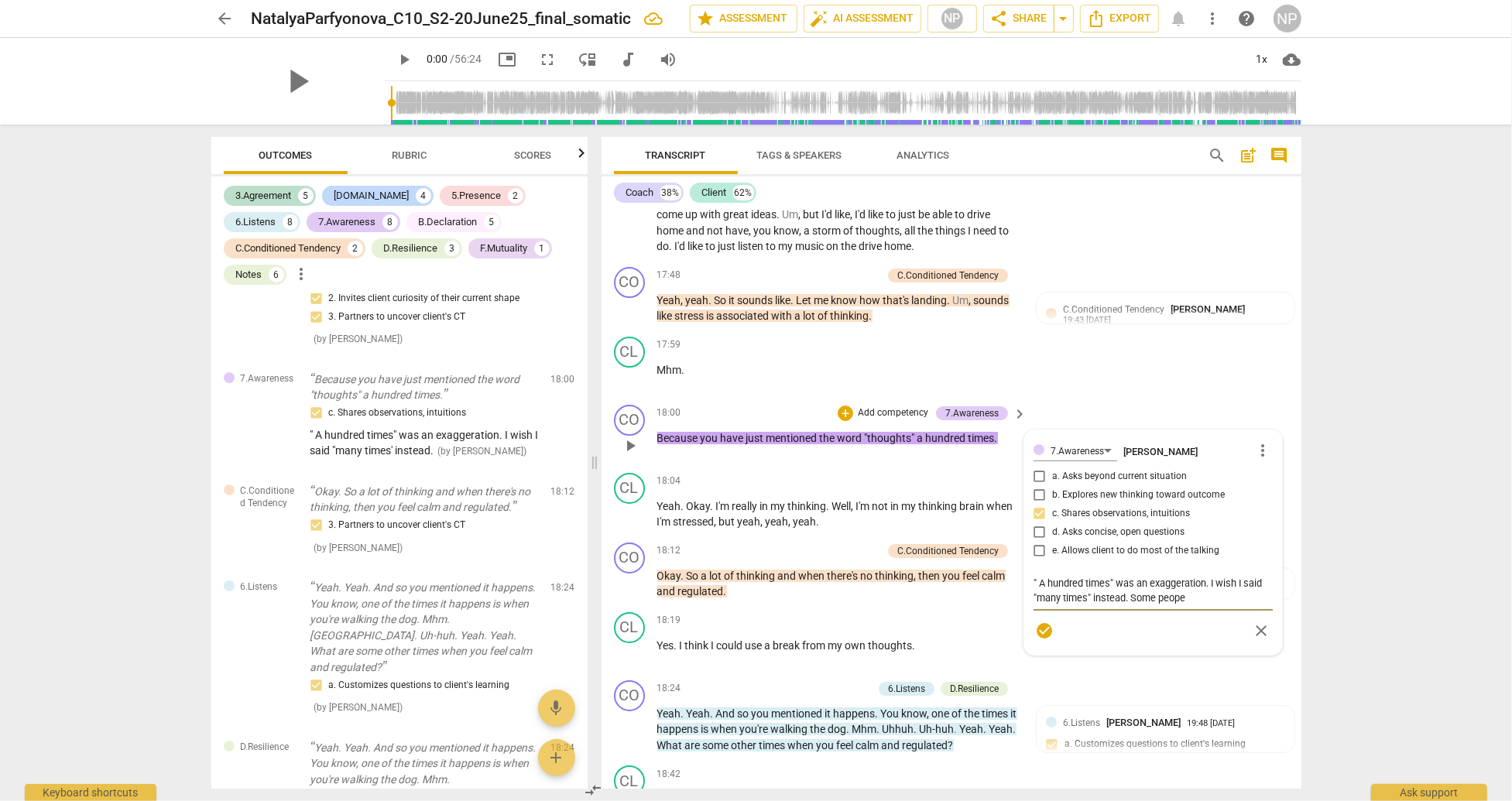
click at [1212, 605] on textarea "" A hundred times" was an exaggeration. I wish I said "many times" instead. Som…" at bounding box center [1152, 591] width 239 height 30
click at [1047, 655] on span "check_circle" at bounding box center [1044, 645] width 19 height 19
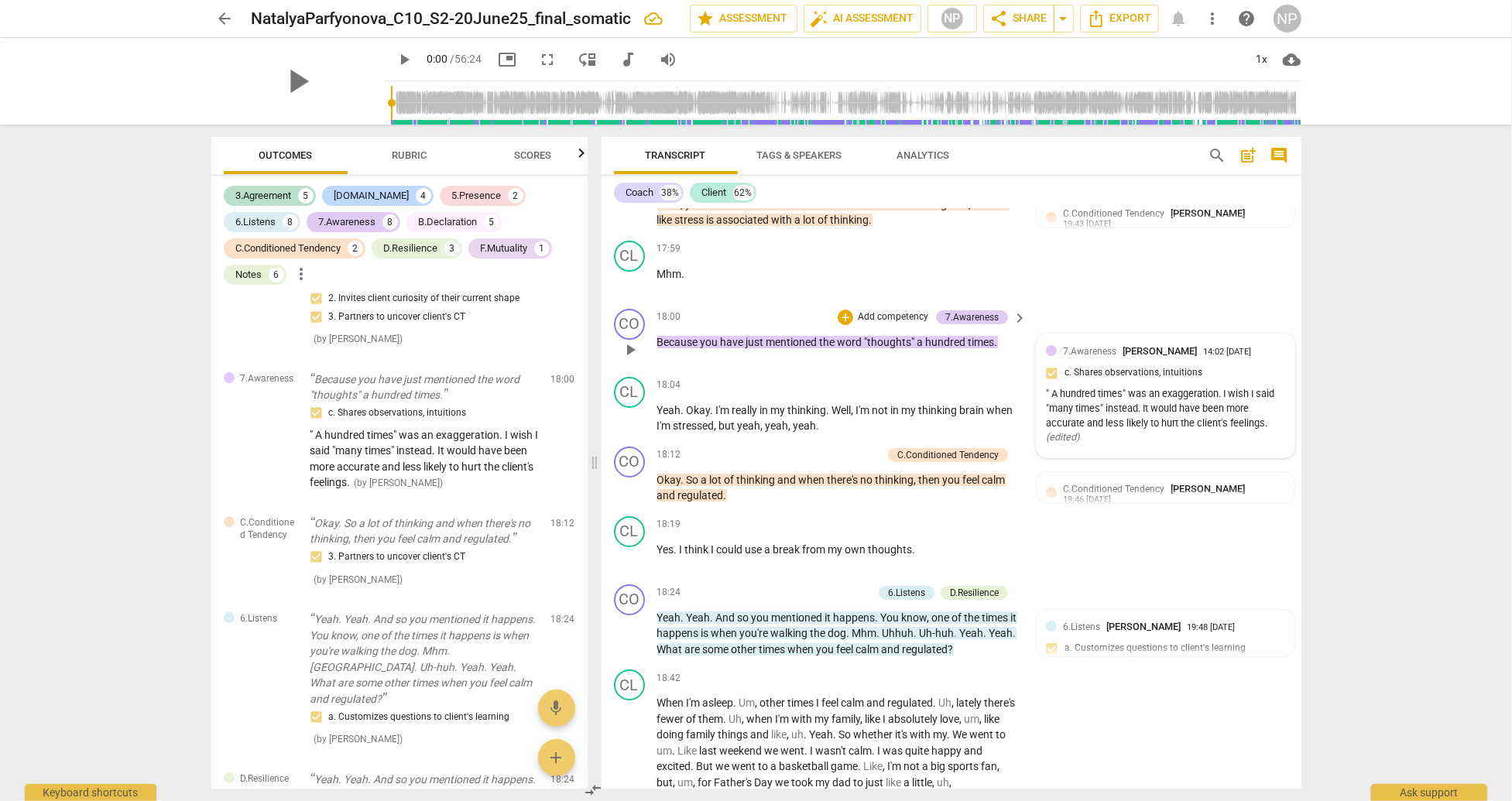
scroll to position [4449, 0]
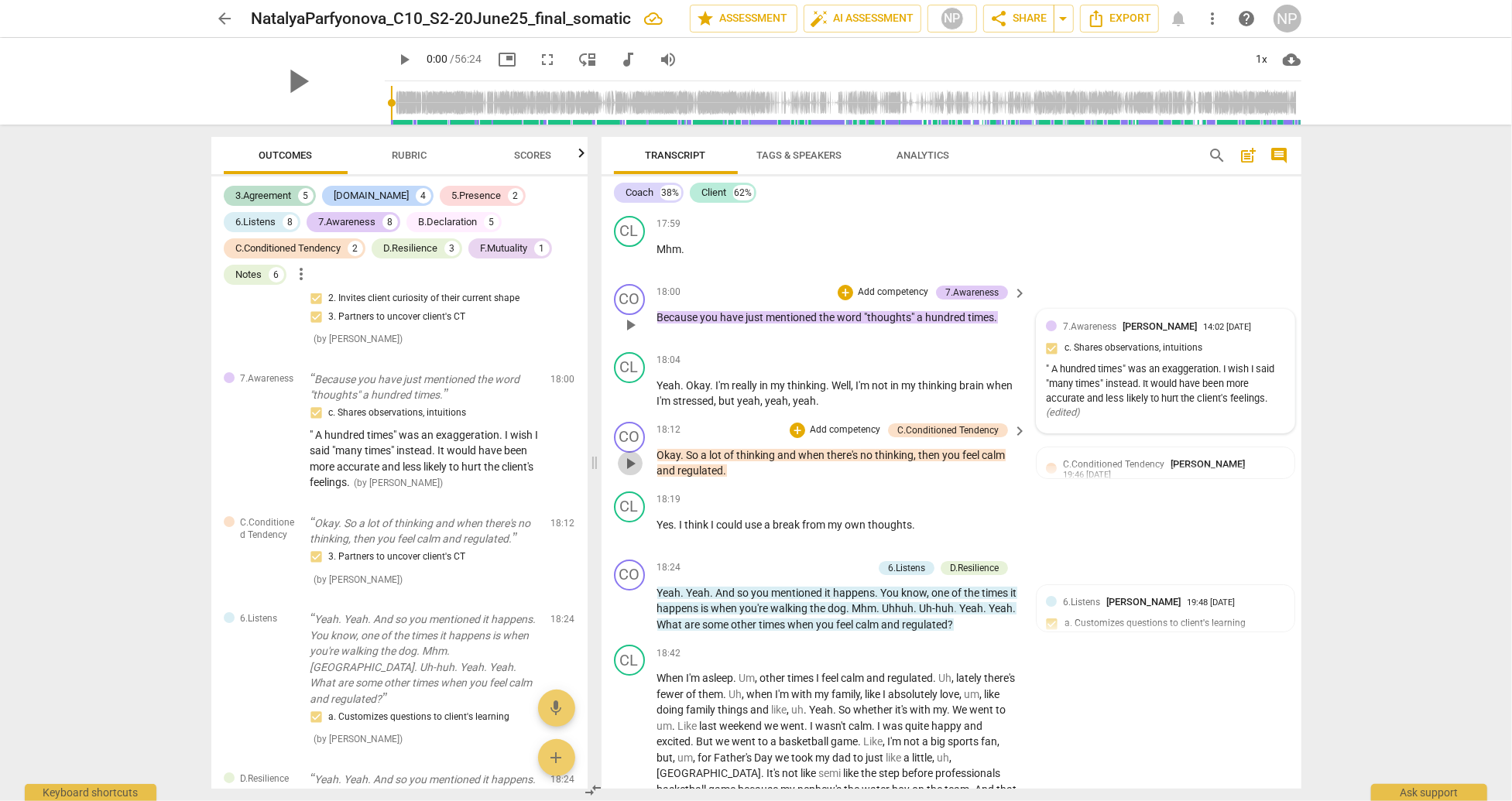
click at [636, 473] on span "play_arrow" at bounding box center [630, 464] width 19 height 19
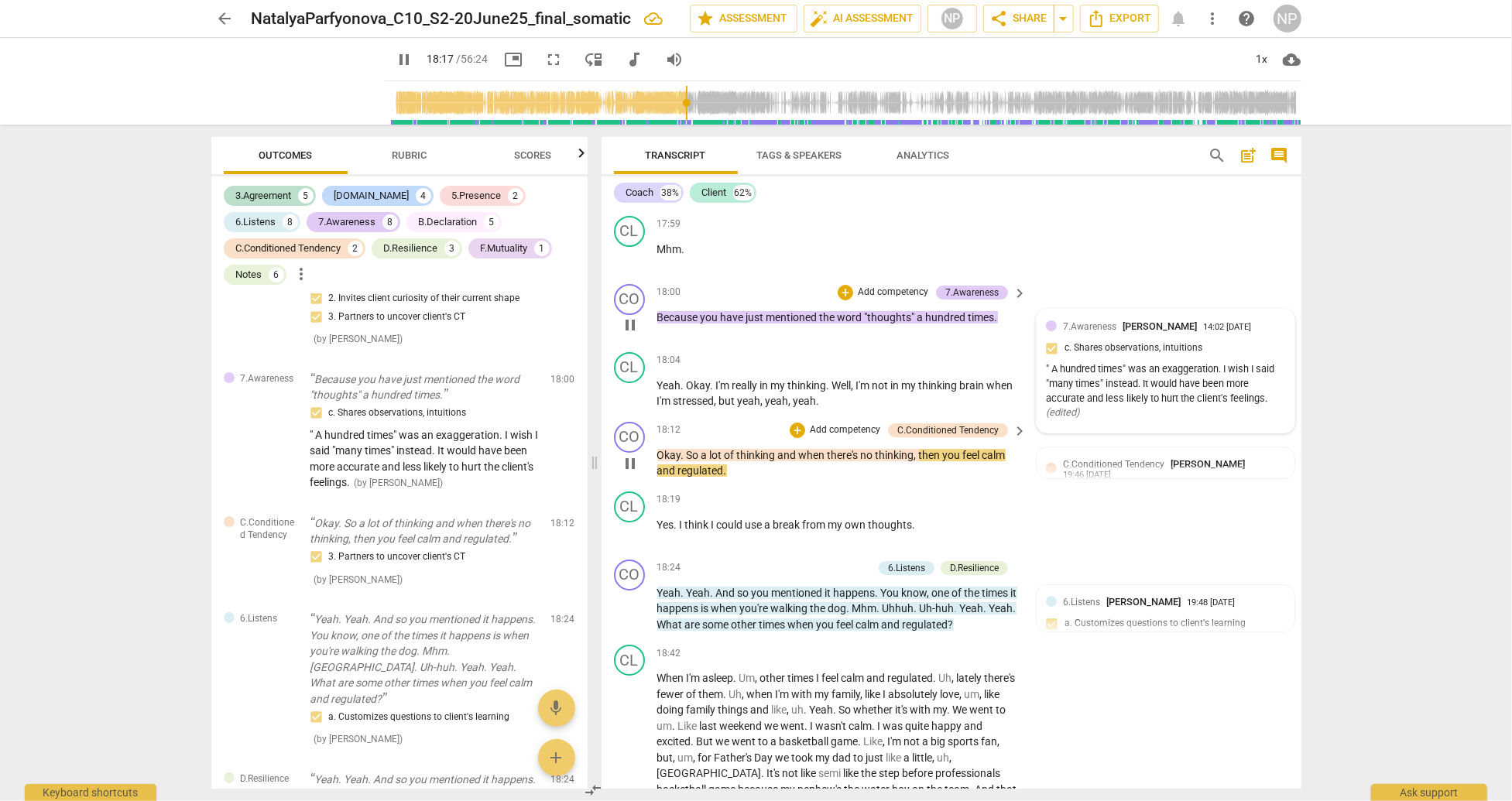
click at [636, 473] on span "pause" at bounding box center [630, 464] width 19 height 19
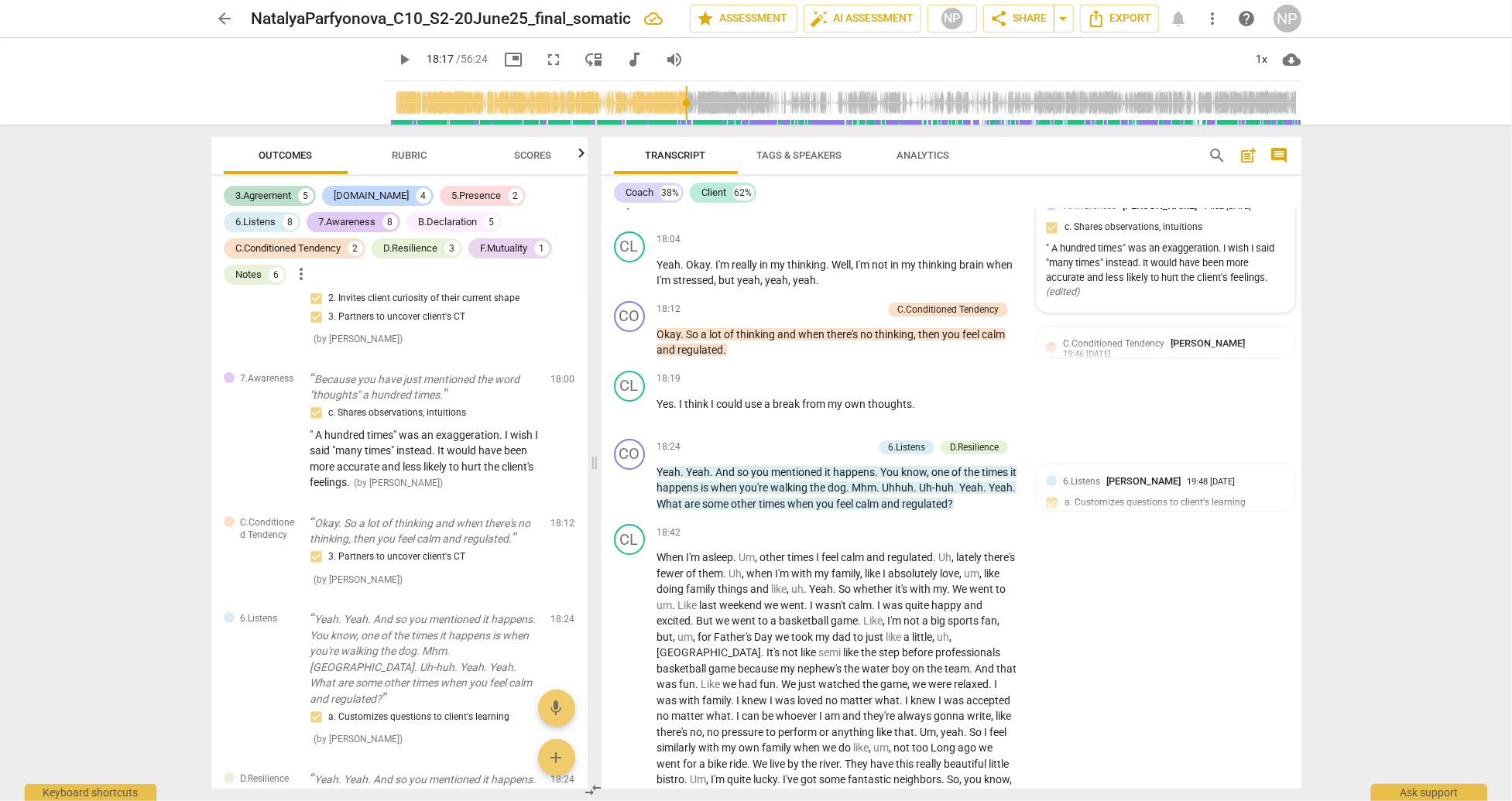
scroll to position [4593, 0]
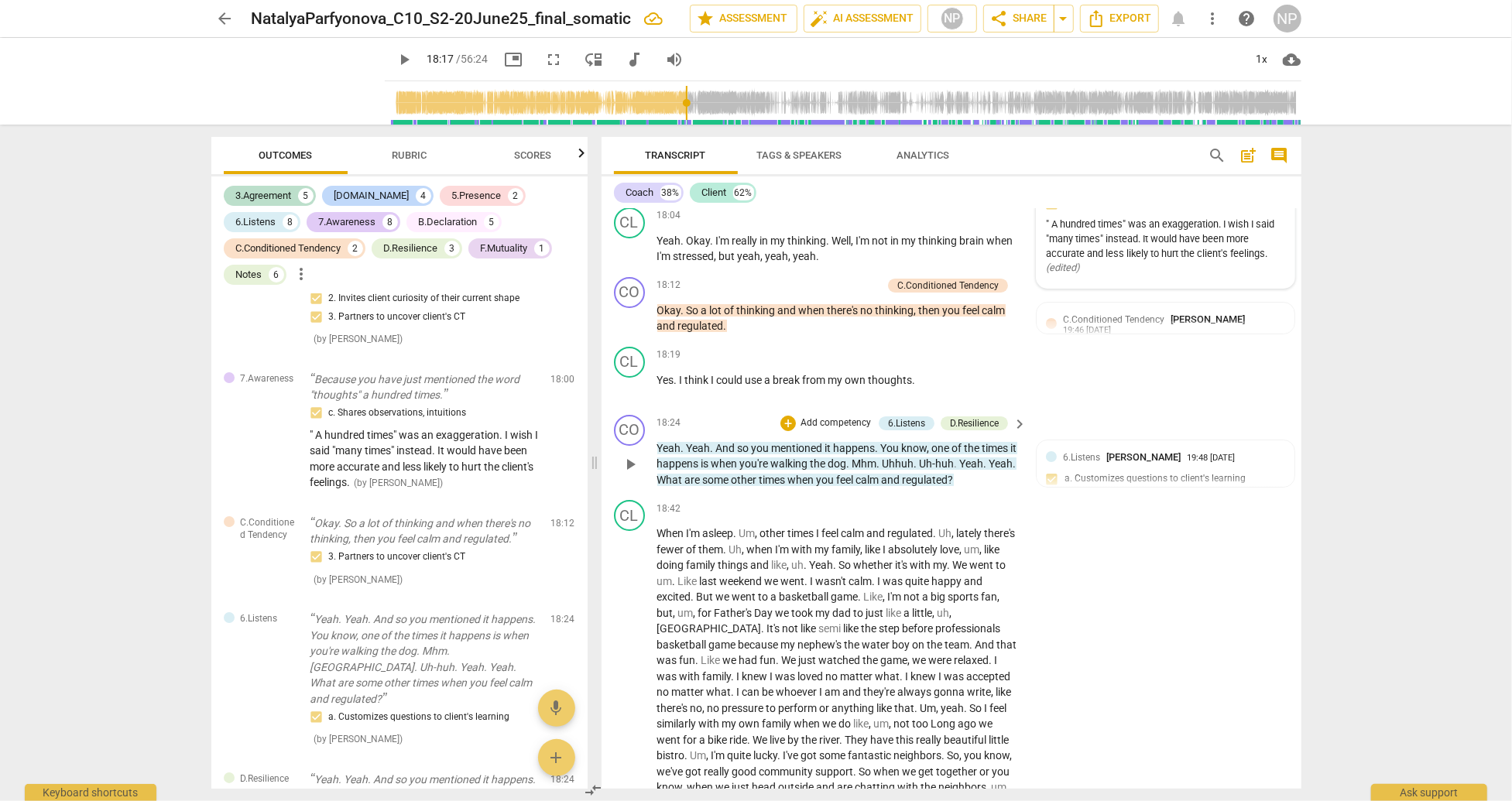
click at [637, 474] on span "play_arrow" at bounding box center [630, 465] width 19 height 19
click at [629, 474] on span "pause" at bounding box center [630, 465] width 19 height 19
click at [658, 455] on span "Yeah" at bounding box center [669, 448] width 24 height 12
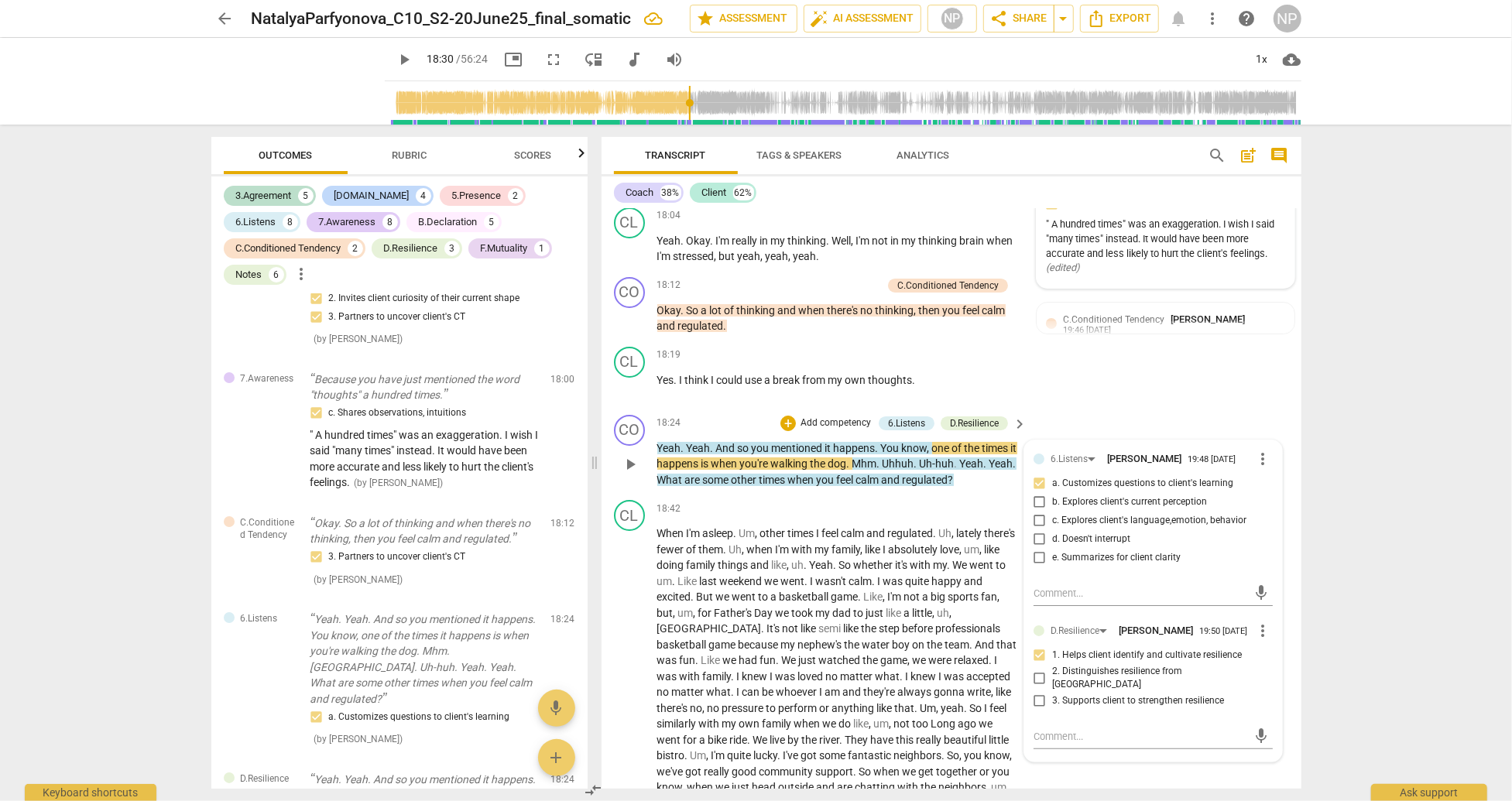
click at [654, 480] on div "play_arrow pause" at bounding box center [638, 465] width 39 height 38
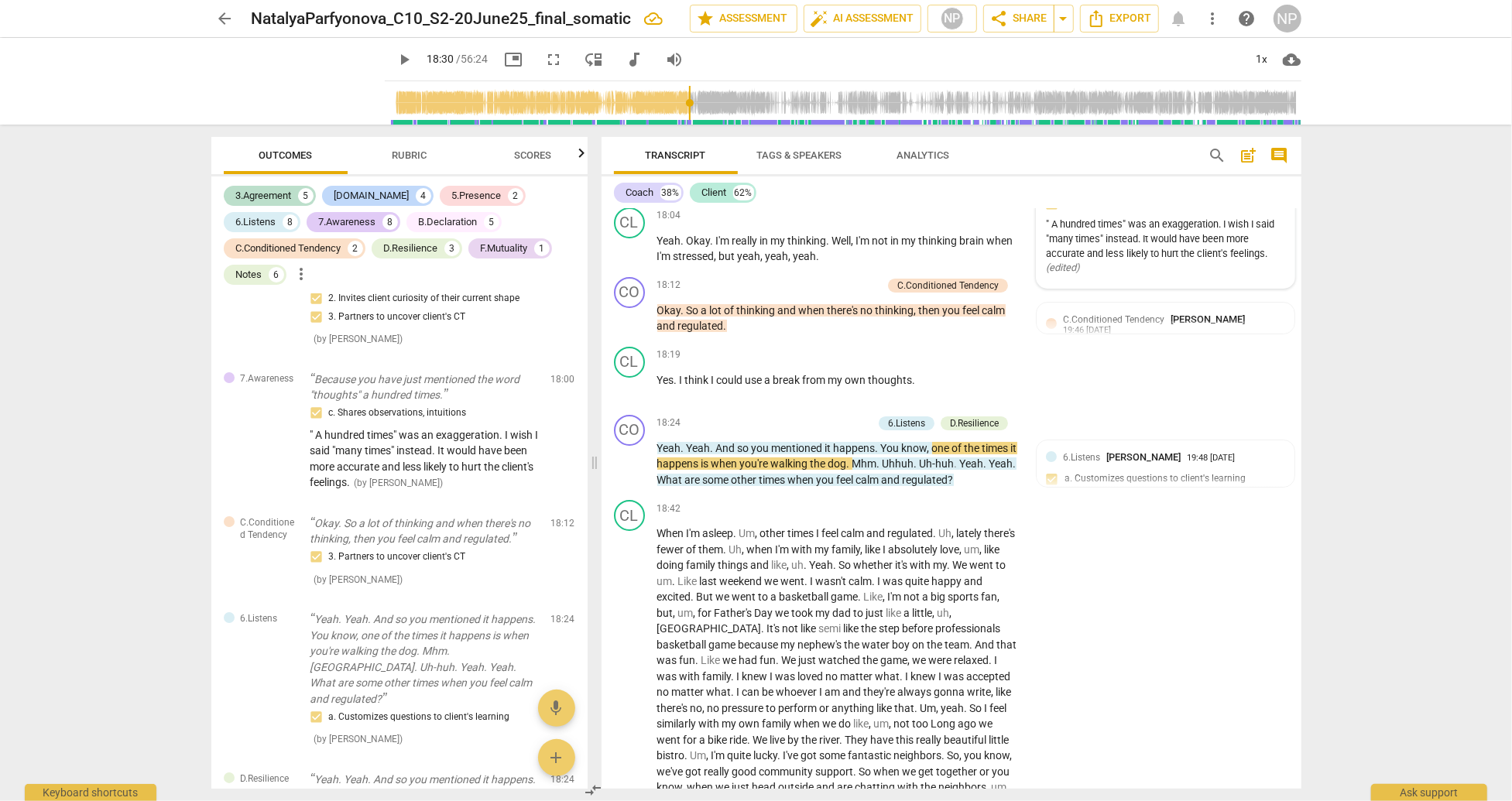
click at [660, 455] on span "Yeah" at bounding box center [669, 448] width 24 height 12
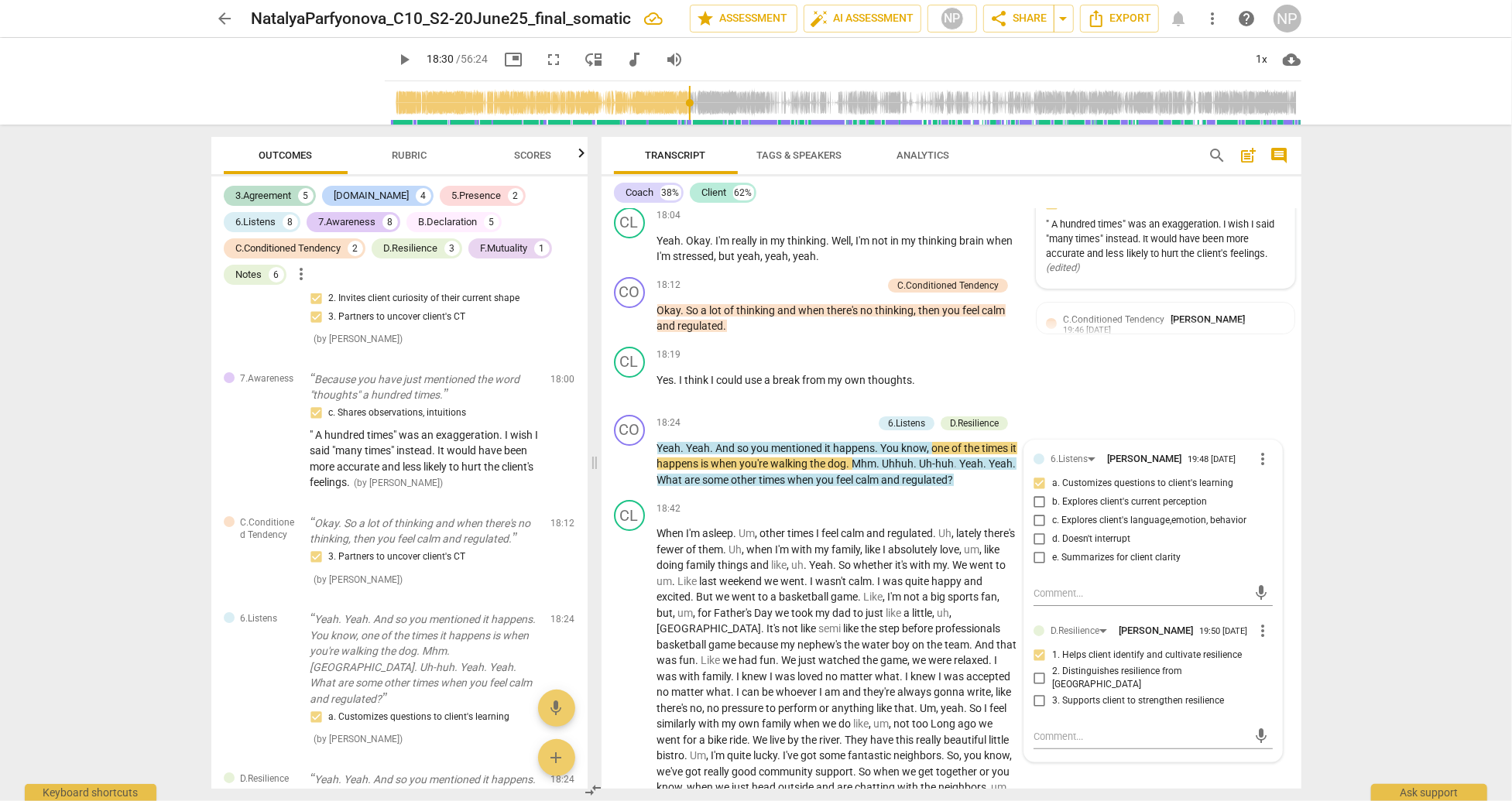
click at [657, 455] on span "Yeah" at bounding box center [669, 448] width 24 height 12
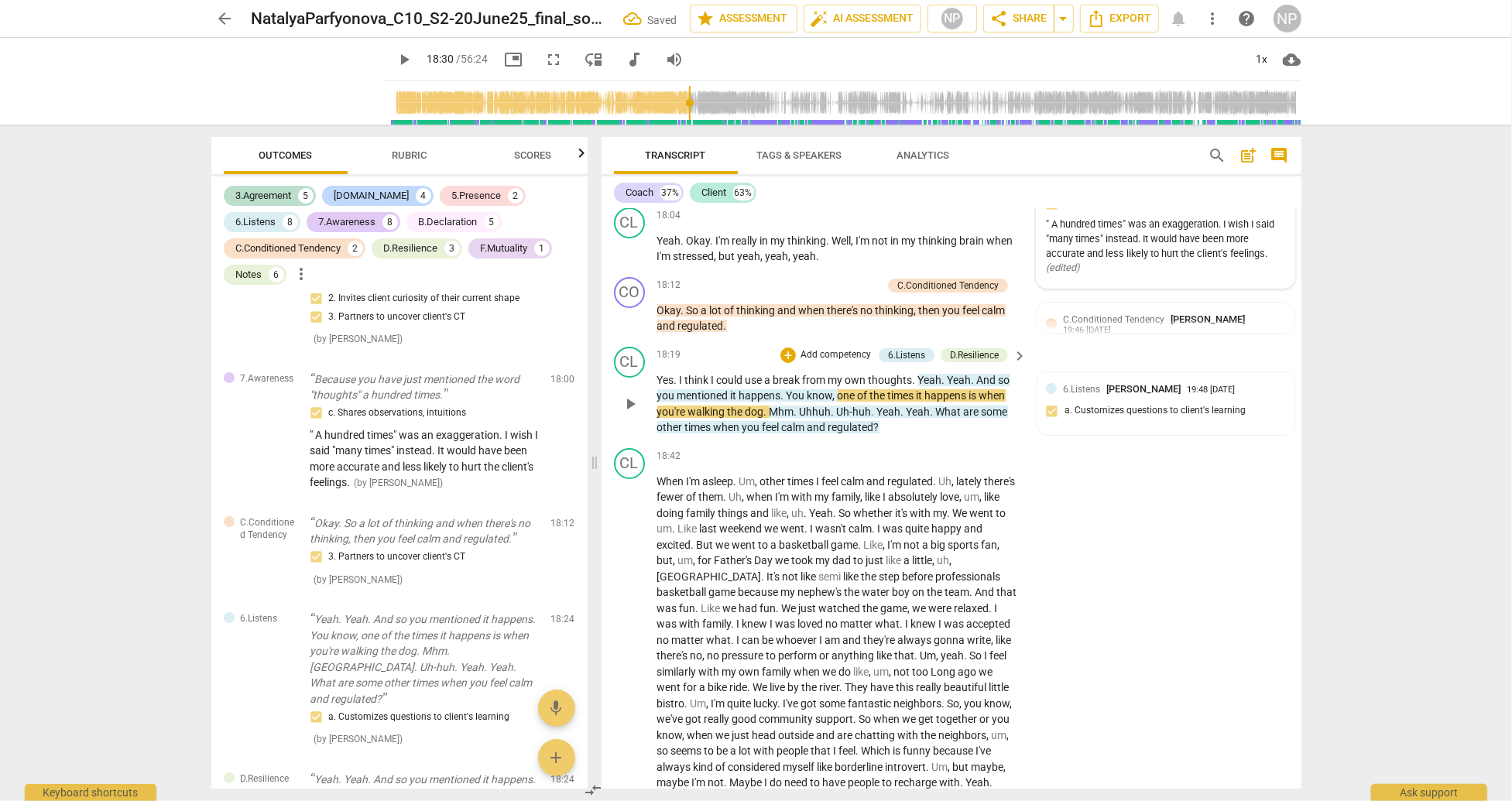
click at [919, 387] on span "Yeah" at bounding box center [930, 380] width 24 height 12
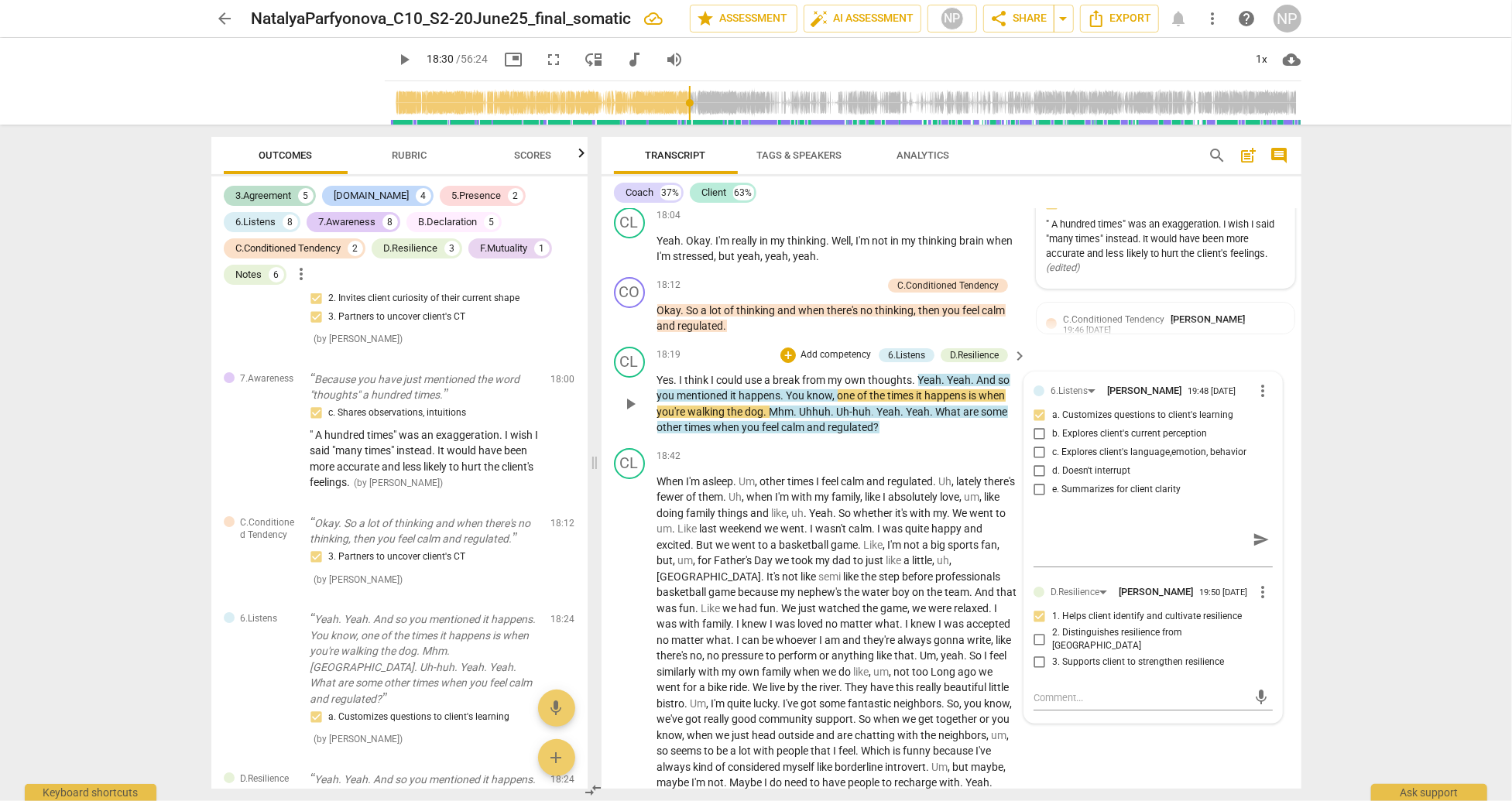
click at [914, 387] on span "." at bounding box center [915, 380] width 6 height 12
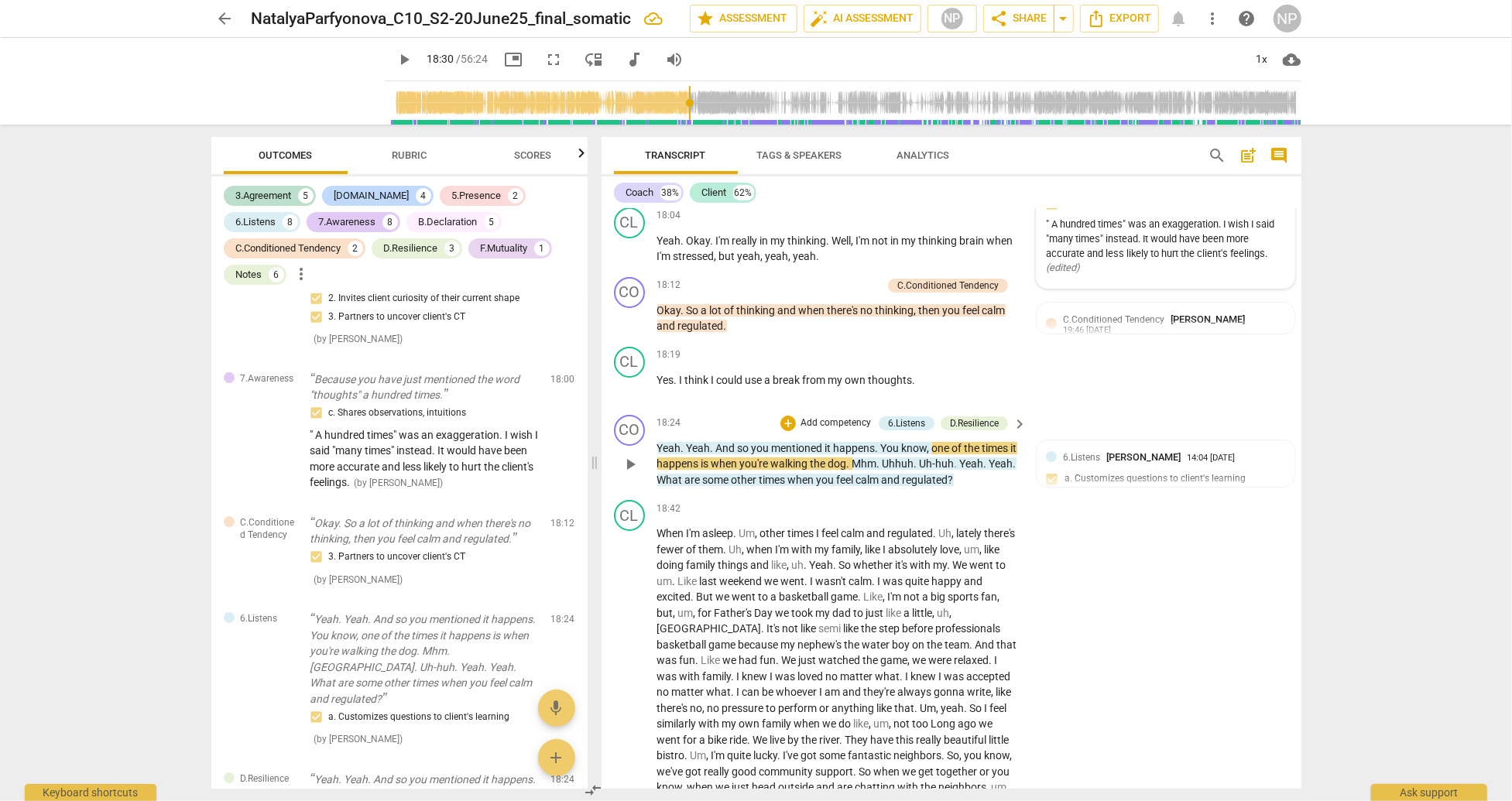
click at [630, 474] on span "play_arrow" at bounding box center [630, 465] width 19 height 19
click at [633, 474] on span "pause" at bounding box center [630, 465] width 19 height 19
click at [864, 469] on span "Mhm" at bounding box center [864, 463] width 25 height 12
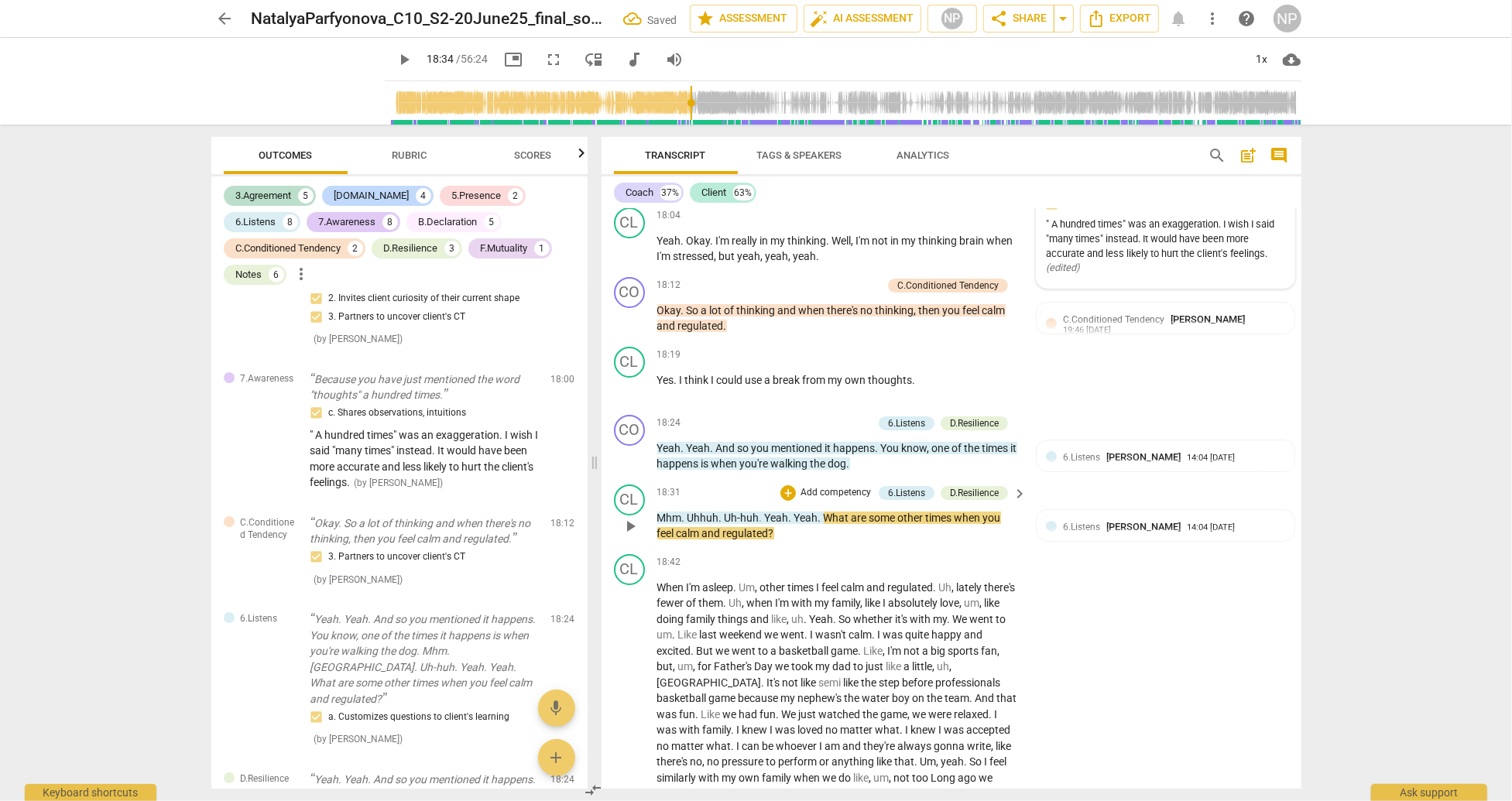
click at [795, 524] on span "Yeah" at bounding box center [806, 517] width 24 height 12
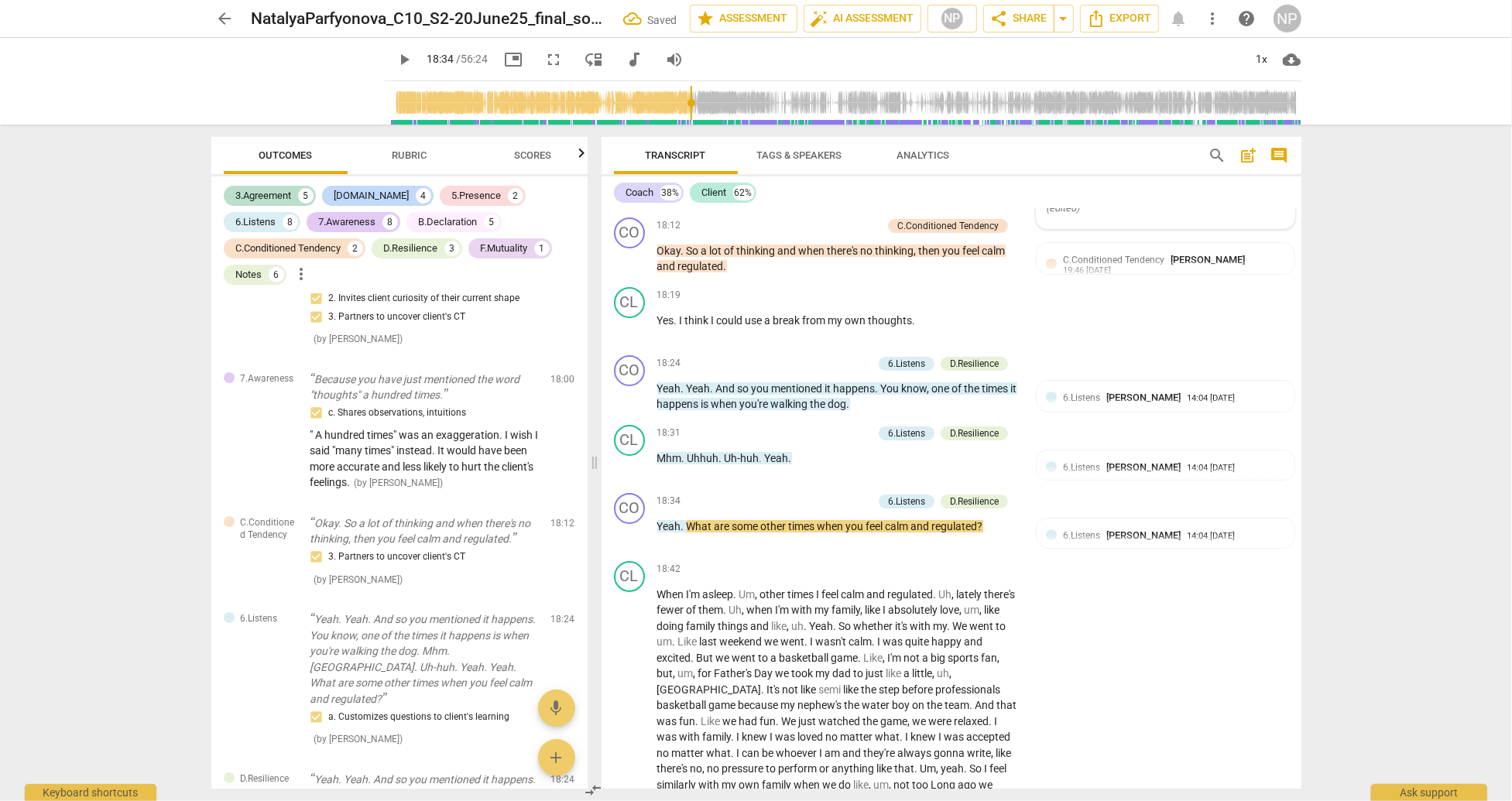
scroll to position [4677, 0]
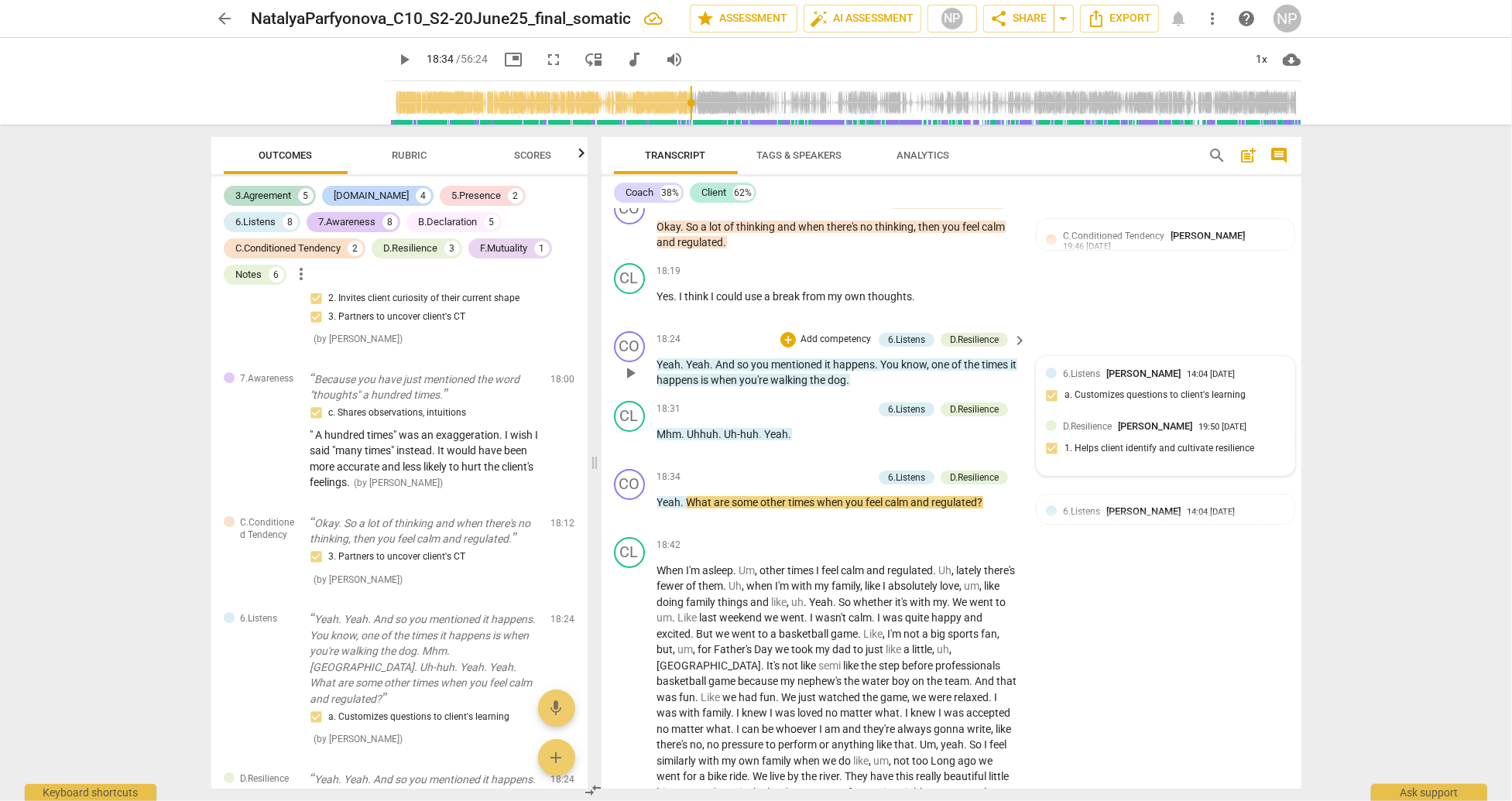
click at [1087, 379] on span "6.Listens" at bounding box center [1081, 373] width 37 height 11
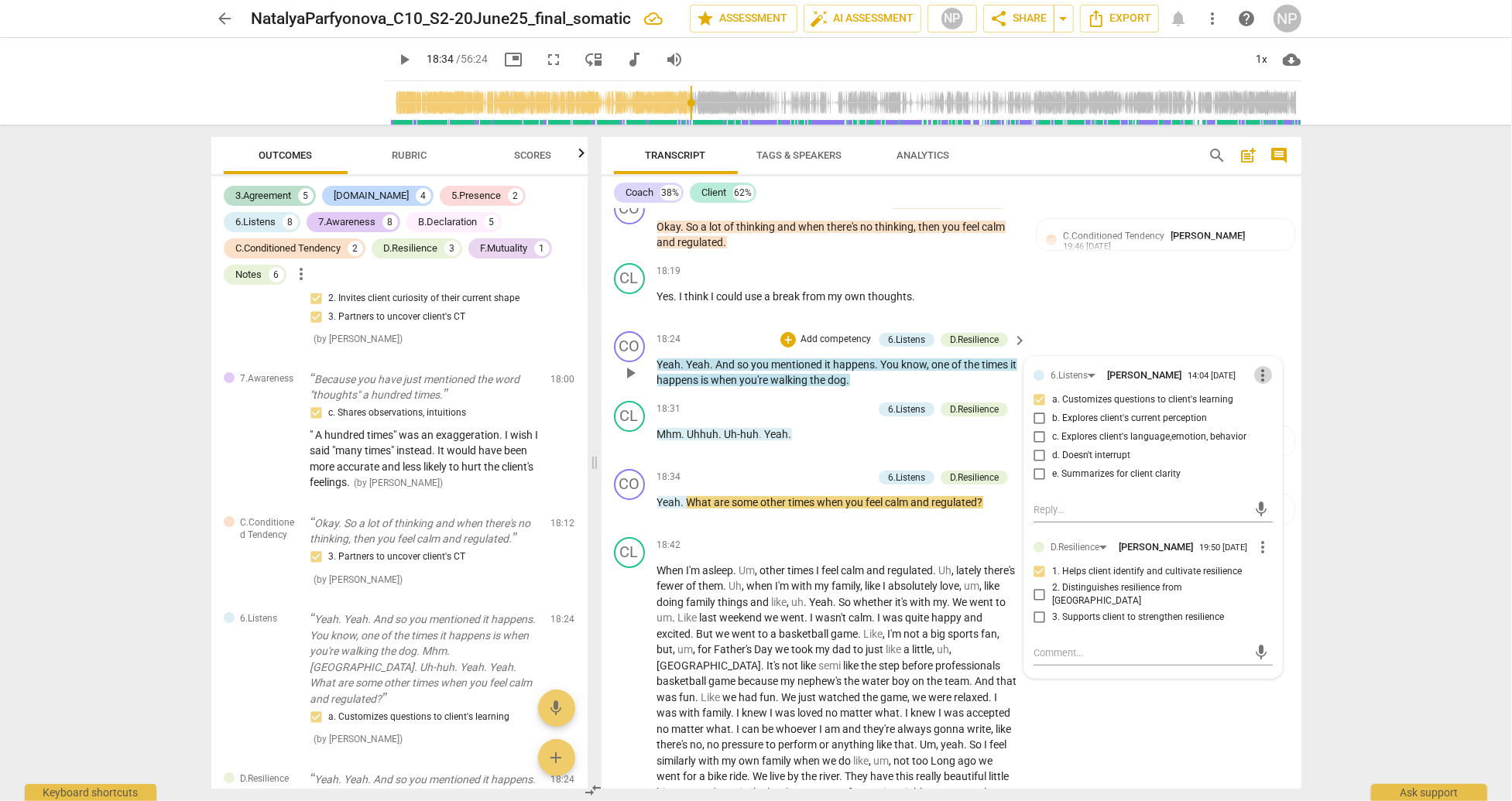
click at [1259, 385] on span "more_vert" at bounding box center [1263, 375] width 19 height 19
click at [1276, 441] on li "Delete" at bounding box center [1275, 440] width 53 height 30
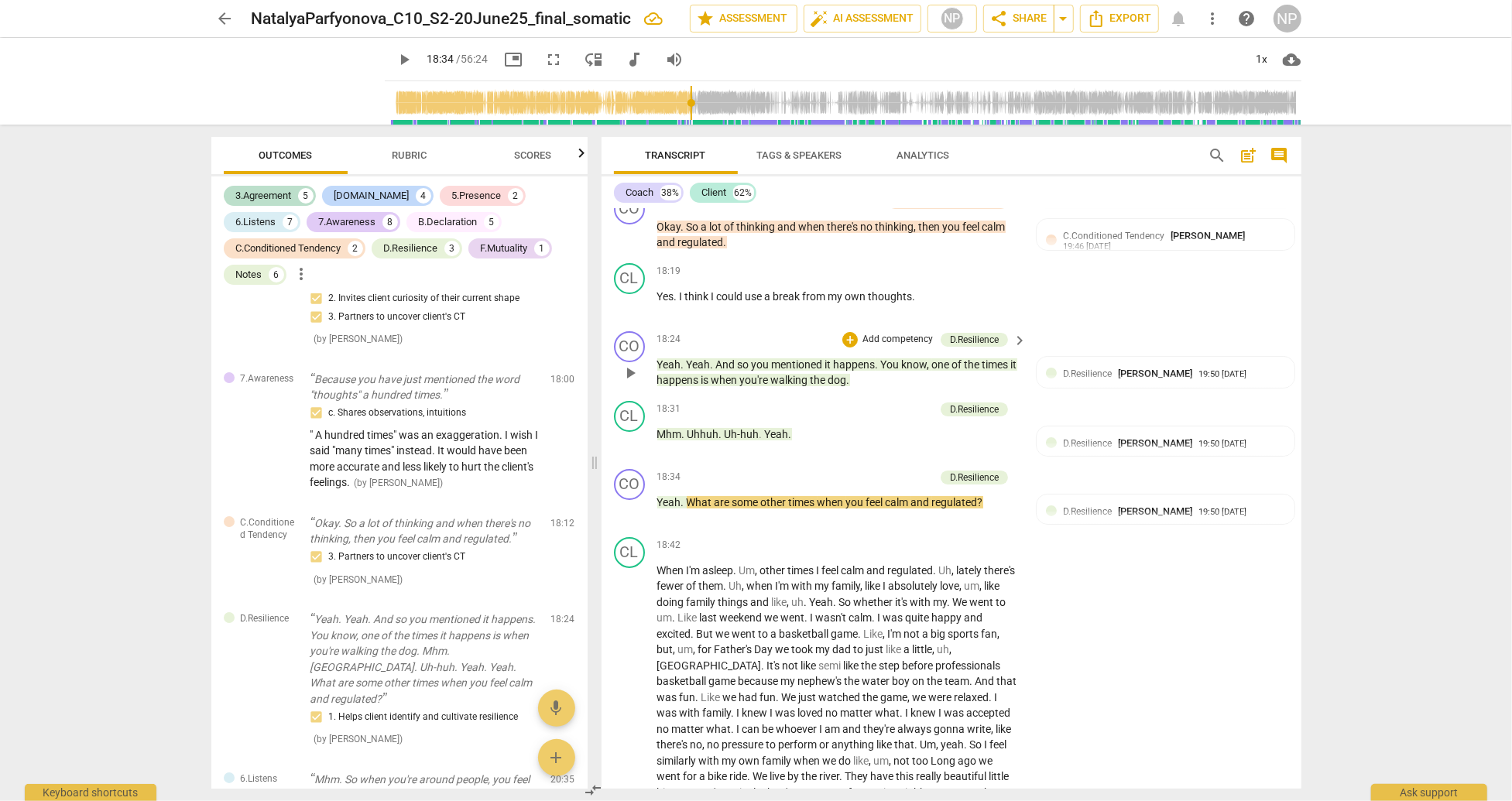
click at [1295, 382] on div "CO play_arrow pause 18:24 + Add competency D.Resilience keyboard_arrow_right Ye…" at bounding box center [951, 359] width 700 height 70
click at [1081, 379] on span "D.Resilience" at bounding box center [1087, 373] width 48 height 11
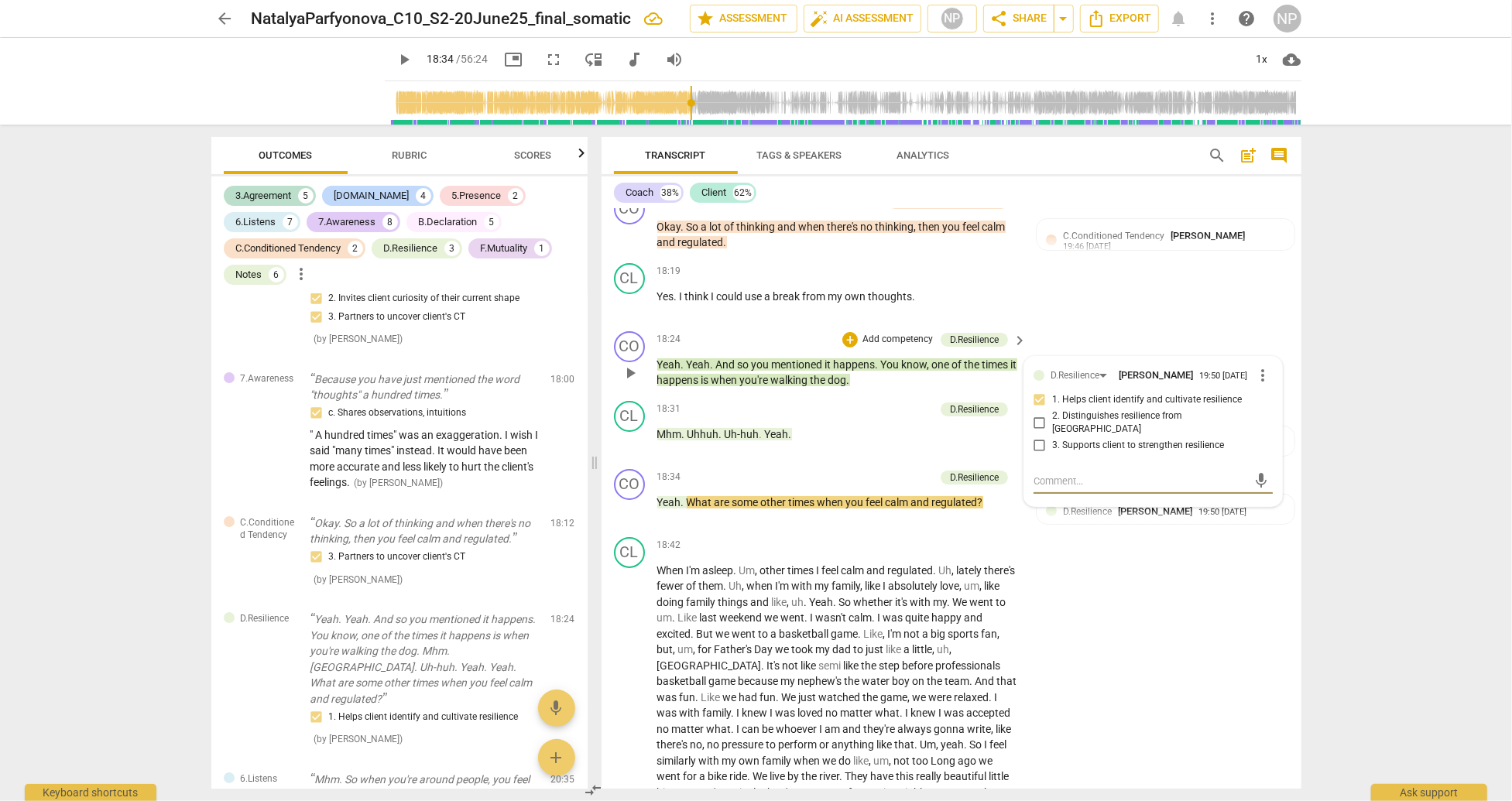
click at [1265, 360] on div "CO play_arrow pause 18:24 + Add competency D.Resilience keyboard_arrow_right Ye…" at bounding box center [951, 359] width 700 height 70
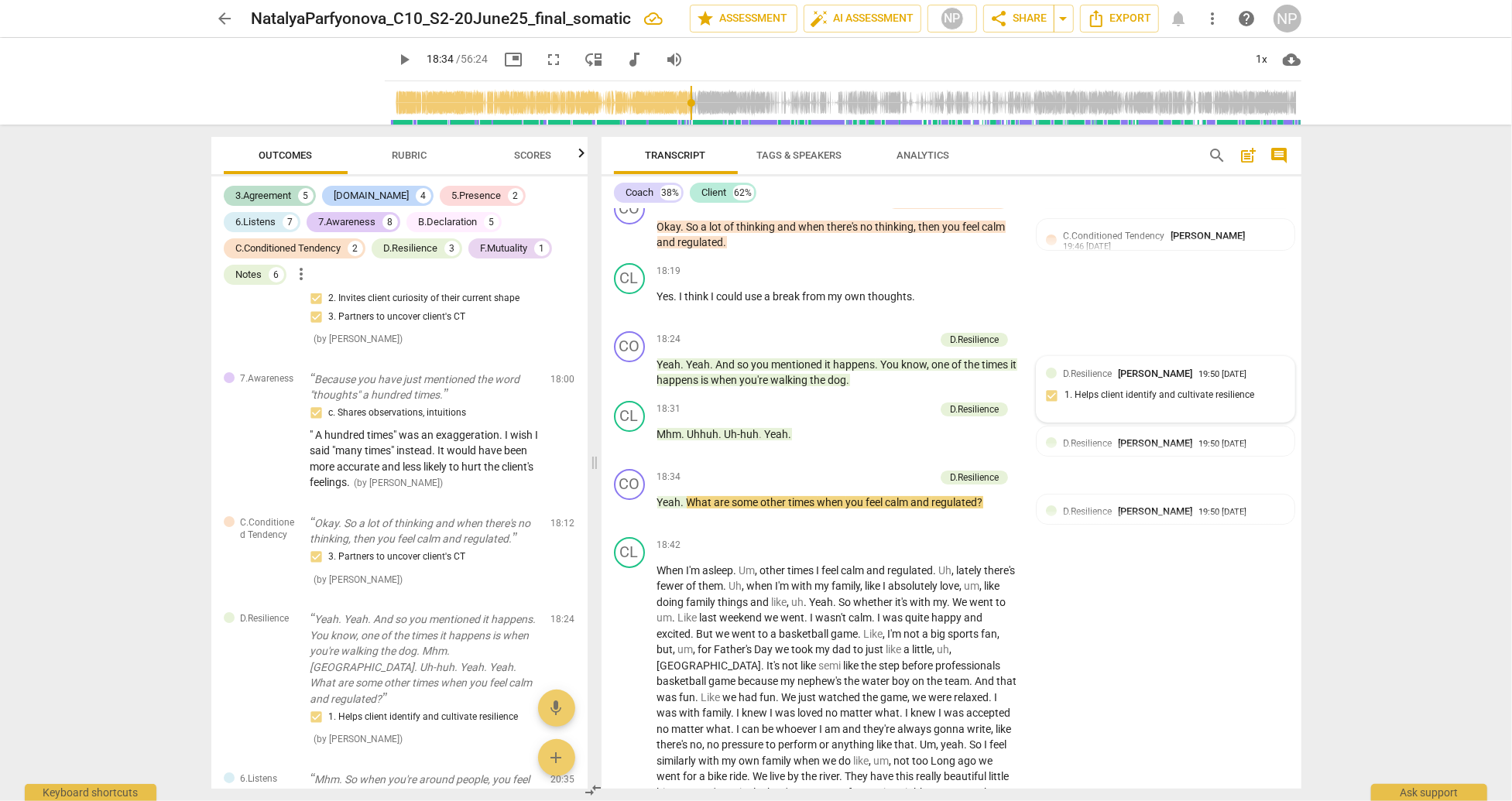
click at [1246, 380] on div "19:50 [DATE]" at bounding box center [1222, 375] width 48 height 10
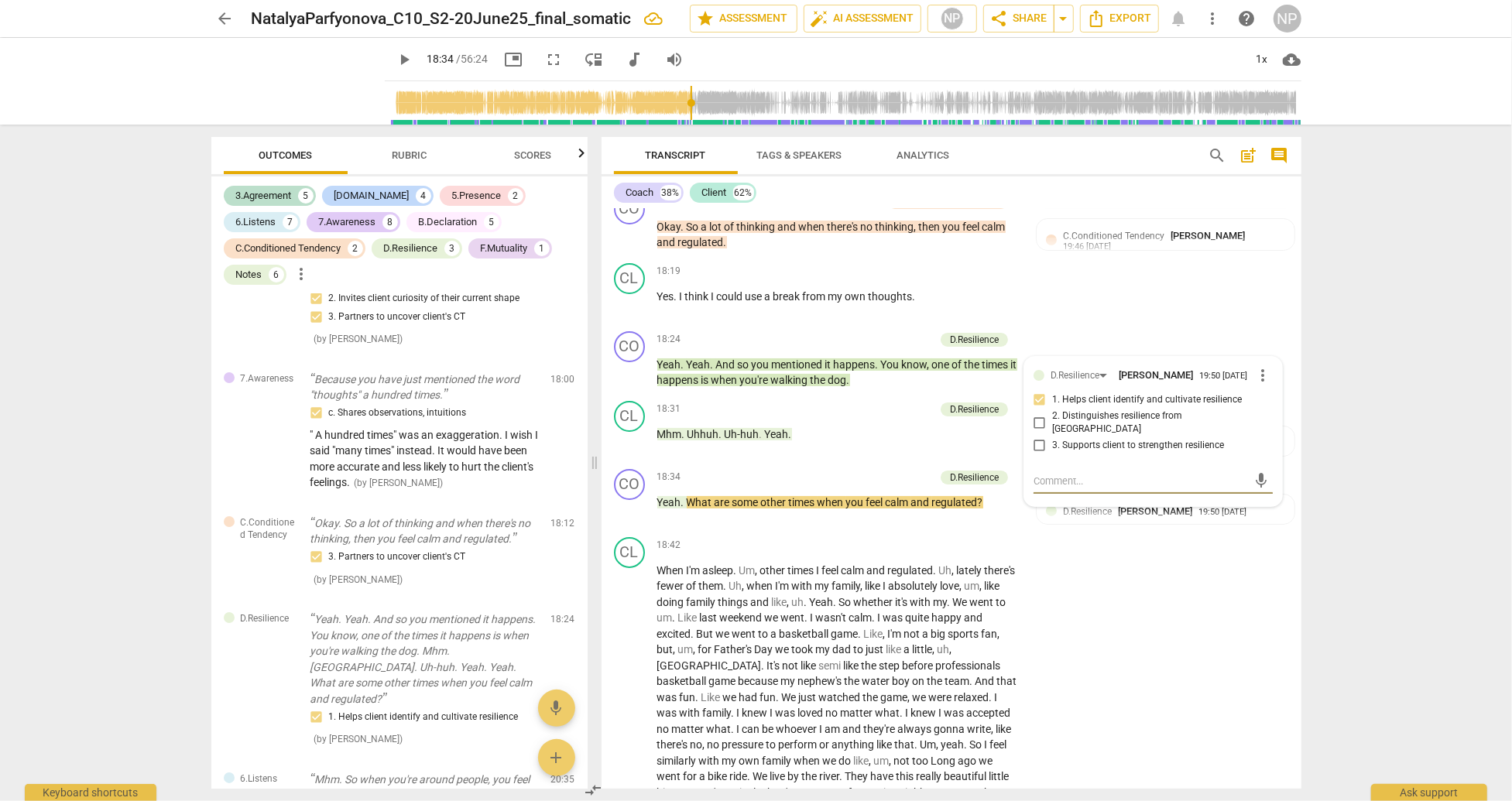
click at [1255, 385] on span "more_vert" at bounding box center [1263, 375] width 19 height 19
click at [1230, 343] on div at bounding box center [756, 400] width 1512 height 801
click at [859, 497] on div "CO play_arrow pause 18:34 + Add competency D.Resilience keyboard_arrow_right Ye…" at bounding box center [951, 497] width 700 height 68
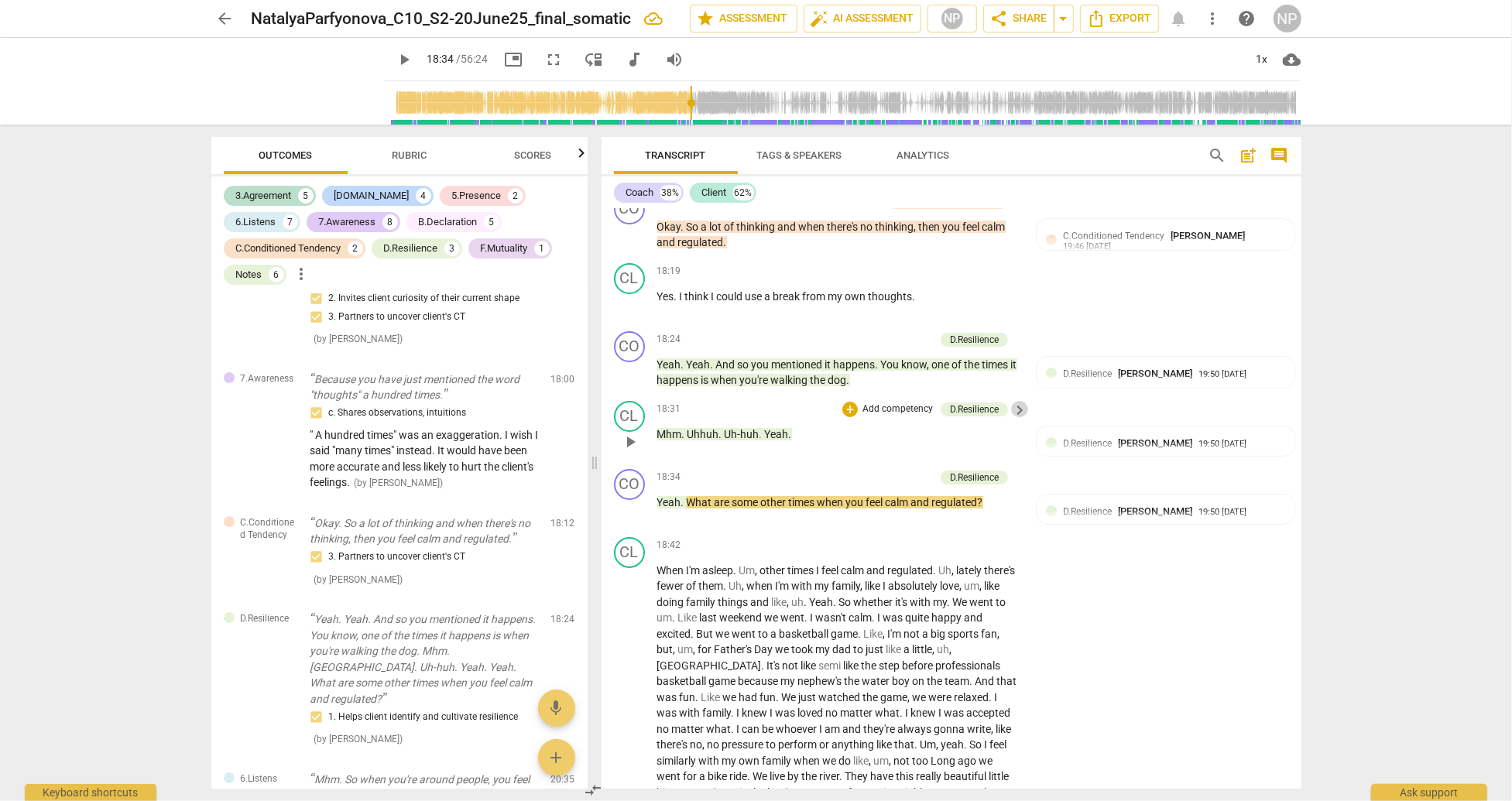
click at [1012, 419] on span "keyboard_arrow_right" at bounding box center [1019, 410] width 19 height 19
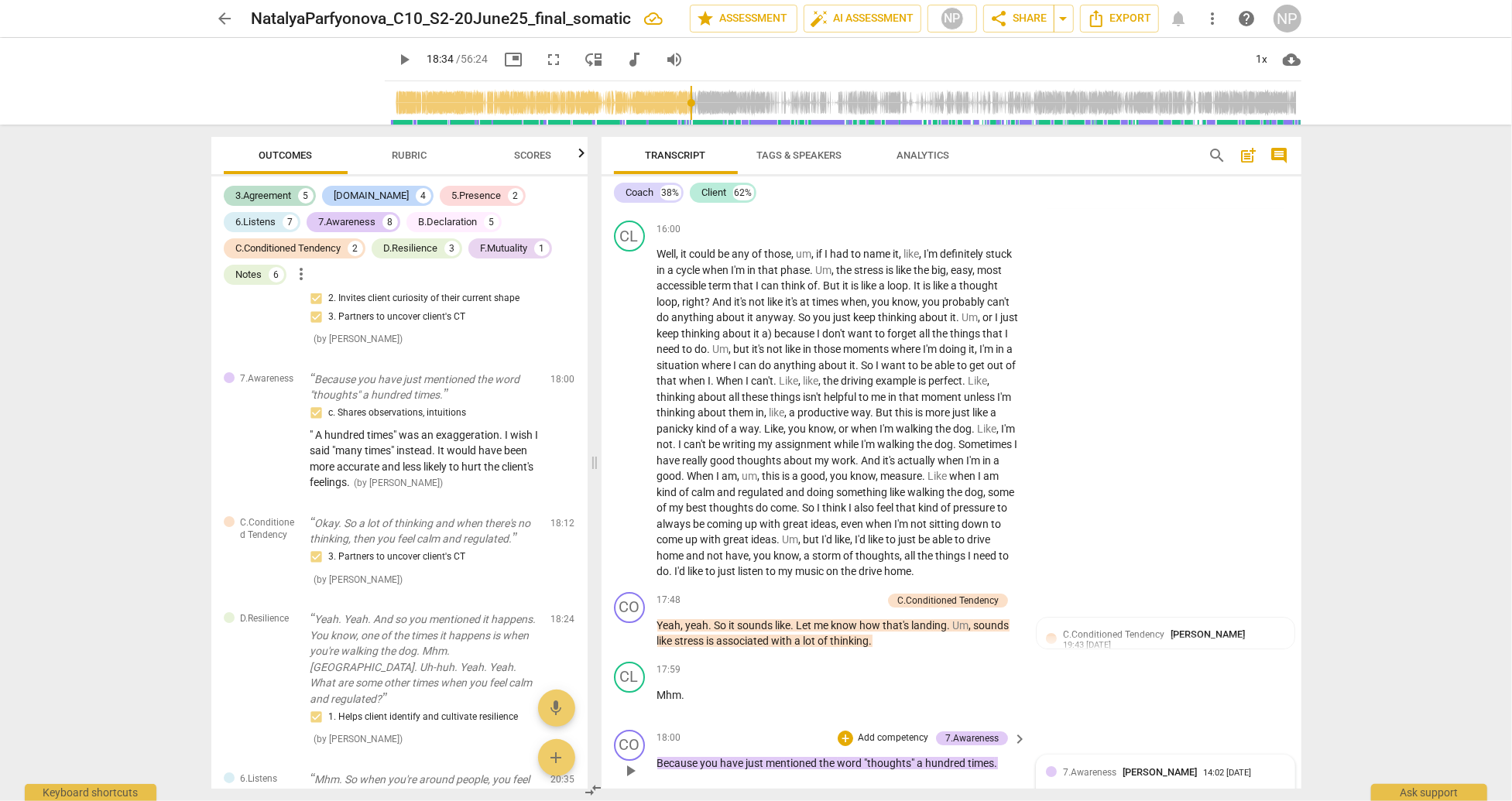
scroll to position [3299, 0]
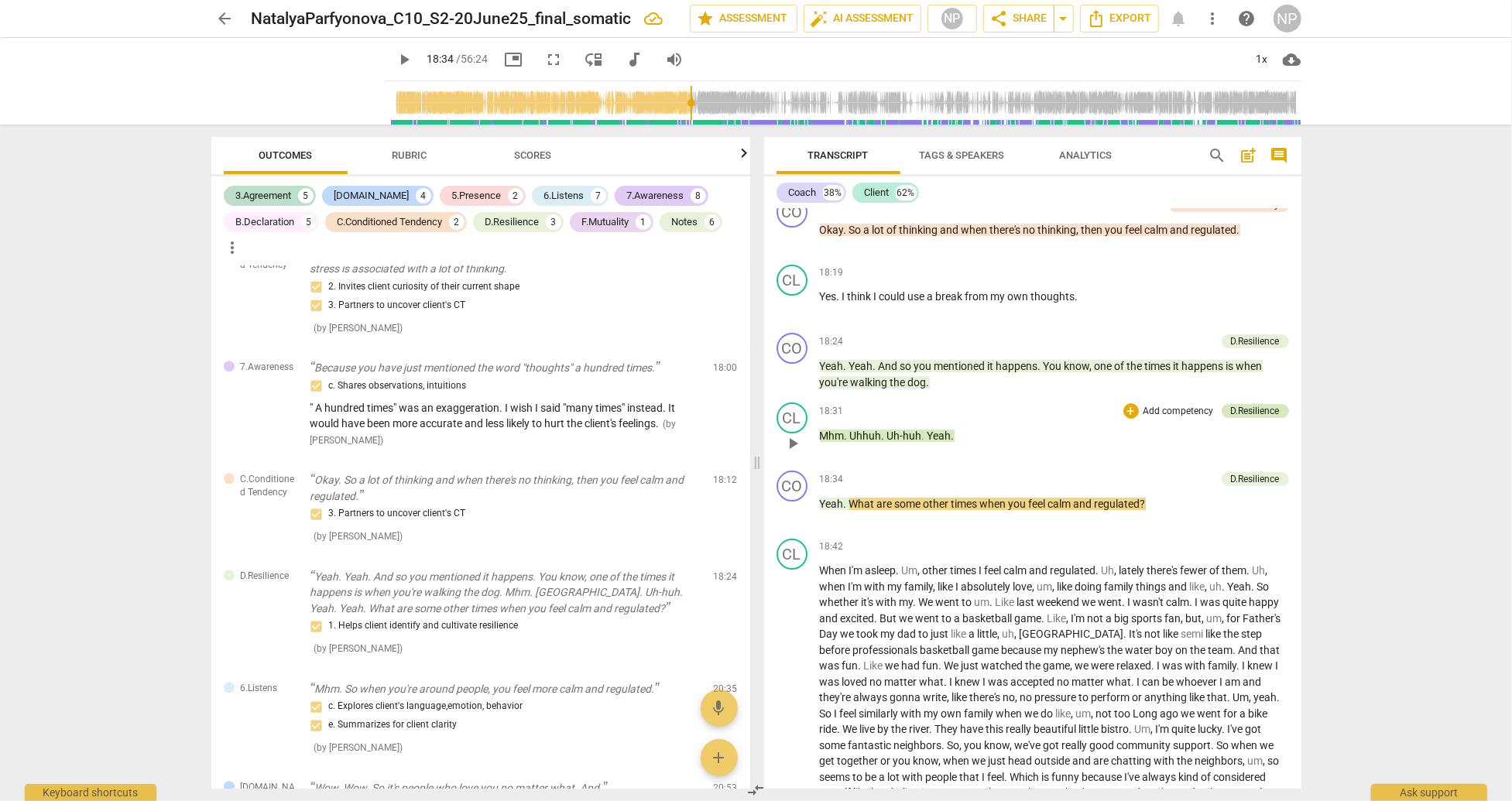
click at [1231, 418] on div "D.Resilience" at bounding box center [1255, 410] width 48 height 14
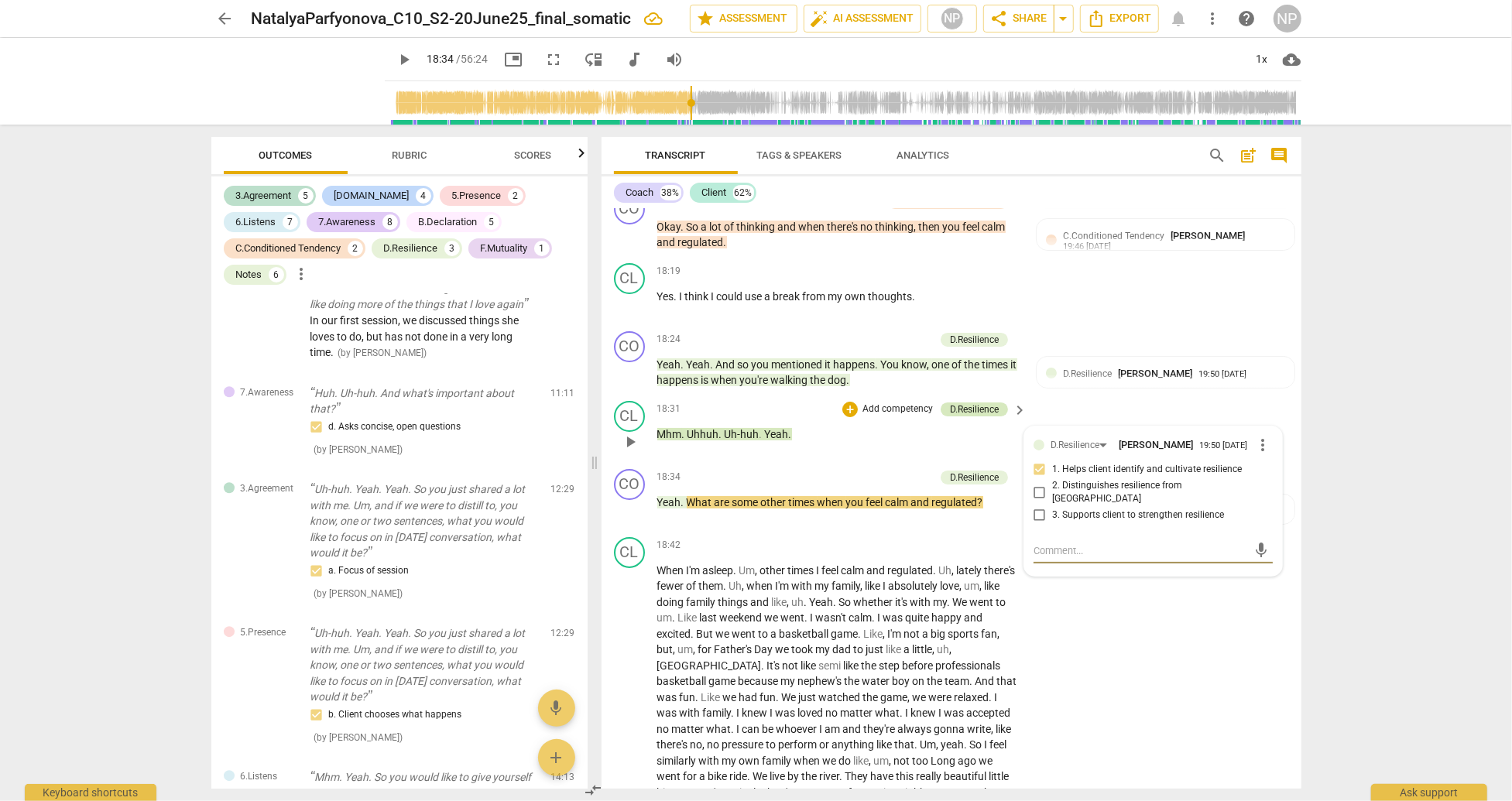
scroll to position [3415, 0]
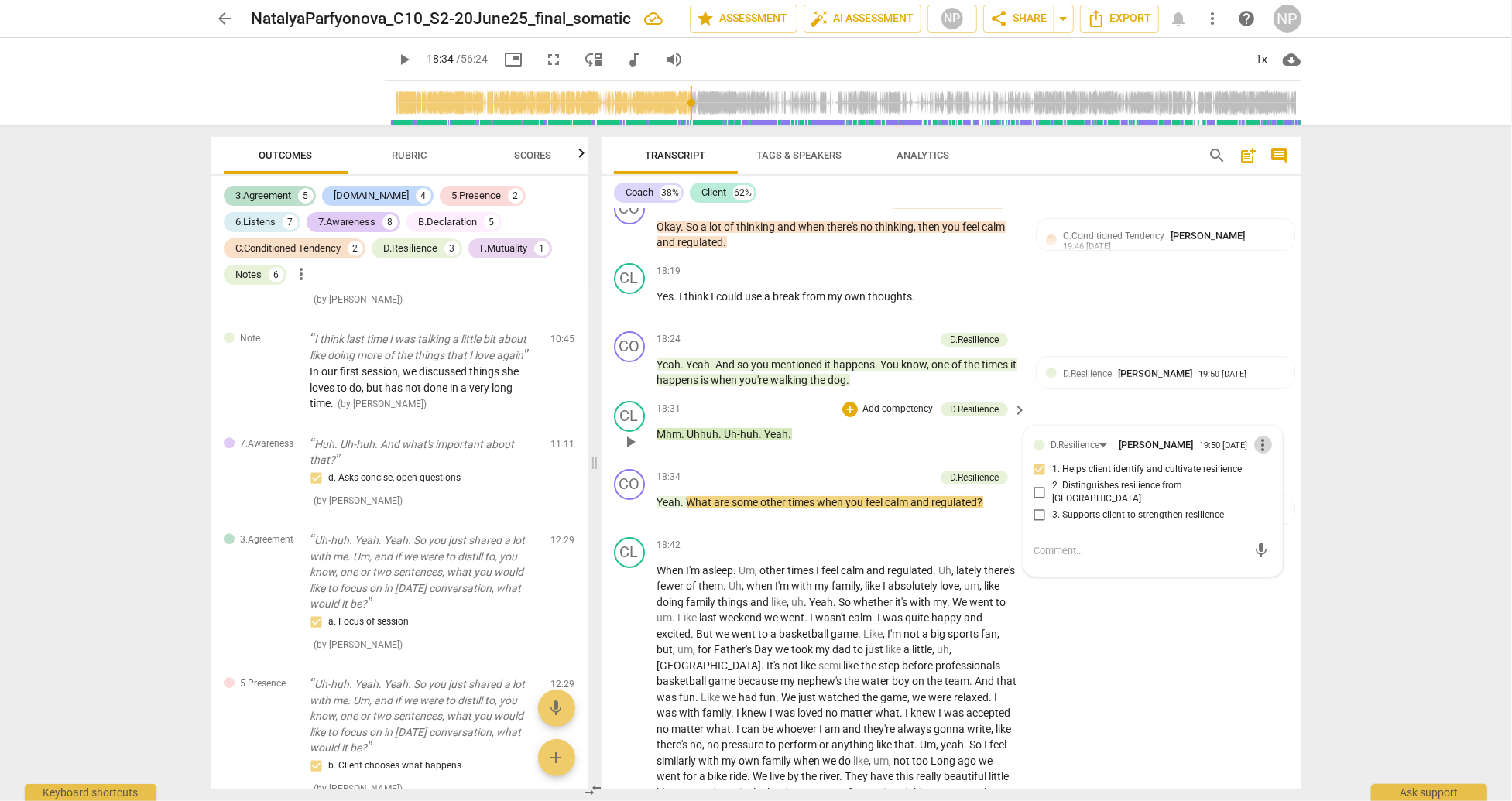
click at [1259, 455] on span "more_vert" at bounding box center [1263, 445] width 19 height 19
click at [1293, 507] on li "Delete" at bounding box center [1275, 510] width 53 height 30
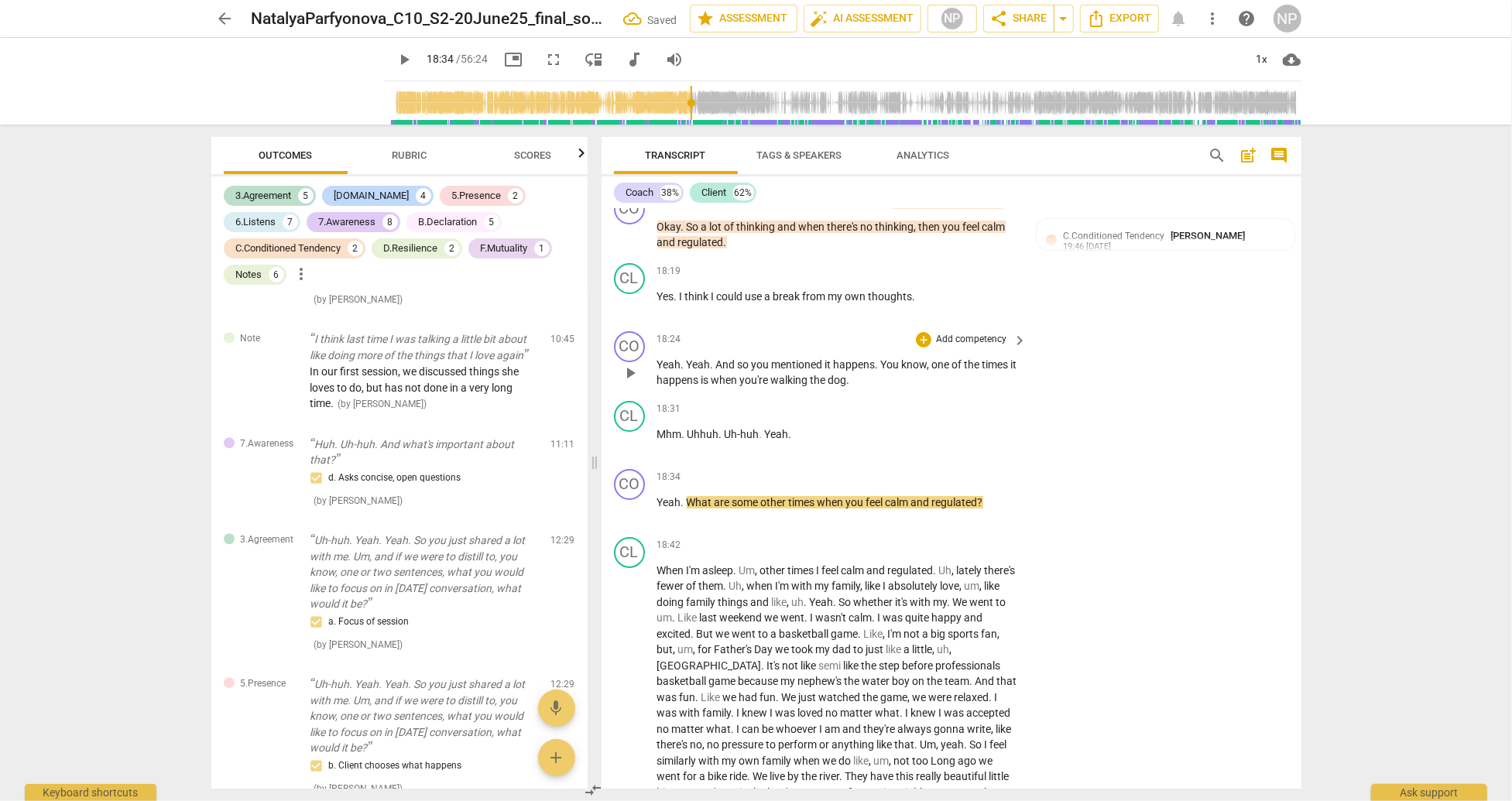
click at [961, 347] on p "Add competency" at bounding box center [971, 340] width 74 height 14
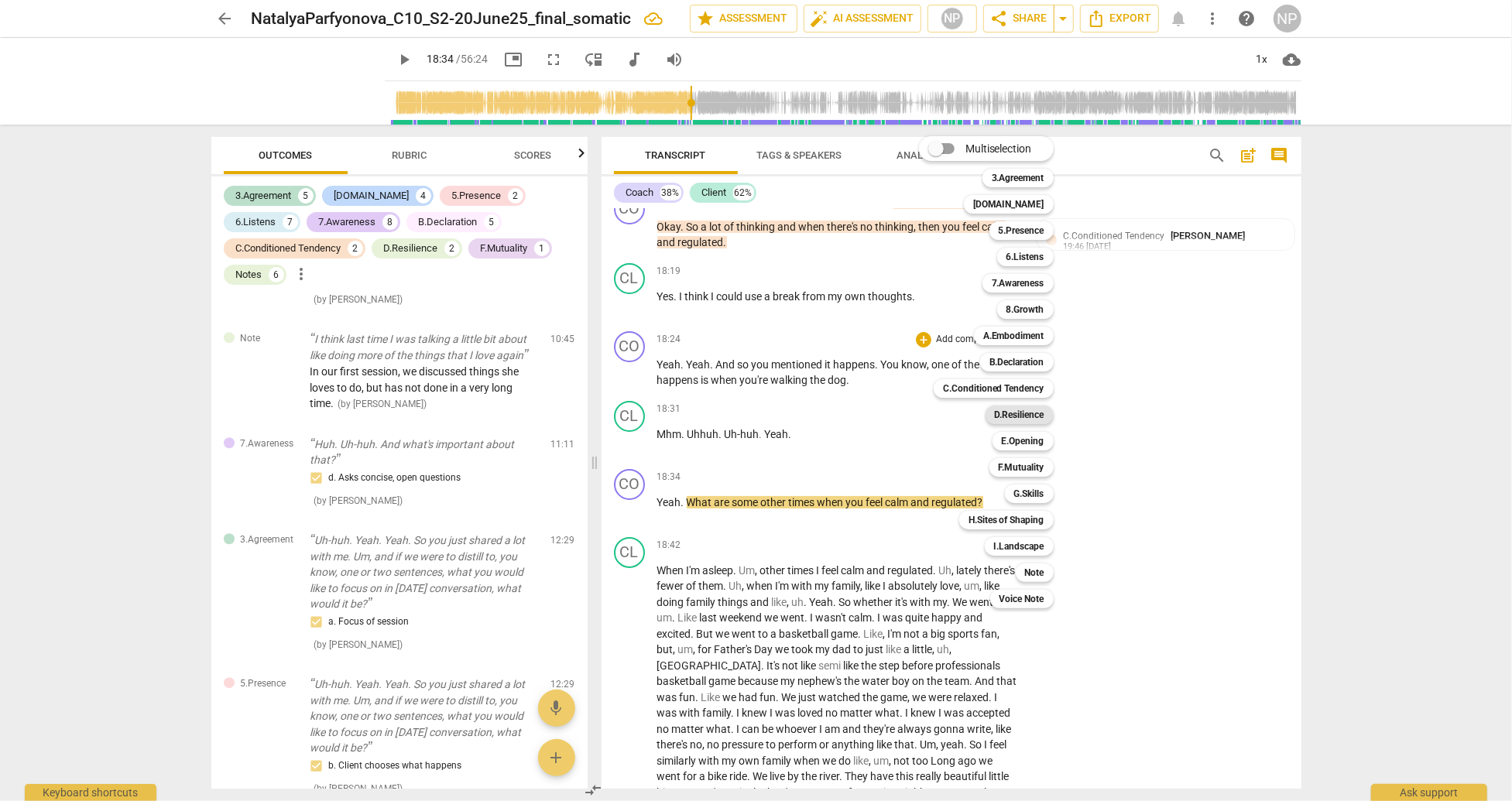
click at [1010, 415] on b "D.Resilience" at bounding box center [1019, 414] width 49 height 19
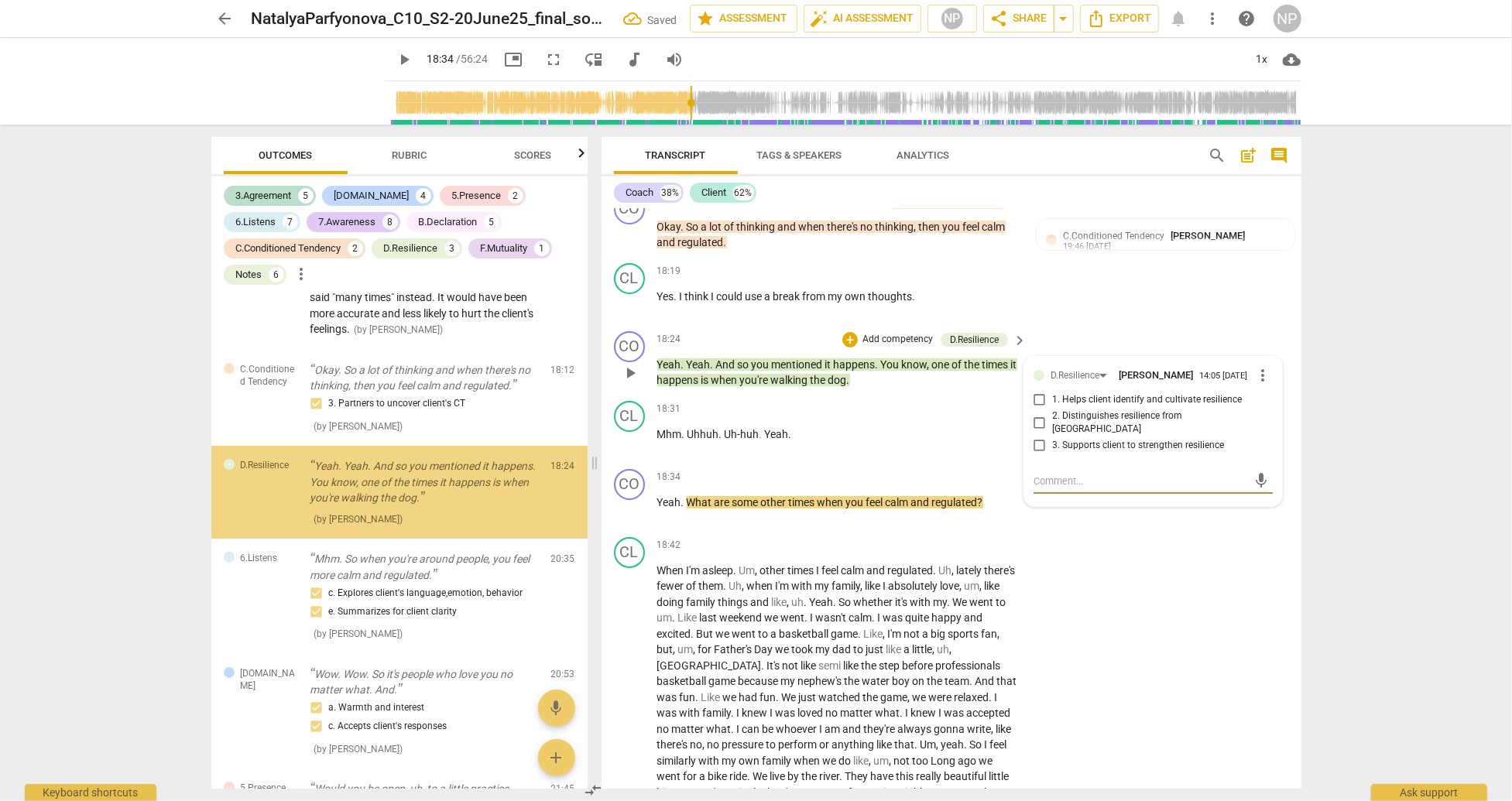
scroll to position [4614, 0]
click at [1041, 410] on input "1. Helps client identify and cultivate resilience" at bounding box center [1039, 400] width 25 height 19
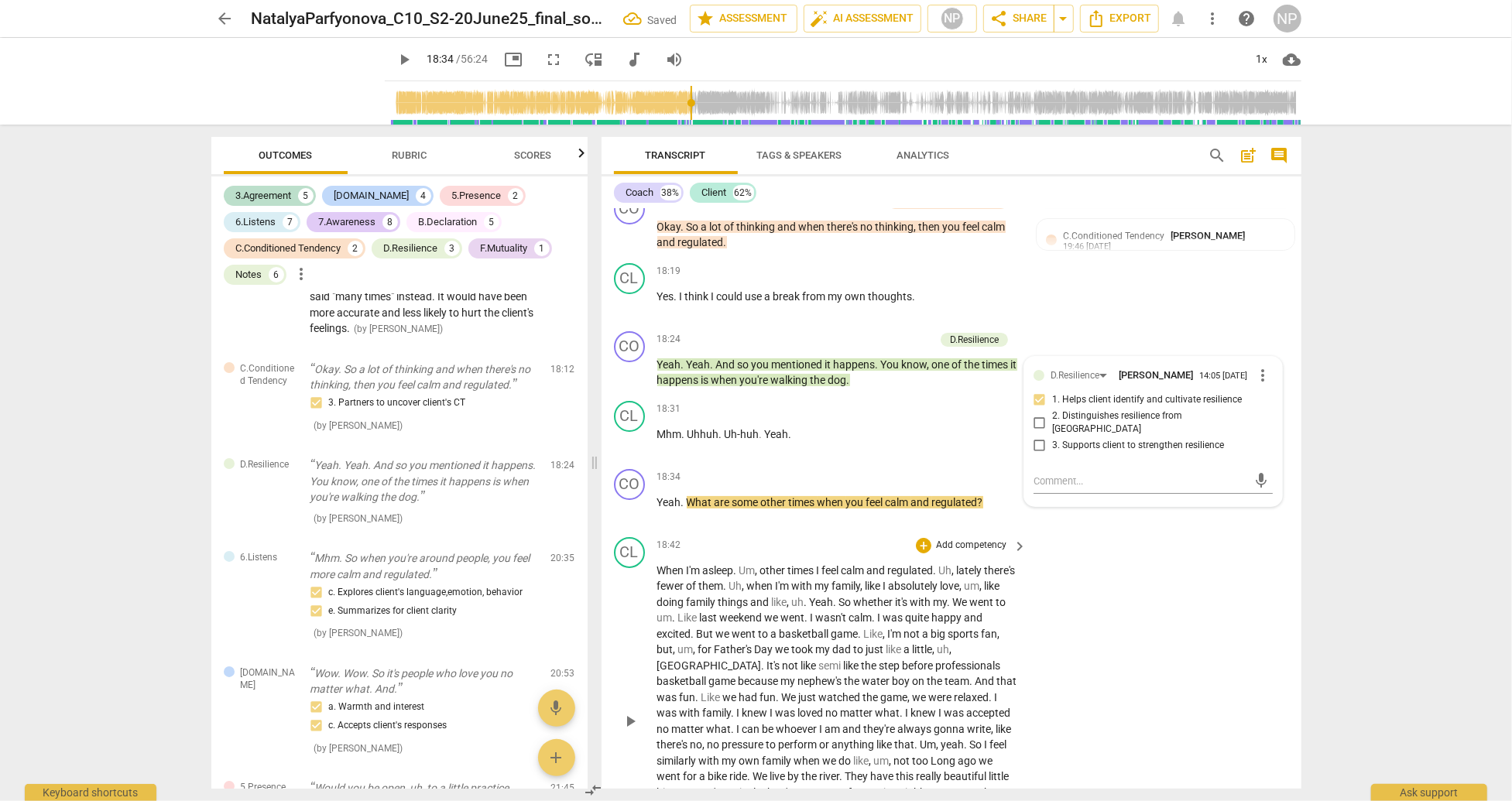
click at [1062, 570] on div "CL play_arrow pause 18:42 + Add competency keyboard_arrow_right When I'm asleep…" at bounding box center [951, 708] width 700 height 355
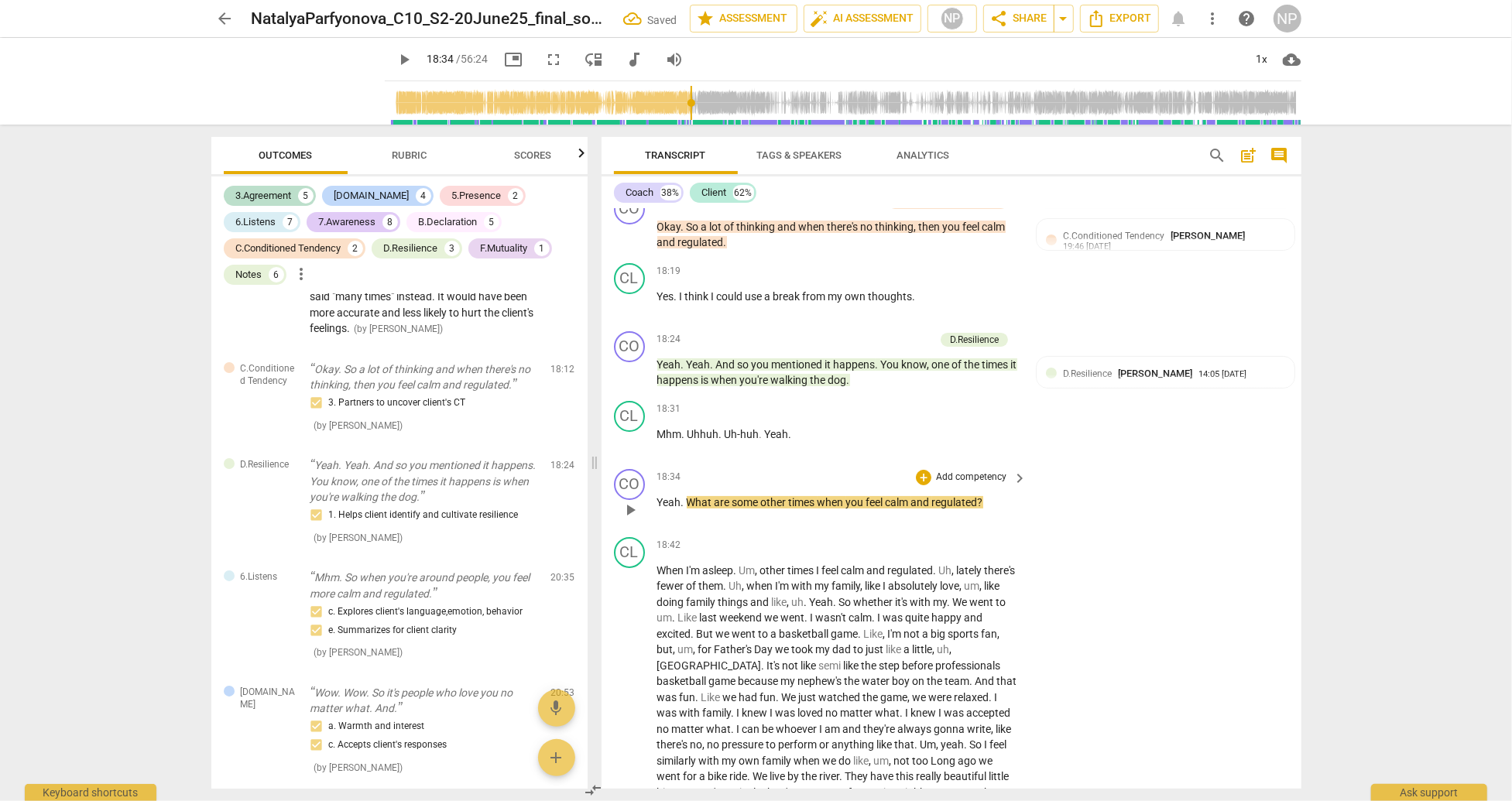
click at [960, 484] on p "Add competency" at bounding box center [971, 477] width 74 height 14
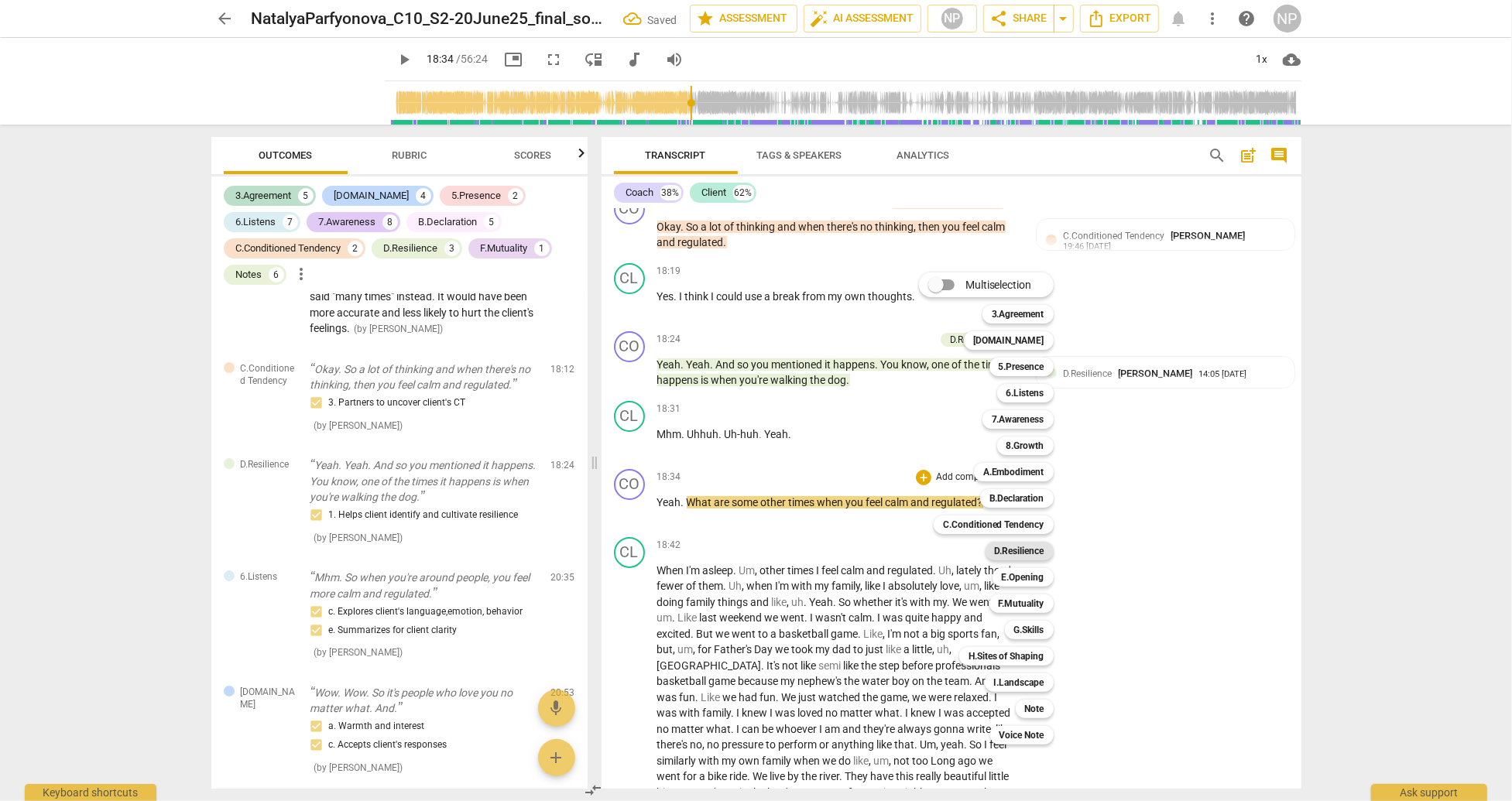
click at [1007, 552] on b "D.Resilience" at bounding box center [1019, 551] width 49 height 19
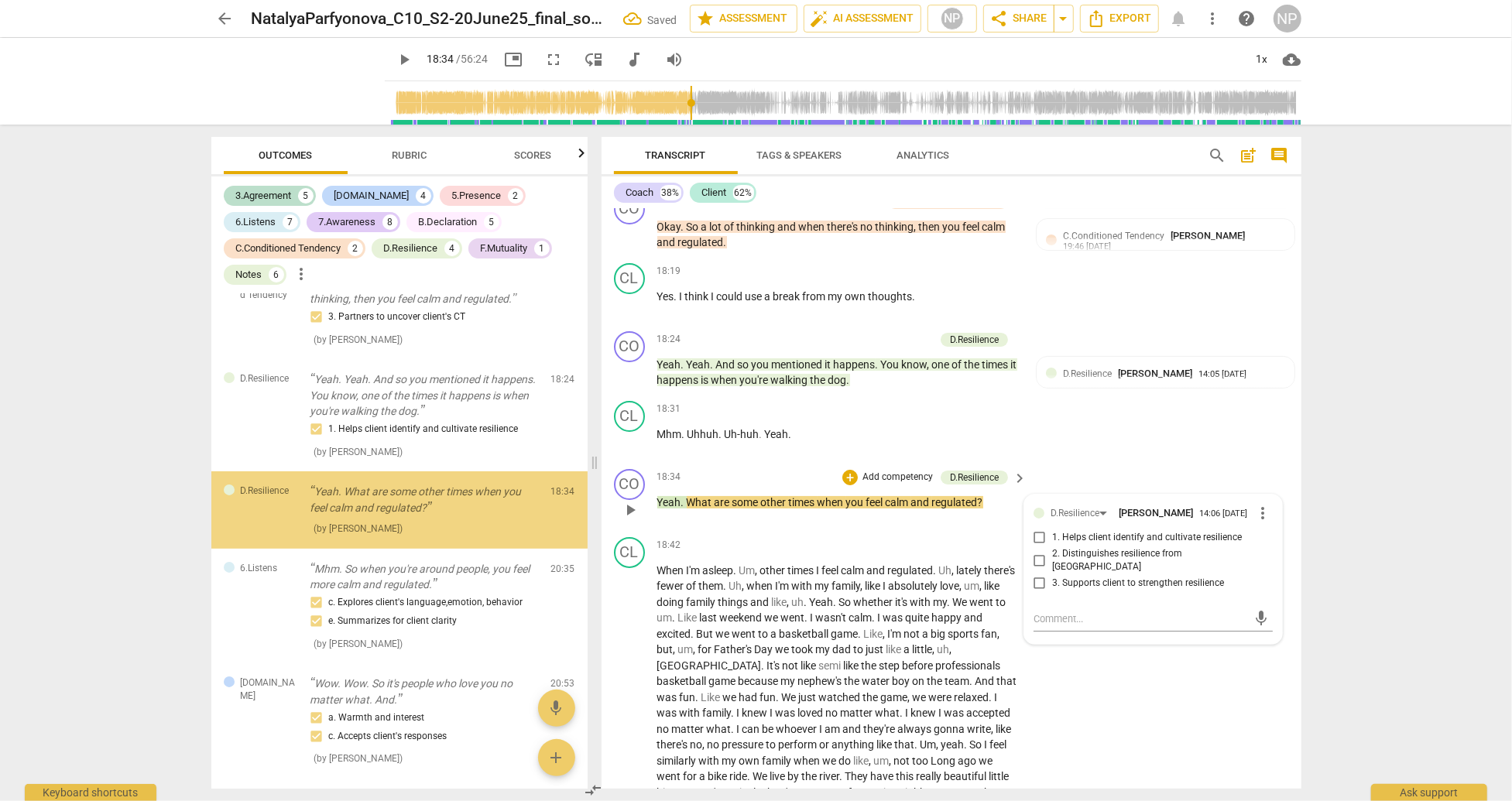
scroll to position [4717, 0]
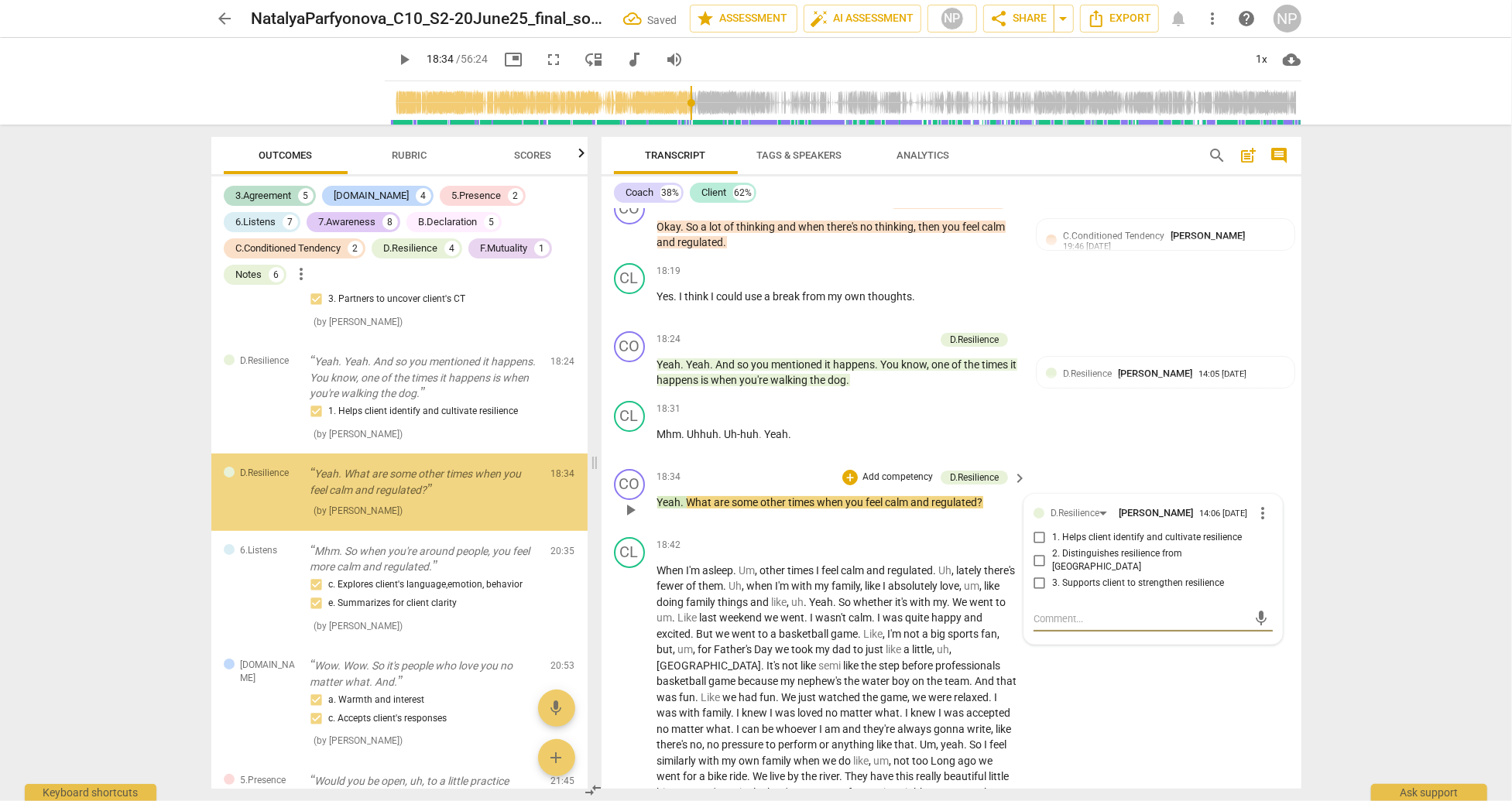
click at [1038, 547] on input "1. Helps client identify and cultivate resilience" at bounding box center [1039, 538] width 25 height 19
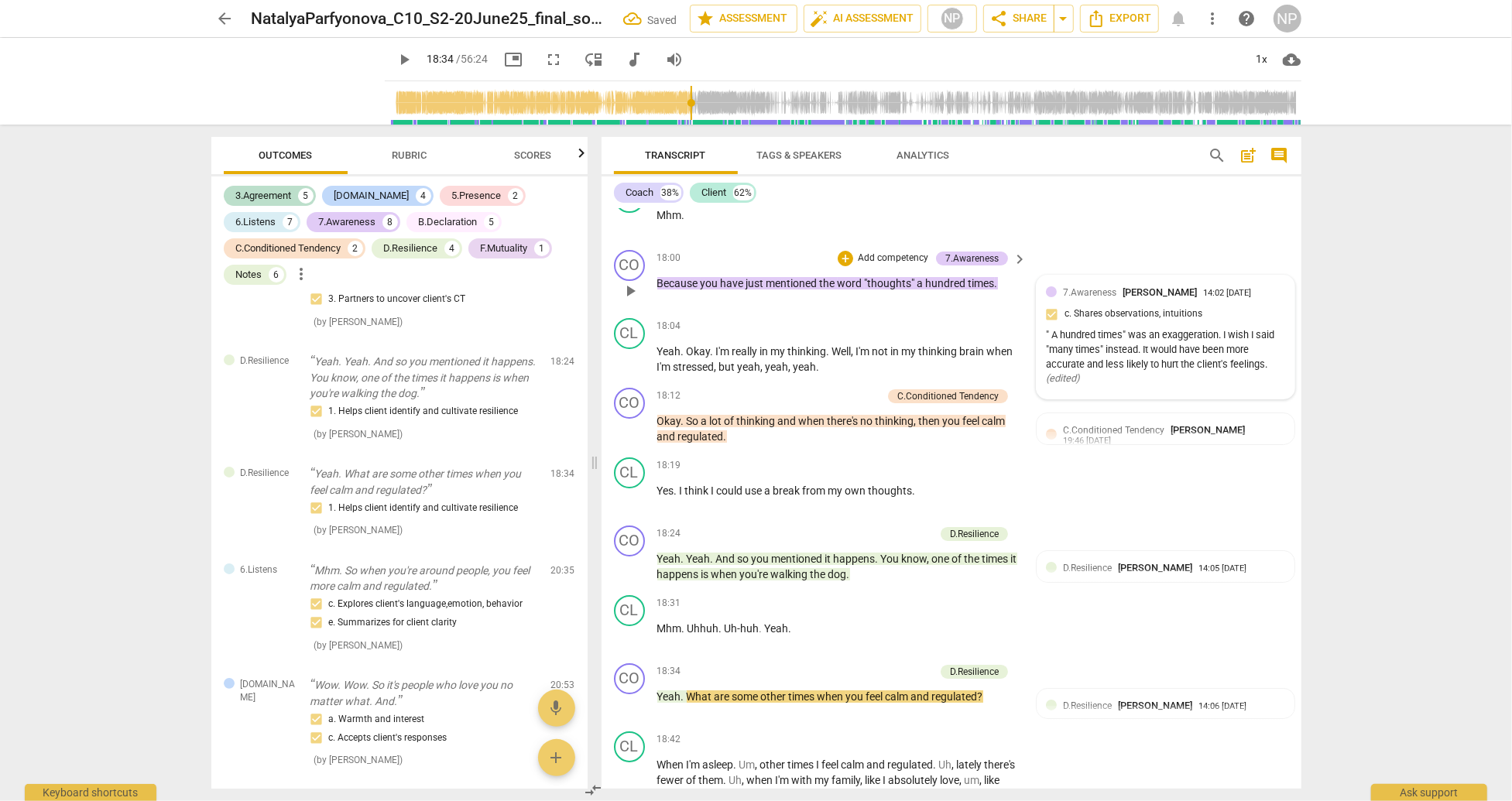
scroll to position [4507, 0]
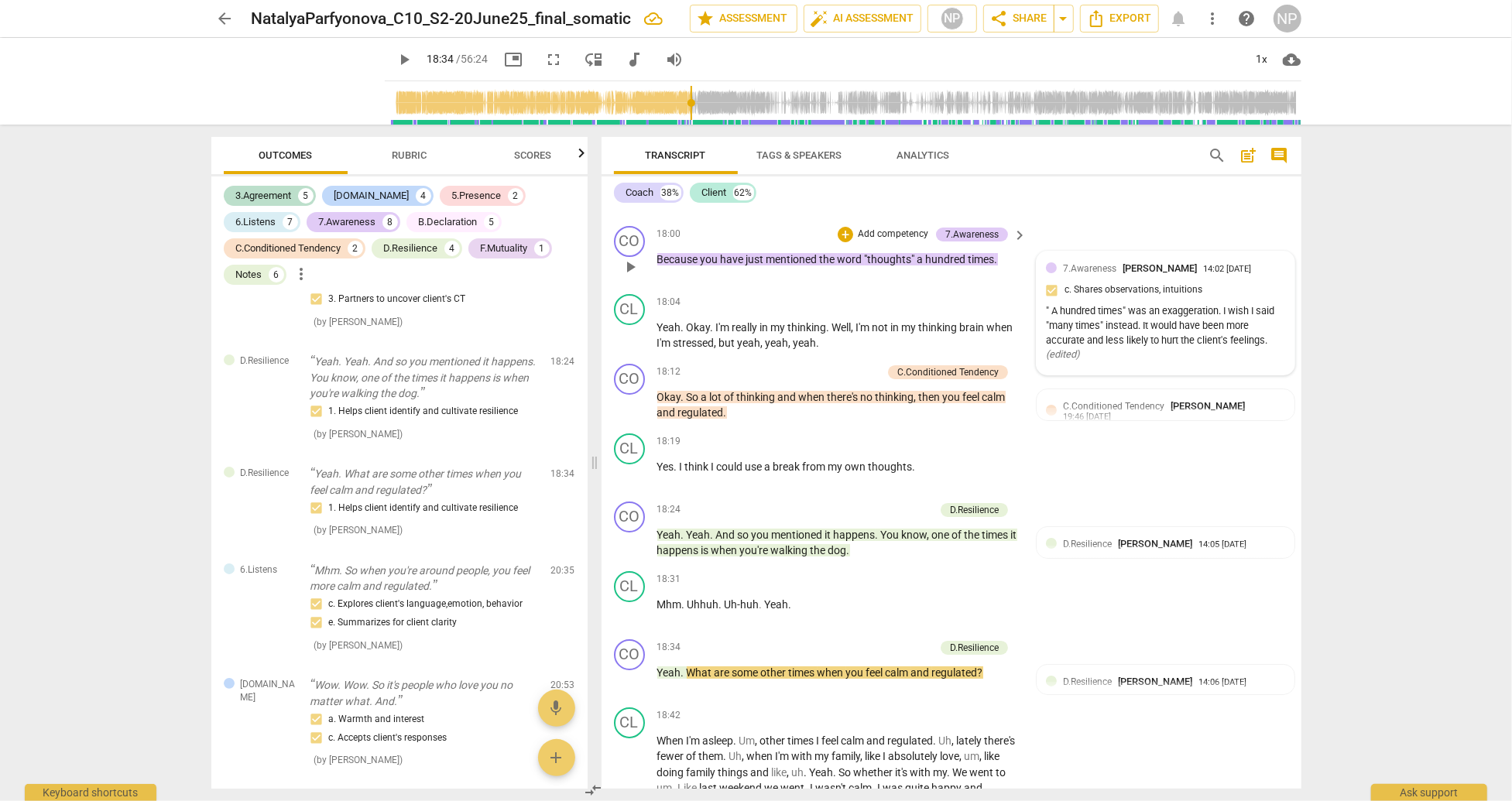
click at [392, 158] on span "Rubric" at bounding box center [409, 155] width 34 height 11
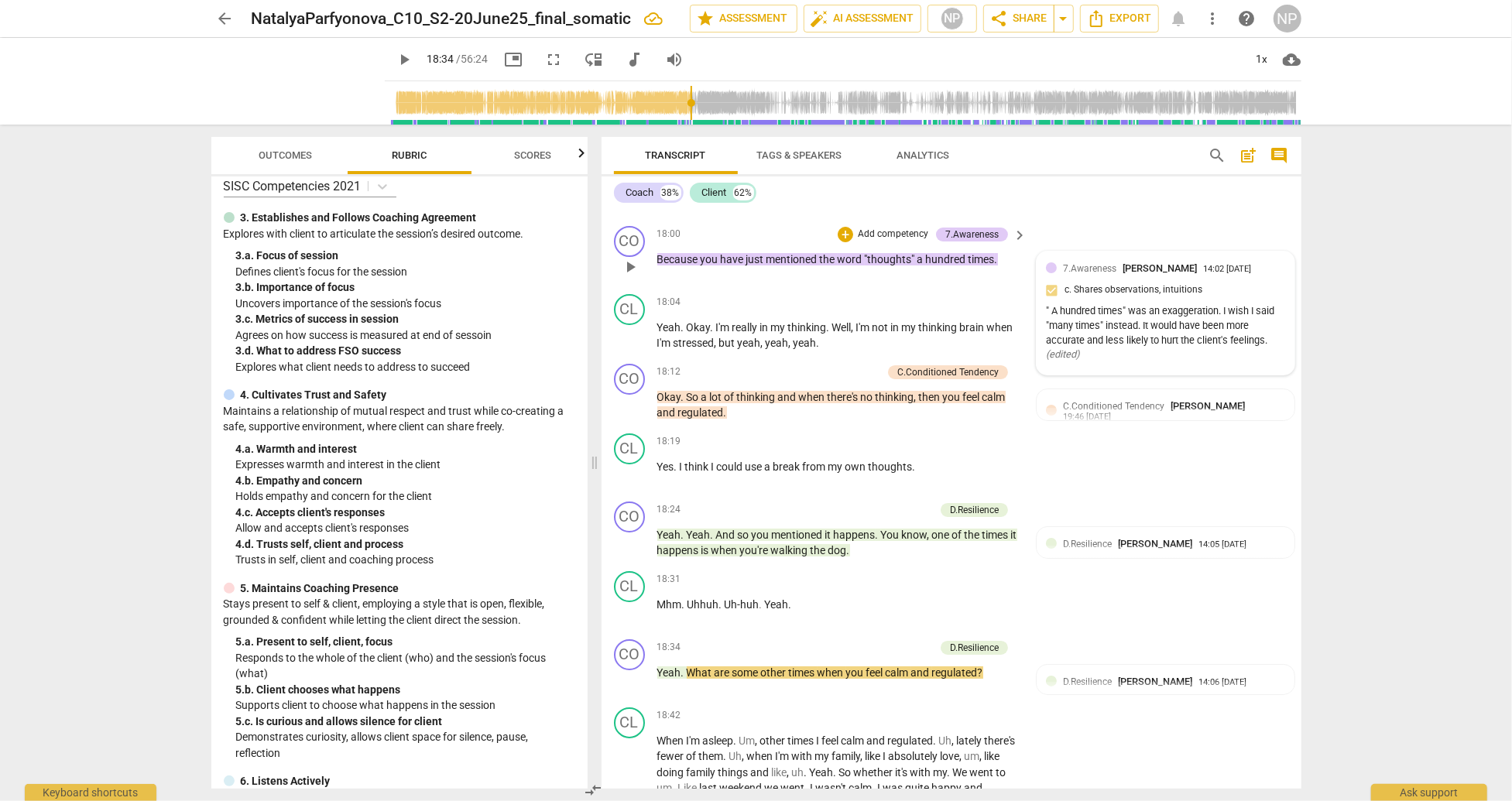
scroll to position [21, 0]
